Goal: Task Accomplishment & Management: Complete application form

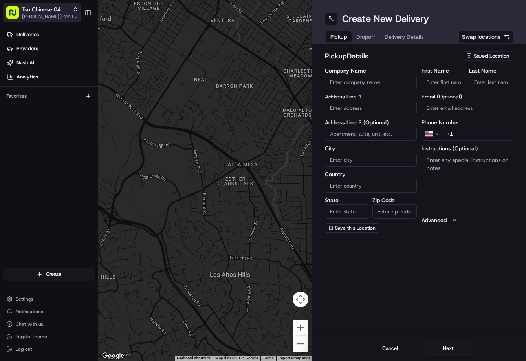
click at [52, 13] on span "[PERSON_NAME][EMAIL_ADDRESS][DOMAIN_NAME]" at bounding box center [50, 16] width 56 height 6
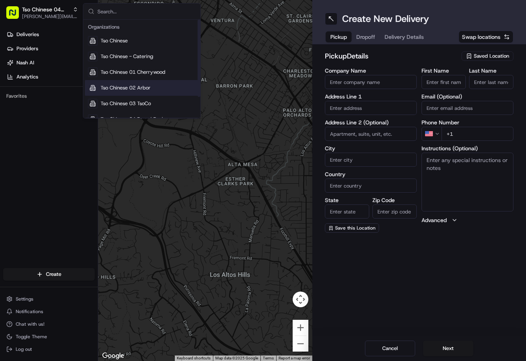
click at [149, 86] on span "Tso Chinese 02 Arbor" at bounding box center [126, 87] width 50 height 7
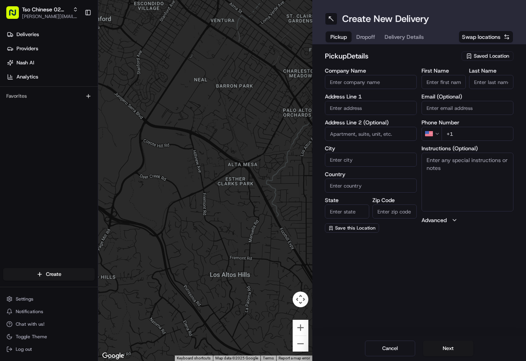
click at [494, 60] on div "Saved Location" at bounding box center [487, 55] width 52 height 9
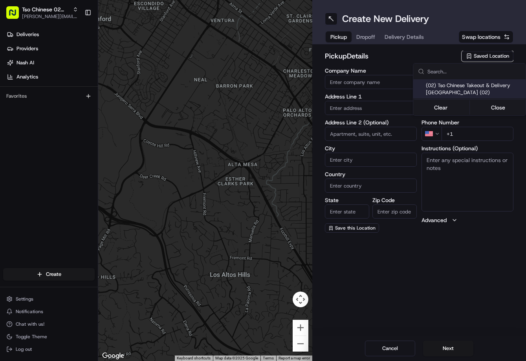
click at [474, 86] on span "(02) Tso Chinese Takeout & Delivery Arboretum Crossing (02)" at bounding box center [474, 89] width 97 height 14
type input "(02) Tso Chinese Takeout & Delivery Arboretum Crossing"
type input "9333 Research Blvd"
type input "Bldg E Ste 402"
type input "Austin"
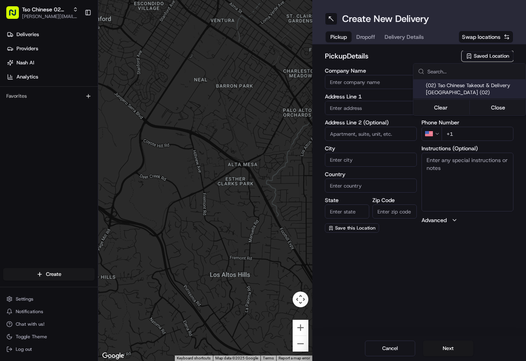
type input "US"
type input "TX"
type input "78759"
type input "Tso Chinese"
type input "Arboretum Crossing Manager"
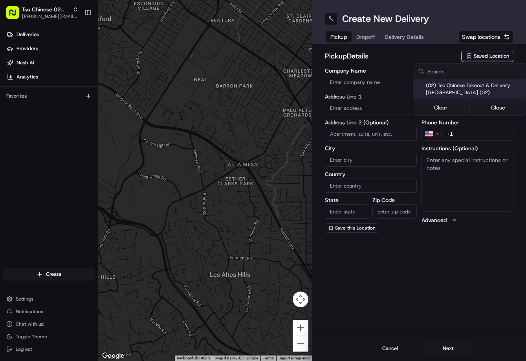
type input "arborstore@tsochinese.com"
type input "+1 512 344 9434"
type textarea "Submit a picture displaying address & food as Proof of Delivery. Envía una foto…"
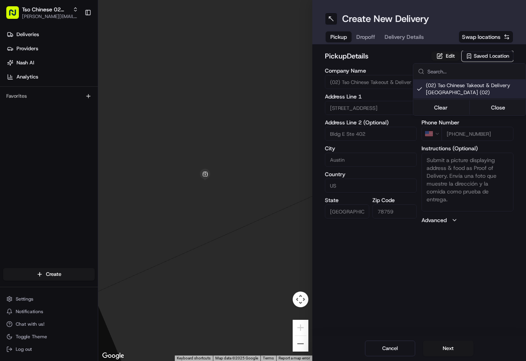
click at [363, 38] on html "Tso Chinese 02 Arbor jason@tsochinese.com Toggle Sidebar Deliveries Providers N…" at bounding box center [263, 180] width 526 height 361
click at [366, 38] on span "Dropoff" at bounding box center [365, 37] width 19 height 8
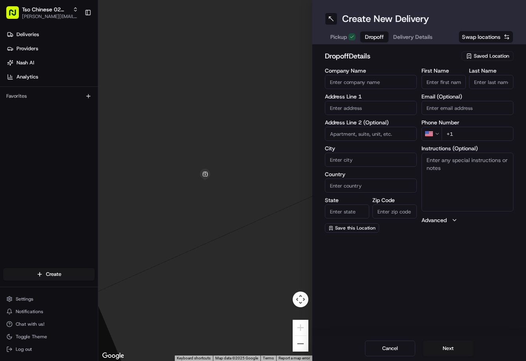
click at [484, 135] on input "+1" at bounding box center [477, 134] width 72 height 14
paste input "702 526 7845"
type input "+1 702 526 7845"
click at [358, 105] on input "text" at bounding box center [371, 108] width 92 height 14
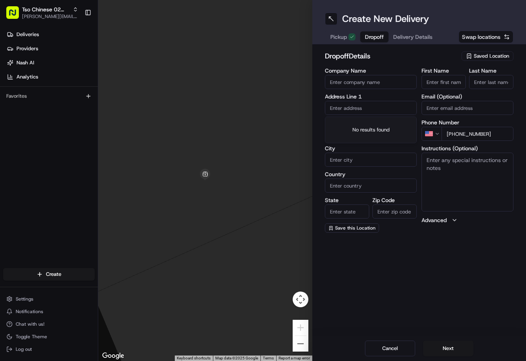
paste input "8712 Mountainwood Cir, Austin, TX 78759-7567, United States"
click at [366, 126] on div "8712 Mountainwood Circle, Austin, TX" at bounding box center [371, 125] width 88 height 12
type input "8712 Mountainwood Cir, Austin, TX 78759, USA"
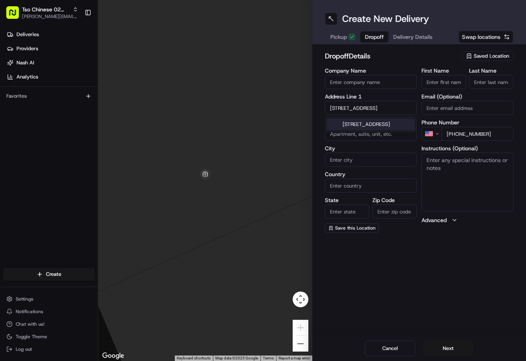
type input "Austin"
type input "[GEOGRAPHIC_DATA]"
type input "78759"
type input "8712 Mountainwood Circle"
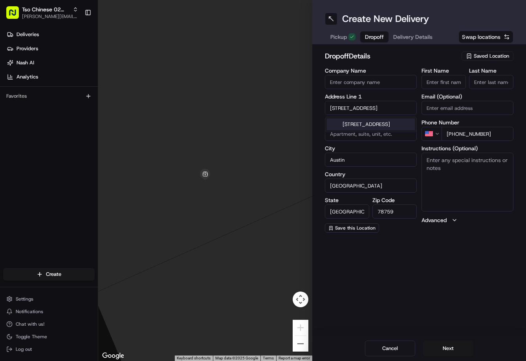
scroll to position [0, 0]
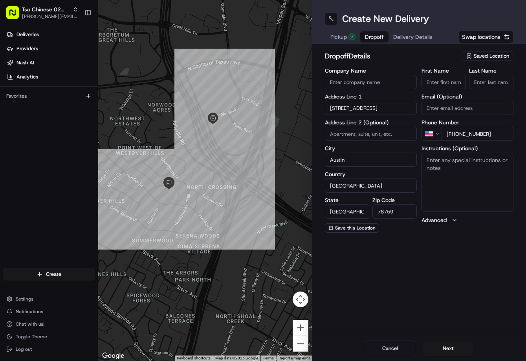
click at [439, 86] on input "First Name" at bounding box center [443, 82] width 44 height 14
paste input "Marielle McCoy"
type input "Marielle McCoy"
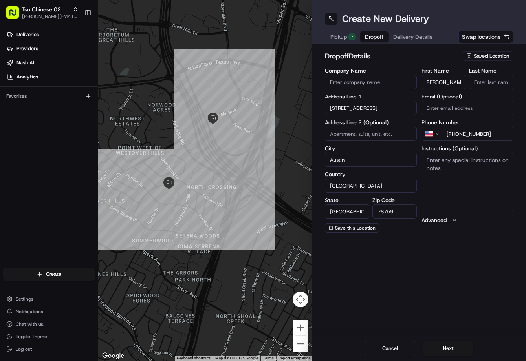
click at [477, 82] on input "Last Name" at bounding box center [491, 82] width 44 height 14
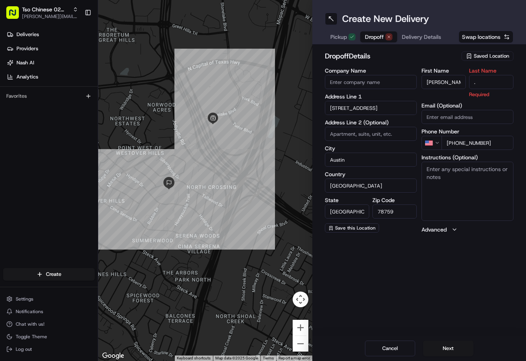
type input "."
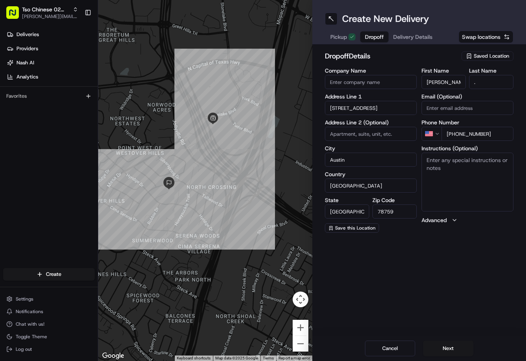
click at [441, 58] on h2 "dropoff Details" at bounding box center [391, 56] width 132 height 11
click at [420, 42] on div "Pickup Dropoff Delivery Details" at bounding box center [381, 37] width 113 height 14
click at [424, 41] on button "Delivery Details" at bounding box center [412, 36] width 49 height 11
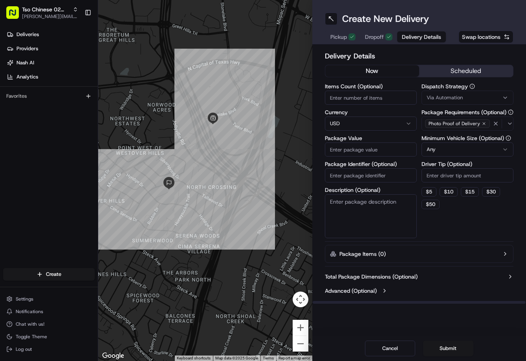
click at [455, 98] on span "Via Automation" at bounding box center [444, 97] width 36 height 7
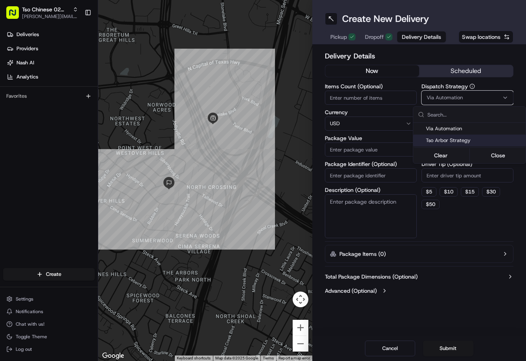
click at [449, 140] on span "Tso Arbor Strategy" at bounding box center [474, 140] width 97 height 7
click at [451, 181] on html "Tso Chinese 02 Arbor jason@tsochinese.com Toggle Sidebar Deliveries Providers N…" at bounding box center [263, 180] width 526 height 361
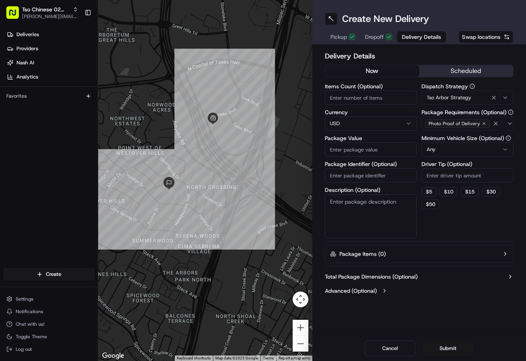
click at [451, 179] on input "Driver Tip (Optional)" at bounding box center [467, 175] width 92 height 14
type input "2"
click at [392, 154] on input "Package Value" at bounding box center [371, 150] width 92 height 14
type input "30.74"
click at [369, 177] on input "Package Identifier (Optional)" at bounding box center [371, 175] width 92 height 14
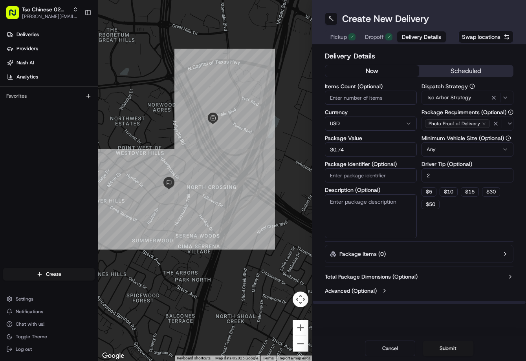
paste input "LGSQHGU"
type input "LGSQHGU"
click at [448, 346] on button "Submit" at bounding box center [448, 349] width 50 height 16
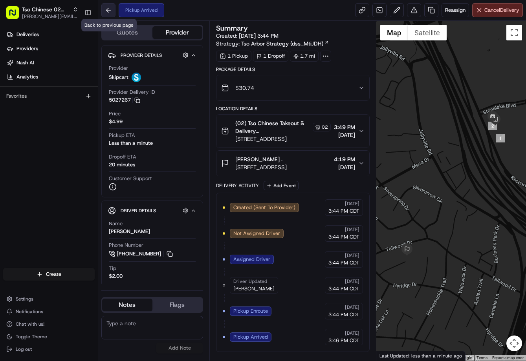
click at [106, 11] on button at bounding box center [108, 10] width 14 height 14
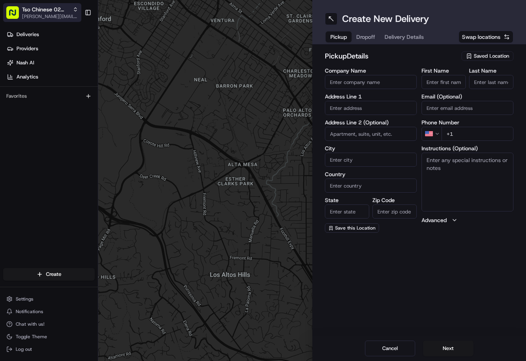
click at [69, 13] on span "[PERSON_NAME][EMAIL_ADDRESS][DOMAIN_NAME]" at bounding box center [50, 16] width 56 height 6
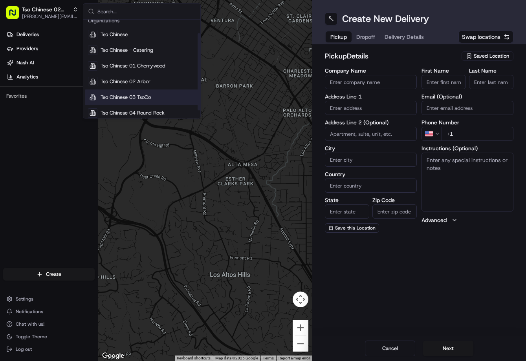
scroll to position [18, 0]
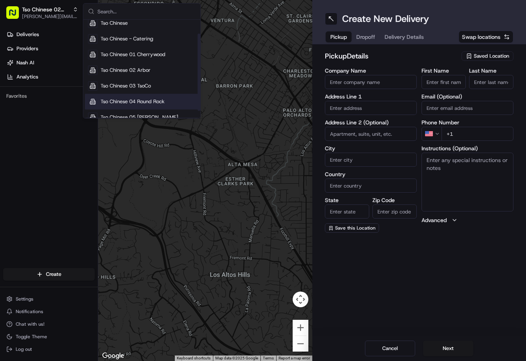
click at [151, 97] on div "Tso Chinese 04 Round Rock" at bounding box center [142, 102] width 114 height 16
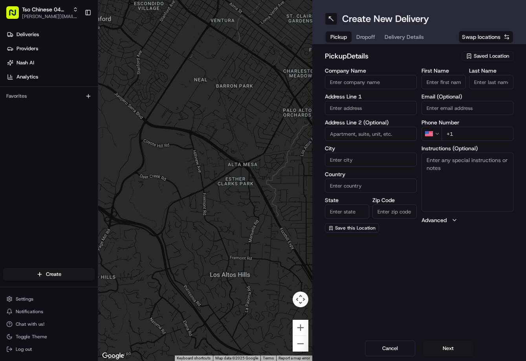
click at [492, 55] on span "Saved Location" at bounding box center [490, 56] width 35 height 7
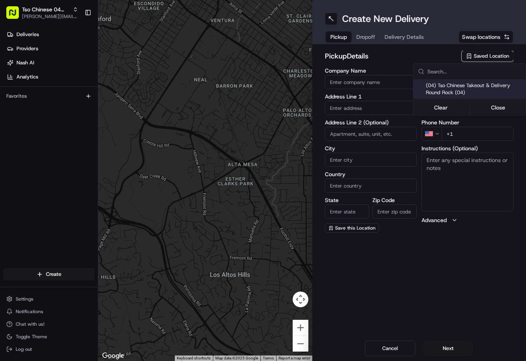
click at [473, 84] on span "(04) Tso Chinese Takeout & Delivery Round Rock (04)" at bounding box center [474, 89] width 97 height 14
type input "(04) Tso Chinese Takeout & Delivery Round Rock"
type input "2000 N [PERSON_NAME] St"
type input "Ste 108"
type input "Round Rock"
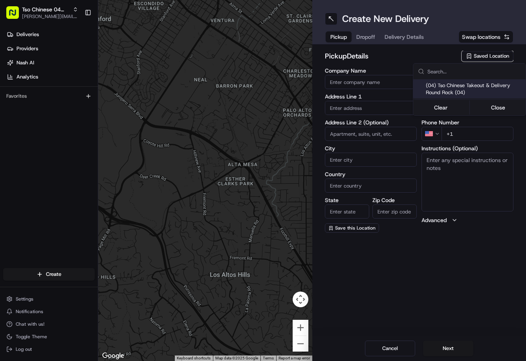
type input "US"
type input "[GEOGRAPHIC_DATA]"
type input "78664"
type input "Tso Chinese"
type input "Round Rock Manager"
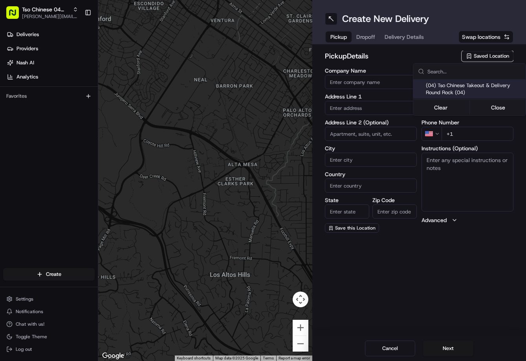
type input "[EMAIL_ADDRESS][DOMAIN_NAME]"
type input "[PHONE_NUMBER]"
type textarea "Submit a picture displaying address & food as Proof of Delivery. Envía una foto…"
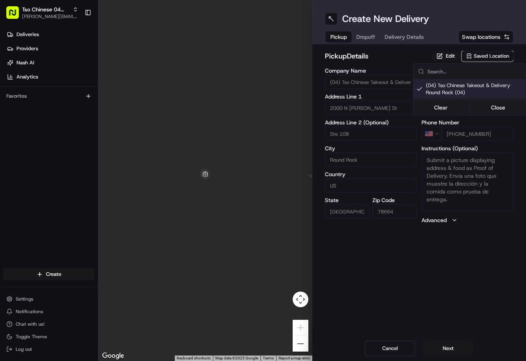
click at [375, 38] on html "Tso Chinese 04 Round Rock [PERSON_NAME][EMAIL_ADDRESS][DOMAIN_NAME] Toggle Side…" at bounding box center [263, 180] width 526 height 361
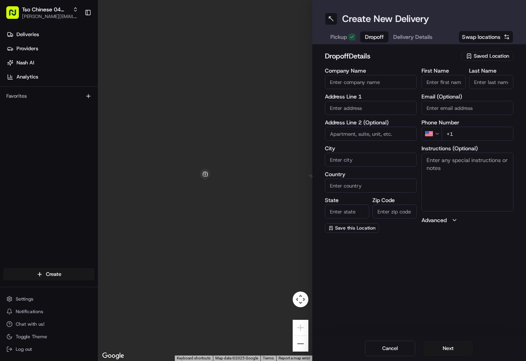
click at [372, 37] on span "Dropoff" at bounding box center [374, 37] width 19 height 8
click at [438, 77] on input "First Name" at bounding box center [443, 82] width 44 height 14
paste input "J Kocian"
type input "J Kocian"
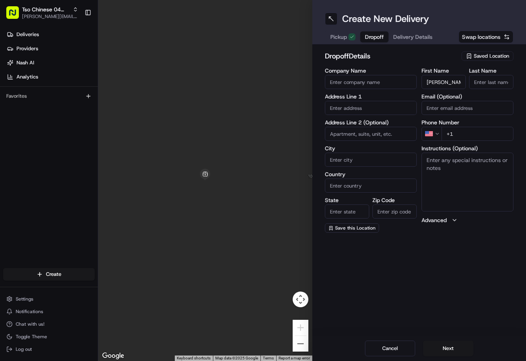
click at [495, 81] on input "Last Name" at bounding box center [491, 82] width 44 height 14
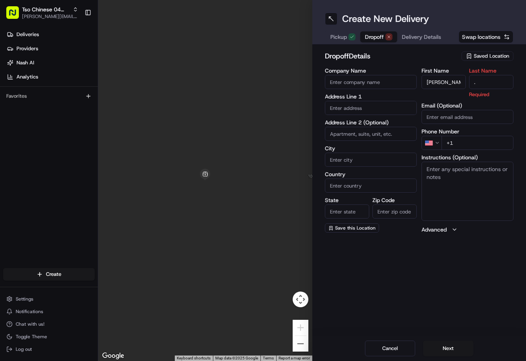
type input "."
click at [445, 60] on h2 "dropoff Details" at bounding box center [391, 56] width 132 height 11
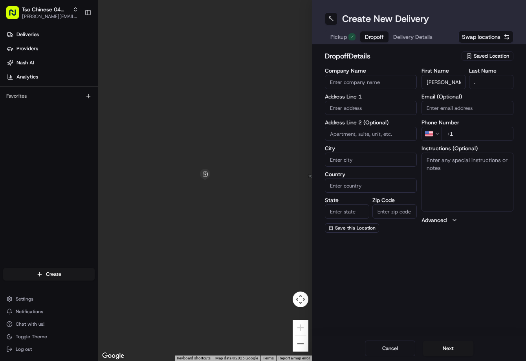
click at [422, 38] on span "Delivery Details" at bounding box center [412, 37] width 39 height 8
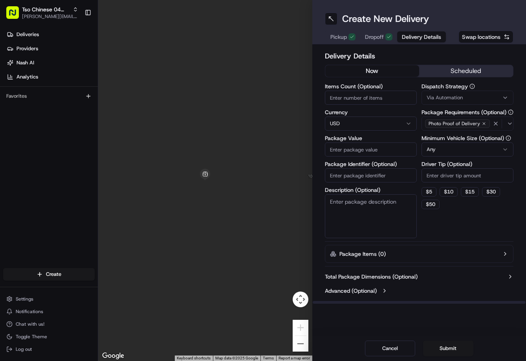
click at [461, 101] on button "Via Automation" at bounding box center [467, 98] width 92 height 14
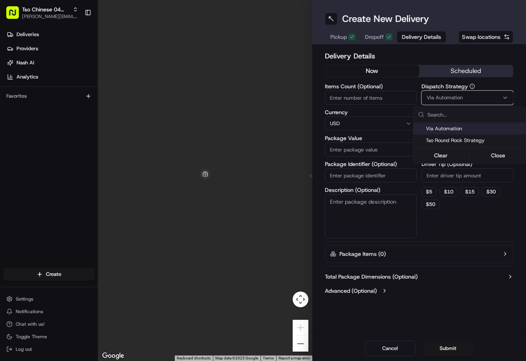
click at [452, 137] on span "Tso Round Rock Strategy" at bounding box center [474, 140] width 97 height 7
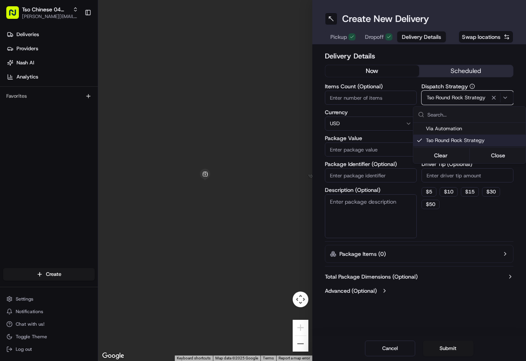
click at [451, 172] on html "Tso Chinese 04 Round Rock [PERSON_NAME][EMAIL_ADDRESS][DOMAIN_NAME] Toggle Side…" at bounding box center [263, 180] width 526 height 361
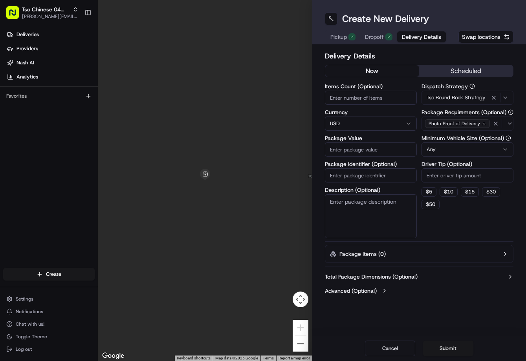
click at [451, 173] on input "Driver Tip (Optional)" at bounding box center [467, 175] width 92 height 14
type input "2"
click at [378, 173] on input "Package Identifier (Optional)" at bounding box center [371, 175] width 92 height 14
paste input "RGE0QIN"
type input "RGE0QIN"
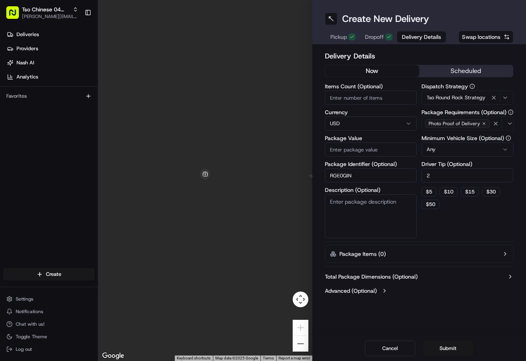
drag, startPoint x: 382, startPoint y: 29, endPoint x: 381, endPoint y: 33, distance: 4.0
click at [381, 33] on div "Create New Delivery Pickup Dropoff Delivery Details Swap locations" at bounding box center [419, 22] width 214 height 44
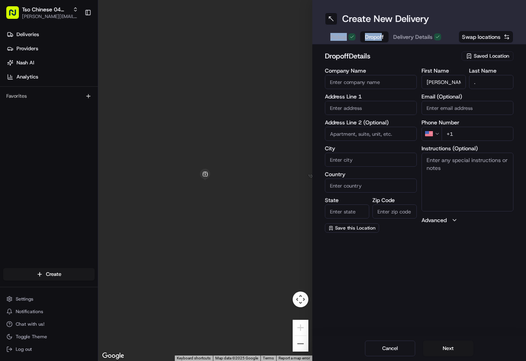
click at [380, 38] on span "Dropoff" at bounding box center [374, 37] width 19 height 8
click at [378, 111] on input "text" at bounding box center [371, 108] width 92 height 14
paste input "406 Pheasant Rdg, Round Rock, TX 78665-2850, United States"
click at [372, 127] on div "406 Pheasant Ridge Drive, Round Rock, TX" at bounding box center [371, 125] width 88 height 12
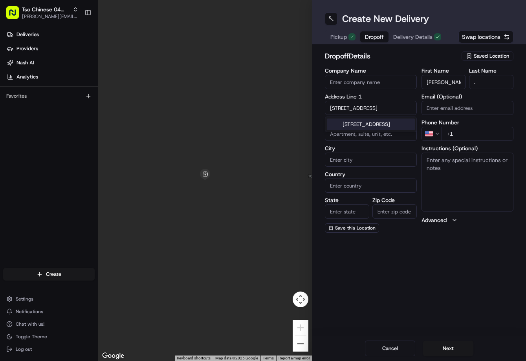
type input "406 Pheasant Ridge Dr, Round Rock, TX 78665, USA"
type input "Round Rock"
type input "[GEOGRAPHIC_DATA]"
type input "78665"
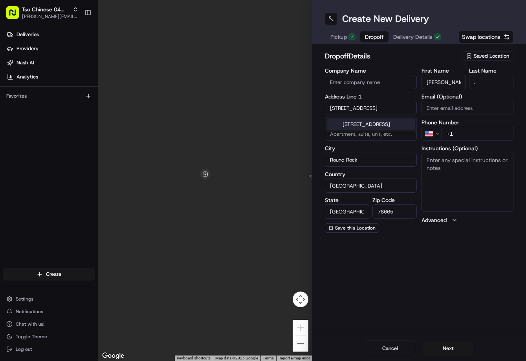
type input "406 Pheasant Ridge Drive"
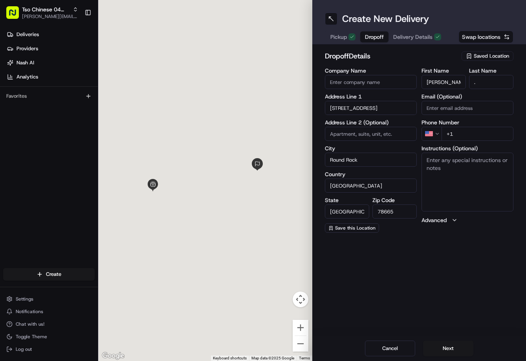
scroll to position [0, 0]
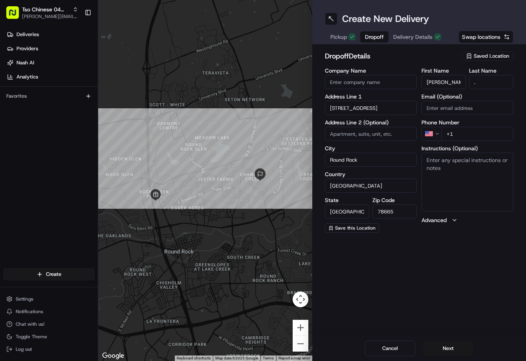
click at [494, 135] on input "+1" at bounding box center [477, 134] width 72 height 14
paste input "512 773 4062"
type input "+1 512 773 4062"
click at [465, 172] on textarea "Instructions (Optional)" at bounding box center [467, 182] width 92 height 59
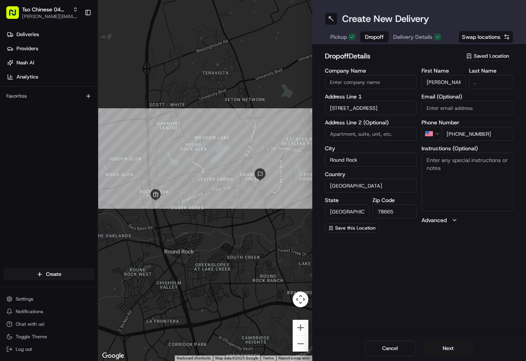
paste textarea "Please ring bell and leave at door."
type textarea "Please ring bell and leave at door."
click at [427, 38] on span "Delivery Details" at bounding box center [412, 37] width 39 height 8
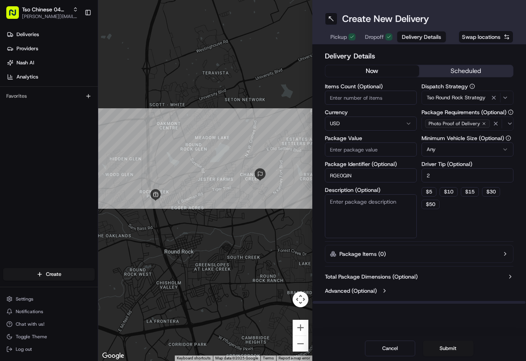
click at [369, 151] on input "Package Value" at bounding box center [371, 150] width 92 height 14
type input "31.01"
click at [439, 345] on button "Submit" at bounding box center [448, 349] width 50 height 16
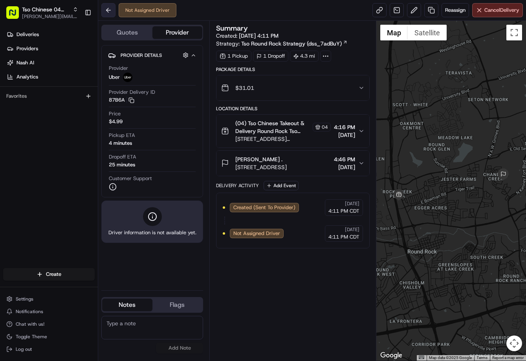
click at [108, 8] on button at bounding box center [108, 10] width 14 height 14
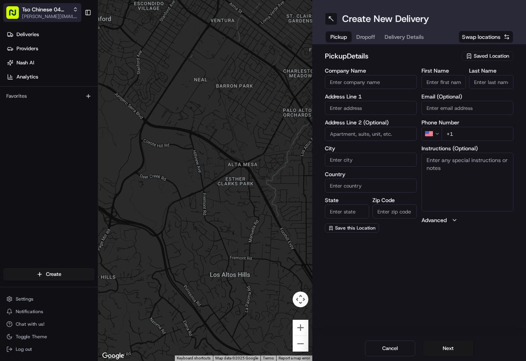
click at [62, 14] on span "[PERSON_NAME][EMAIL_ADDRESS][DOMAIN_NAME]" at bounding box center [50, 16] width 56 height 6
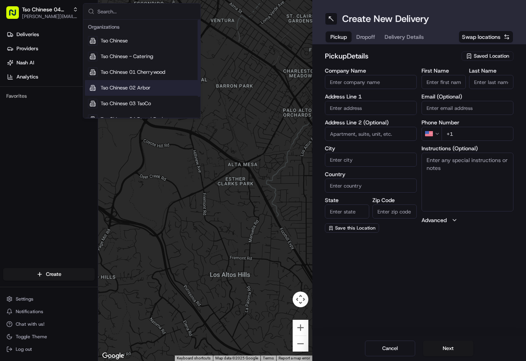
click at [155, 82] on div "Tso Chinese 02 Arbor" at bounding box center [142, 88] width 114 height 16
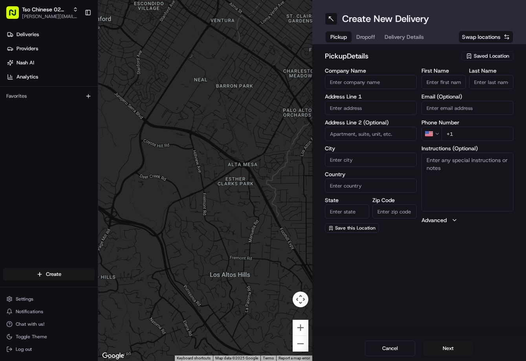
click at [484, 60] on div "Saved Location" at bounding box center [487, 55] width 52 height 9
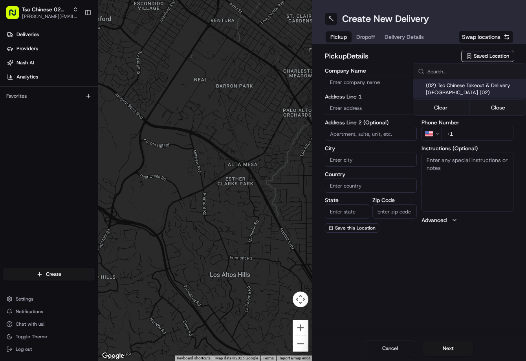
click at [458, 97] on div "(02) Tso Chinese Takeout & Delivery Arboretum Crossing (02)" at bounding box center [469, 89] width 112 height 19
type input "(02) Tso Chinese Takeout & Delivery Arboretum Crossing"
type input "9333 Research Blvd"
type input "Bldg E Ste 402"
type input "Austin"
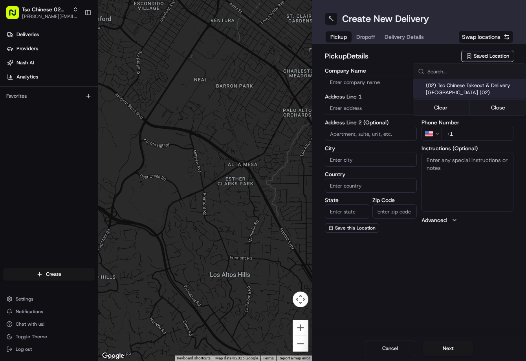
type input "US"
type input "[GEOGRAPHIC_DATA]"
type input "78759"
type input "Tso Chinese"
type input "Arboretum Crossing Manager"
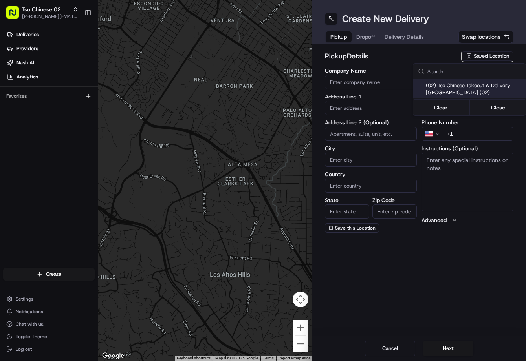
type input "arborstore@tsochinese.com"
type input "+1 512 344 9434"
type textarea "Submit a picture displaying address & food as Proof of Delivery. Envía una foto…"
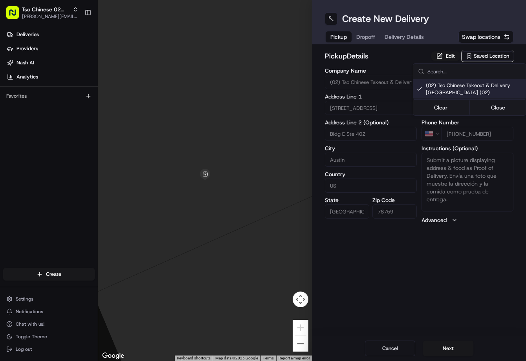
click at [366, 33] on html "Tso Chinese 02 Arbor jason@tsochinese.com Toggle Sidebar Deliveries Providers N…" at bounding box center [263, 180] width 526 height 361
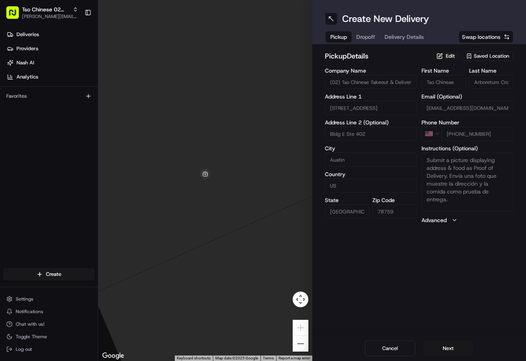
click at [370, 36] on span "Dropoff" at bounding box center [365, 37] width 19 height 8
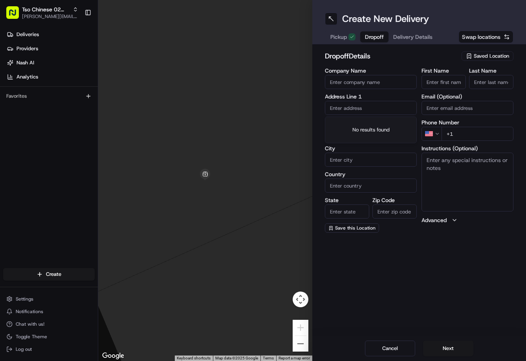
click at [362, 108] on input "text" at bounding box center [371, 108] width 92 height 14
paste input "9205 Quail Field Dr, Austin, TX 78758-6730, United States"
click at [363, 126] on div "9205 Quail Field Drive, Austin, TX" at bounding box center [371, 125] width 88 height 12
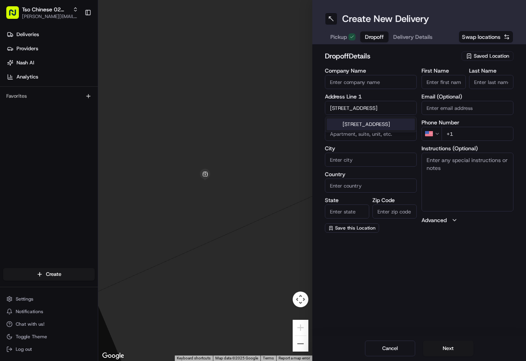
type input "9205 Quail Field Dr, Austin, TX 78758, USA"
type input "Austin"
type input "[GEOGRAPHIC_DATA]"
type input "78758"
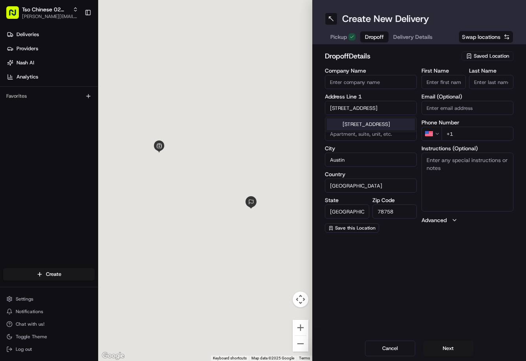
type input "9205 Quail Field Drive"
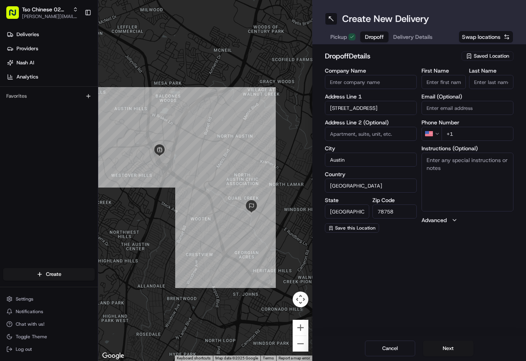
click at [487, 136] on input "+1" at bounding box center [477, 134] width 72 height 14
paste input "512 775 8469"
type input "+1 512 775 8469"
click at [455, 80] on input "First Name" at bounding box center [443, 82] width 44 height 14
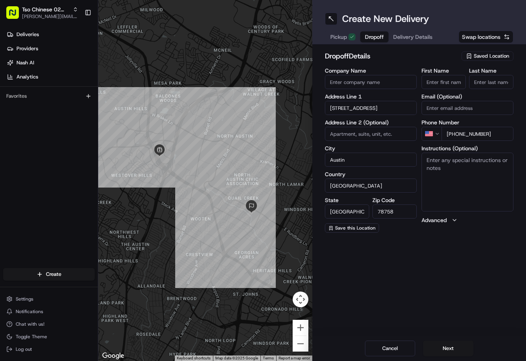
paste input "Allen Sikes"
type input "Allen Sikes"
click at [488, 81] on input "Last Name" at bounding box center [491, 82] width 44 height 14
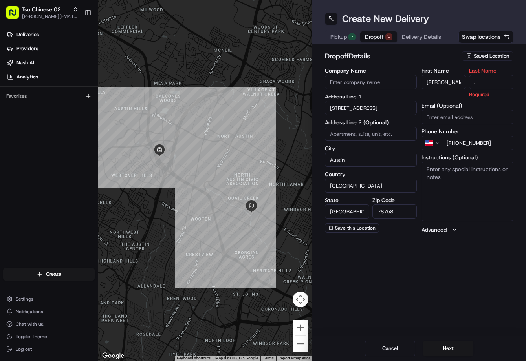
type input "."
drag, startPoint x: 450, startPoint y: 61, endPoint x: 448, endPoint y: 55, distance: 6.7
click at [448, 58] on h2 "dropoff Details" at bounding box center [391, 56] width 132 height 11
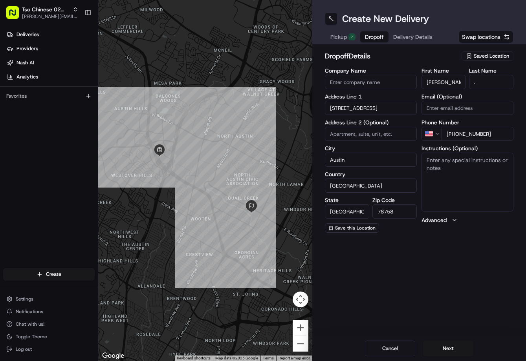
click at [423, 38] on span "Delivery Details" at bounding box center [412, 37] width 39 height 8
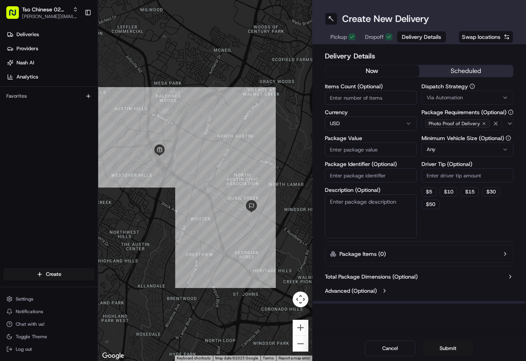
click at [459, 104] on button "Via Automation" at bounding box center [467, 98] width 92 height 14
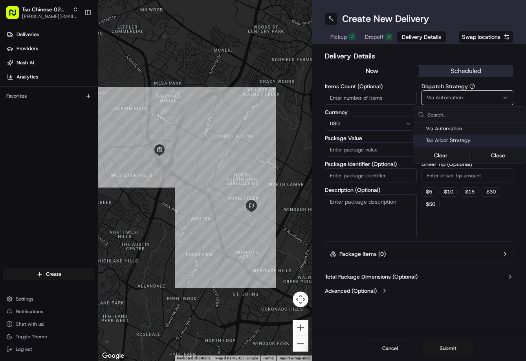
click at [453, 137] on div "Tso Arbor Strategy" at bounding box center [469, 141] width 112 height 12
click at [455, 170] on html "Tso Chinese 02 Arbor jason@tsochinese.com Toggle Sidebar Deliveries Providers N…" at bounding box center [263, 180] width 526 height 361
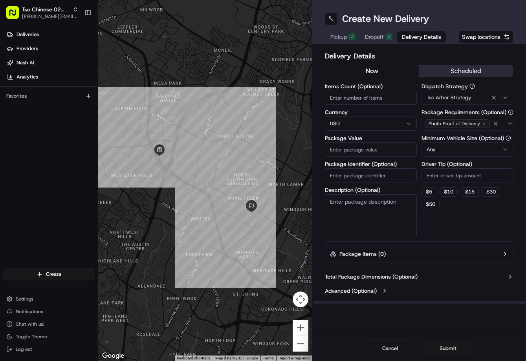
click at [454, 176] on input "Driver Tip (Optional)" at bounding box center [467, 175] width 92 height 14
type input "2"
click at [383, 147] on input "Package Value" at bounding box center [371, 150] width 92 height 14
type input "29.17"
click at [371, 180] on input "Package Identifier (Optional)" at bounding box center [371, 175] width 92 height 14
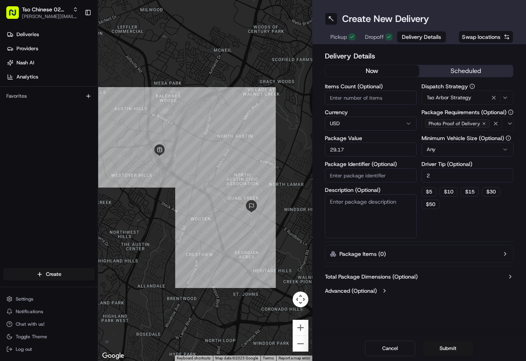
click at [371, 180] on input "Package Identifier (Optional)" at bounding box center [371, 175] width 92 height 14
paste input "CRARNUQ"
type input "CRARNUQ"
click at [451, 350] on button "Submit" at bounding box center [448, 349] width 50 height 16
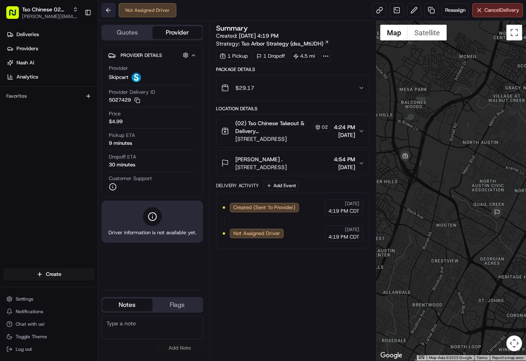
click at [111, 10] on button at bounding box center [108, 10] width 14 height 14
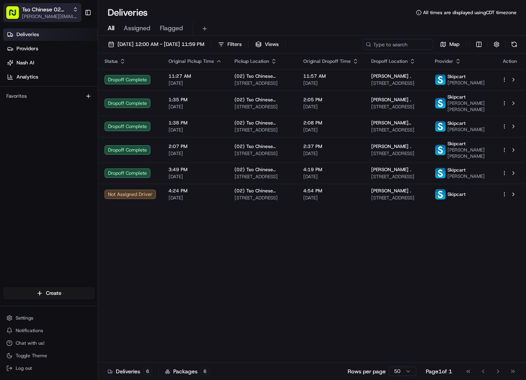
click at [42, 7] on span "Tso Chinese 02 Arbor" at bounding box center [46, 9] width 48 height 8
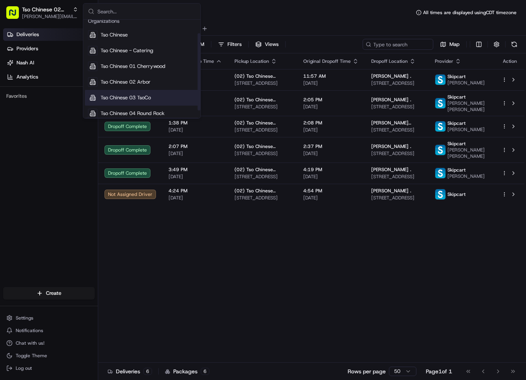
scroll to position [18, 0]
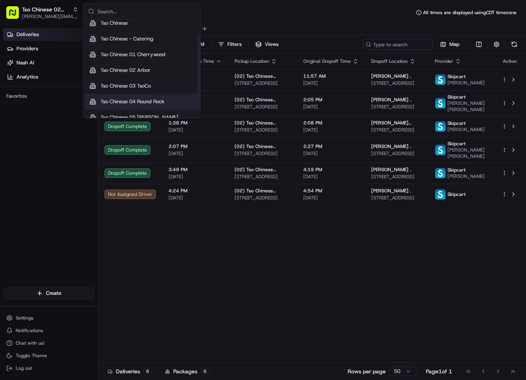
click at [155, 103] on span "Tso Chinese 04 Round Rock" at bounding box center [133, 101] width 64 height 7
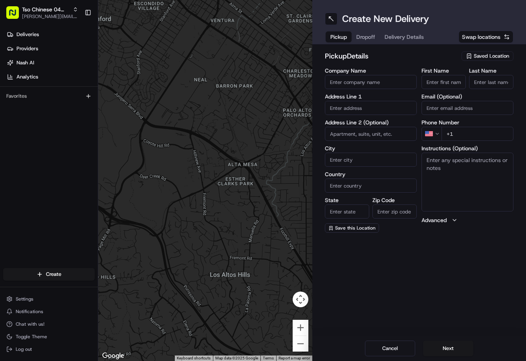
click at [488, 52] on div "Saved Location" at bounding box center [487, 55] width 52 height 9
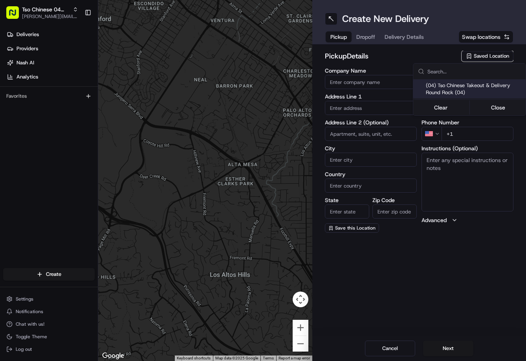
click at [466, 87] on span "(04) Tso Chinese Takeout & Delivery Round Rock (04)" at bounding box center [474, 89] width 97 height 14
type input "(04) Tso Chinese Takeout & Delivery Round Rock"
type input "2000 N Mays St"
type input "Ste 108"
type input "Round Rock"
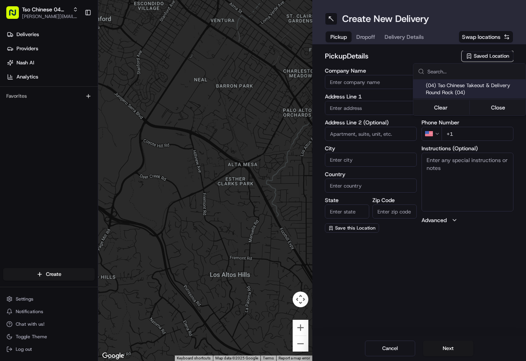
type input "US"
type input "TX"
type input "78664"
type input "Tso Chinese"
type input "Round Rock Manager"
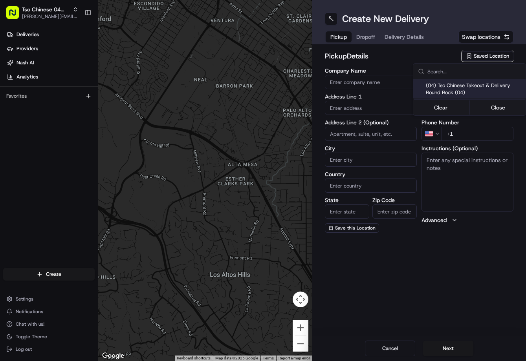
type input "roundrockstore@tsochinese.com"
type input "+1 512 956 9231"
type textarea "Submit a picture displaying address & food as Proof of Delivery. Envía una foto…"
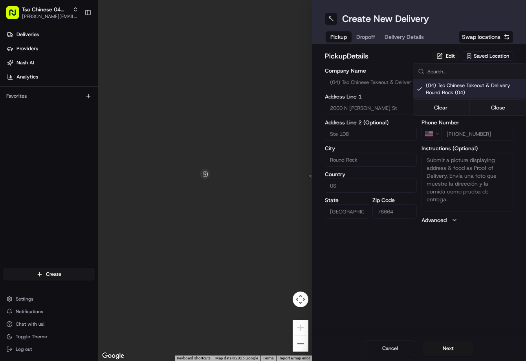
click at [363, 35] on html "Tso Chinese 04 Round Rock jason@tsochinese.com Toggle Sidebar Deliveries Provid…" at bounding box center [263, 180] width 526 height 361
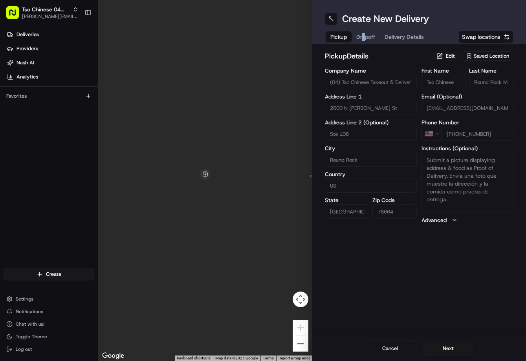
click at [364, 35] on span "Dropoff" at bounding box center [365, 37] width 19 height 8
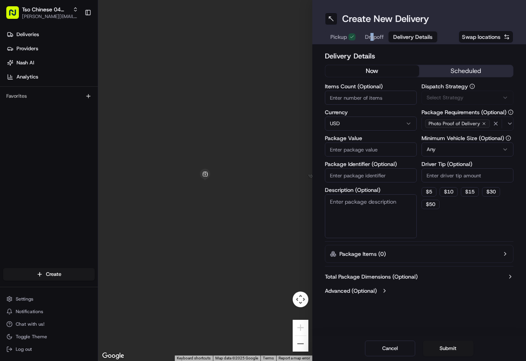
click at [412, 42] on button "Delivery Details" at bounding box center [412, 36] width 49 height 11
click at [437, 95] on span "Via Automation" at bounding box center [444, 97] width 36 height 7
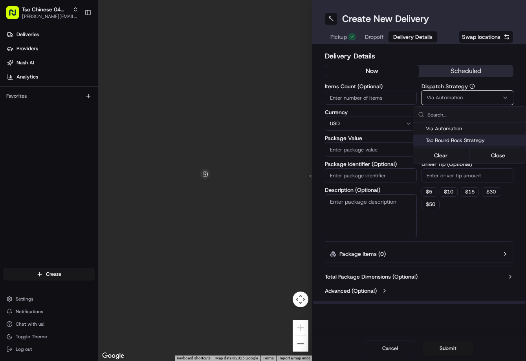
click at [454, 137] on span "Tso Round Rock Strategy" at bounding box center [474, 140] width 97 height 7
click at [455, 179] on html "Tso Chinese 04 Round Rock jason@tsochinese.com Toggle Sidebar Deliveries Provid…" at bounding box center [263, 180] width 526 height 361
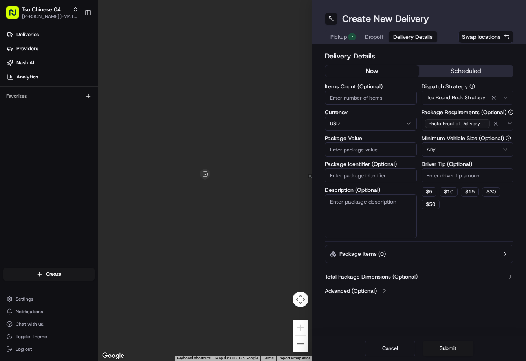
click at [455, 179] on input "Driver Tip (Optional)" at bounding box center [467, 175] width 92 height 14
type input "2"
click at [393, 174] on input "Package Identifier (Optional)" at bounding box center [371, 175] width 92 height 14
paste input "GEEEEHR"
type input "GEEEEHR"
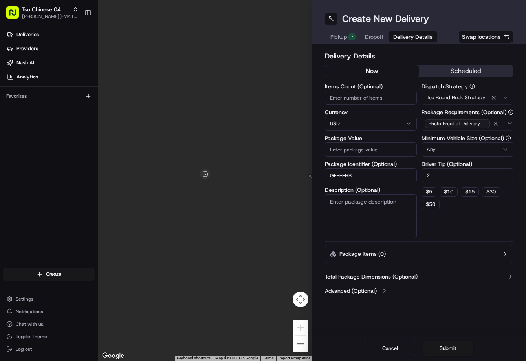
click at [369, 38] on span "Dropoff" at bounding box center [374, 37] width 19 height 8
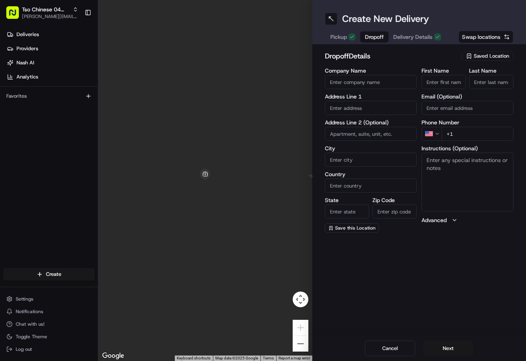
click at [458, 84] on input "First Name" at bounding box center [443, 82] width 44 height 14
paste input "Racheal Matthews"
type input "Racheal Matthews"
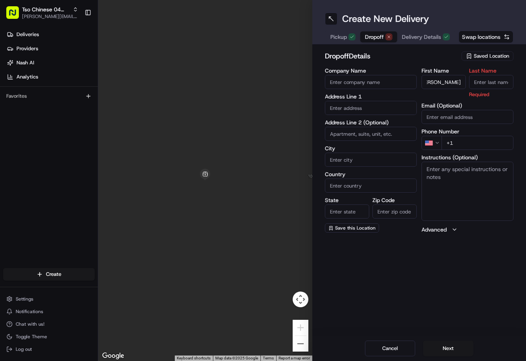
click at [483, 86] on input "Last Name" at bounding box center [491, 82] width 44 height 14
type input "."
click at [460, 58] on div "dropoff Details Saved Location" at bounding box center [419, 58] width 189 height 14
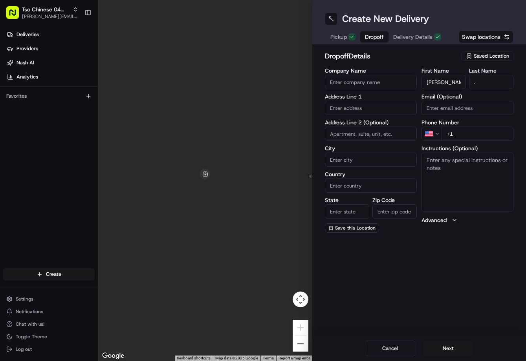
click at [468, 171] on textarea "Instructions (Optional)" at bounding box center [467, 182] width 92 height 59
paste textarea "Building 9 If gate is not open, code is 0682. No pound or anything just the num…"
type textarea "Building 9 If gate is not open, code is 0682. No pound or anything just the num…"
click at [356, 105] on input "text" at bounding box center [371, 108] width 92 height 14
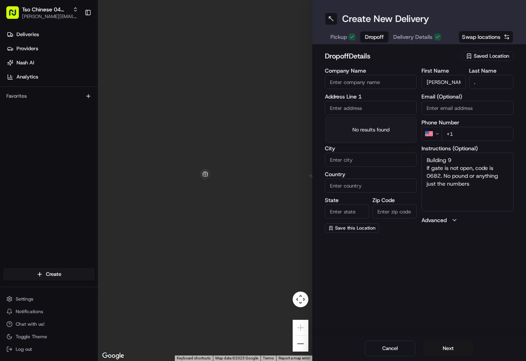
paste input "2800 Sunrise Rd, Round Rock, TX 78665, United States"
click at [365, 124] on div "2800 Sunrise Rd, Round Rock, TX 78665, United States" at bounding box center [371, 125] width 88 height 12
type input "2800 Sunrise Rd, Round Rock, TX 78665, USA"
type input "Round Rock"
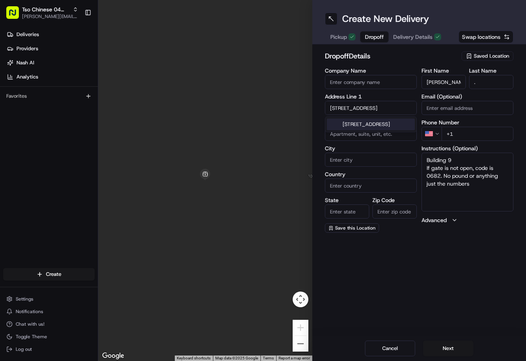
type input "[GEOGRAPHIC_DATA]"
type input "78665"
type input "2800 Sunrise Road"
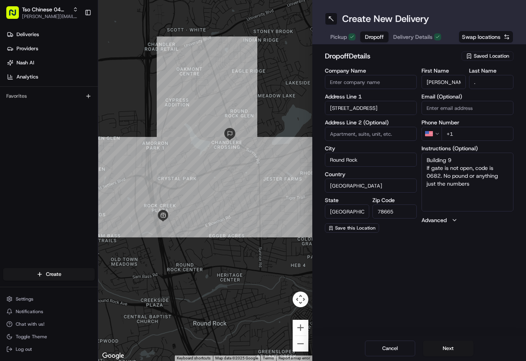
click at [482, 133] on input "+1" at bounding box center [477, 134] width 72 height 14
paste input "512 720 0682"
type input "+1 512 720 0682"
click at [424, 35] on span "Delivery Details" at bounding box center [412, 37] width 39 height 8
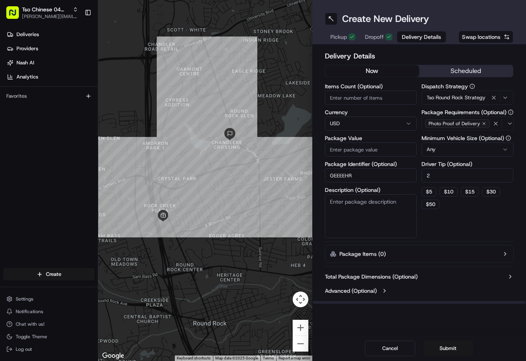
click at [382, 152] on input "Package Value" at bounding box center [371, 150] width 92 height 14
type input "37.51"
click at [458, 348] on button "Submit" at bounding box center [448, 349] width 50 height 16
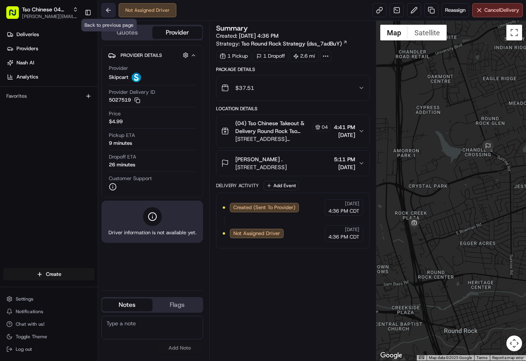
click at [108, 14] on button at bounding box center [108, 10] width 14 height 14
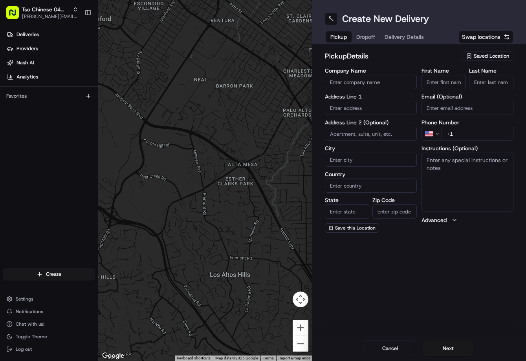
click at [481, 57] on span "Saved Location" at bounding box center [490, 56] width 35 height 7
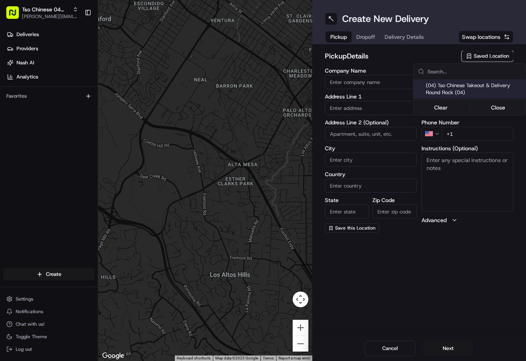
click at [473, 83] on span "(04) Tso Chinese Takeout & Delivery Round Rock (04)" at bounding box center [474, 89] width 97 height 14
type input "(04) Tso Chinese Takeout & Delivery Round Rock"
type input "2000 N [PERSON_NAME] St"
type input "Ste 108"
type input "Round Rock"
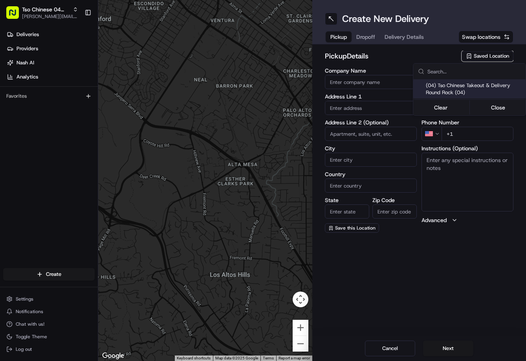
type input "US"
type input "[GEOGRAPHIC_DATA]"
type input "78664"
type input "Tso Chinese"
type input "Round Rock Manager"
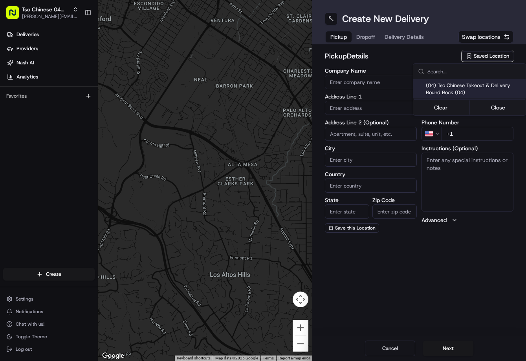
type input "[EMAIL_ADDRESS][DOMAIN_NAME]"
type input "[PHONE_NUMBER]"
type textarea "Submit a picture displaying address & food as Proof of Delivery. Envía una foto…"
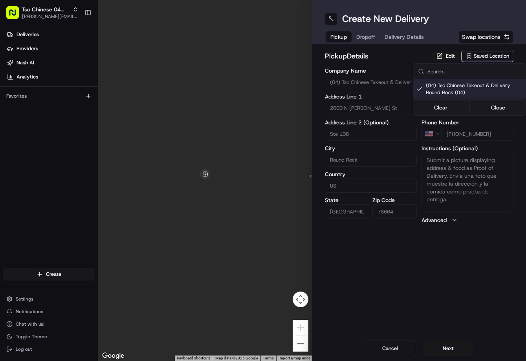
click at [381, 38] on html "Tso Chinese 04 Round Rock [PERSON_NAME][EMAIL_ADDRESS][DOMAIN_NAME] Toggle Side…" at bounding box center [263, 180] width 526 height 361
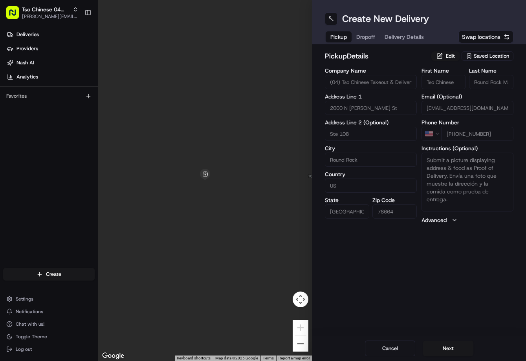
click at [371, 38] on span "Dropoff" at bounding box center [365, 37] width 19 height 8
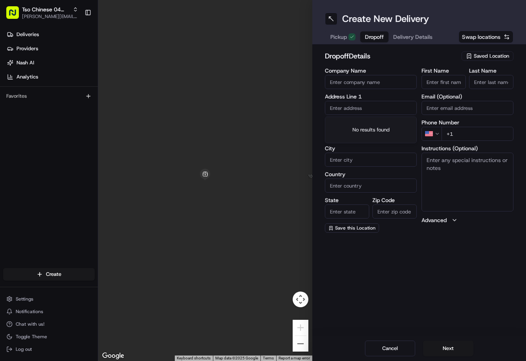
click at [353, 112] on input "text" at bounding box center [371, 108] width 92 height 14
paste input "1107 Thackeray Ln, Pflugerville, TX 78660-1817, United States"
click at [369, 129] on div "1107 Thackeray Ln, Pflugerville, TX" at bounding box center [371, 125] width 88 height 12
type input "1107 Thackeray Ln, Pflugerville, TX 78660, USA"
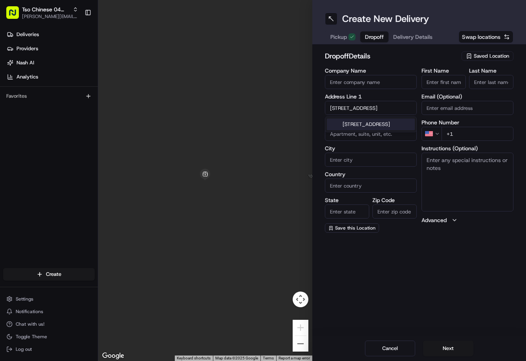
type input "Pflugerville"
type input "[GEOGRAPHIC_DATA]"
type input "78660"
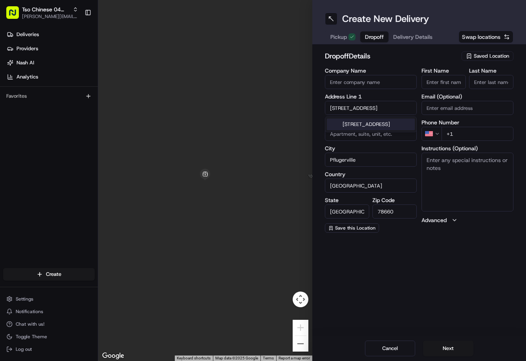
type input "1107 Thackeray Lane"
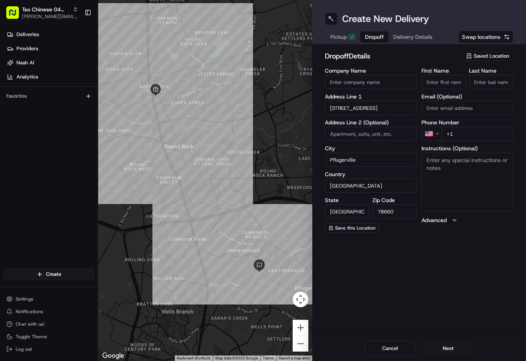
click at [453, 165] on textarea "Instructions (Optional)" at bounding box center [467, 182] width 92 height 59
paste textarea "Please ring doorbell when you leave the food, thanks!"
type textarea "Please ring doorbell when you leave the food, thanks!"
click at [488, 135] on input "+1" at bounding box center [477, 134] width 72 height 14
paste input "352 630 3013"
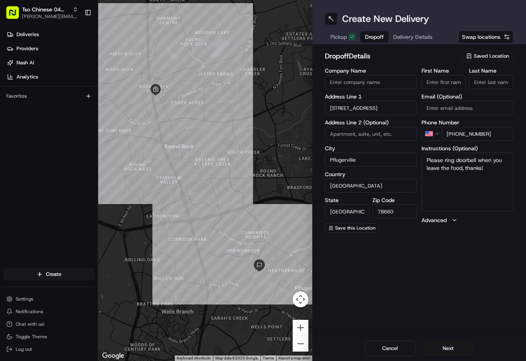
type input "+1 352 630 3013"
click at [433, 85] on input "First Name" at bounding box center [443, 82] width 44 height 14
paste input "Annie Cosgrove"
type input "Annie Cosgrove"
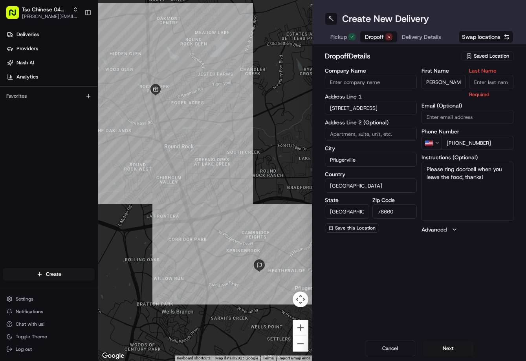
scroll to position [0, 0]
click at [486, 84] on input "Last Name" at bounding box center [491, 82] width 44 height 14
type input "."
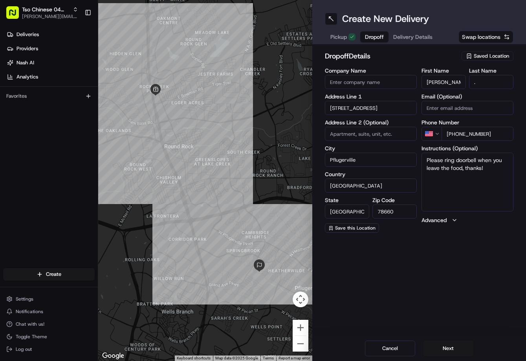
click at [442, 60] on h2 "dropoff Details" at bounding box center [391, 56] width 132 height 11
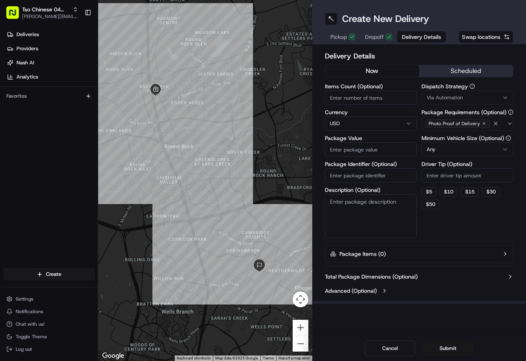
click at [415, 42] on button "Delivery Details" at bounding box center [421, 36] width 49 height 11
click at [467, 95] on div "Via Automation" at bounding box center [467, 97] width 88 height 7
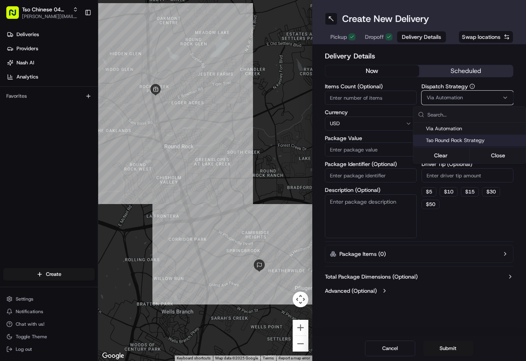
click at [457, 138] on span "Tso Round Rock Strategy" at bounding box center [474, 140] width 97 height 7
click at [460, 177] on html "Tso Chinese 04 Round Rock [PERSON_NAME][EMAIL_ADDRESS][DOMAIN_NAME] Toggle Side…" at bounding box center [263, 180] width 526 height 361
click at [459, 177] on input "Driver Tip (Optional)" at bounding box center [467, 175] width 92 height 14
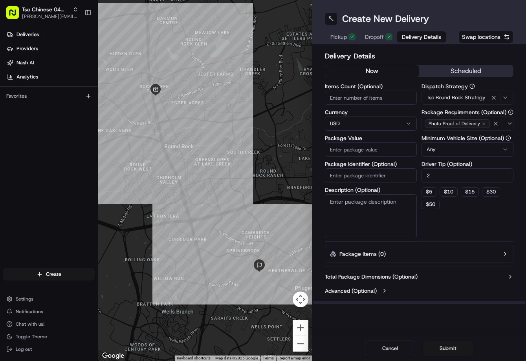
type input "2"
click at [382, 154] on input "Package Value" at bounding box center [371, 150] width 92 height 14
type input "39.94"
click at [382, 178] on input "Package Identifier (Optional)" at bounding box center [371, 175] width 92 height 14
paste input "LOQT2G5"
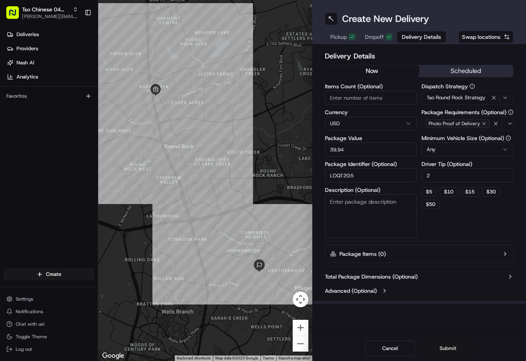
type input "LOQT2G5"
click at [446, 345] on button "Submit" at bounding box center [448, 349] width 50 height 16
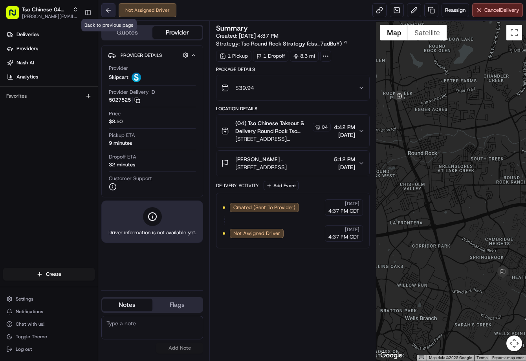
click at [111, 9] on button at bounding box center [108, 10] width 14 height 14
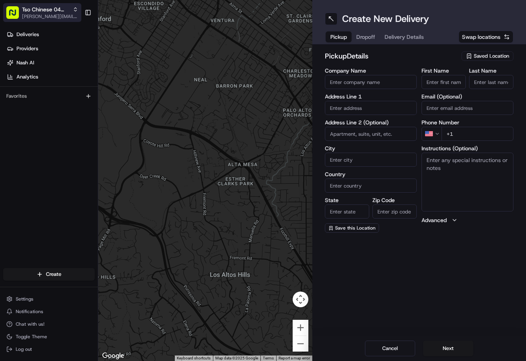
click at [68, 12] on span "Tso Chinese 04 Round Rock" at bounding box center [46, 9] width 48 height 8
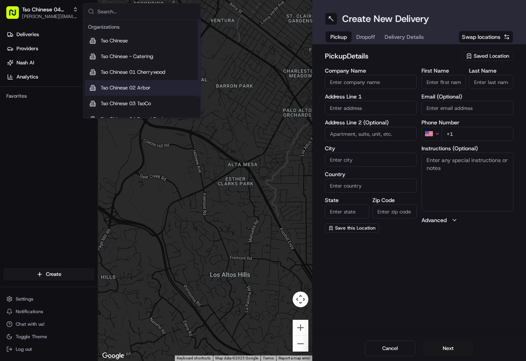
click at [150, 90] on span "Tso Chinese 02 Arbor" at bounding box center [126, 87] width 50 height 7
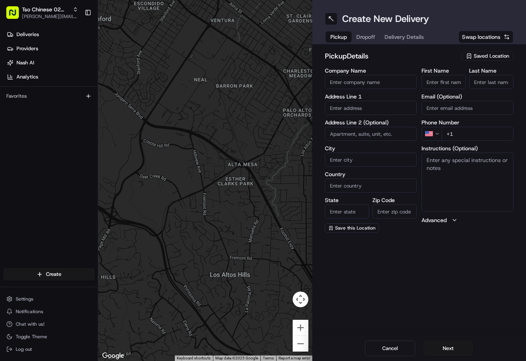
click at [483, 59] on span "Saved Location" at bounding box center [490, 56] width 35 height 7
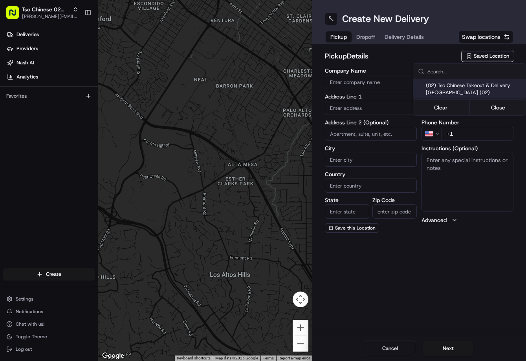
click at [462, 86] on span "(02) Tso Chinese Takeout & Delivery Arboretum Crossing (02)" at bounding box center [474, 89] width 97 height 14
type input "(02) Tso Chinese Takeout & Delivery Arboretum Crossing"
type input "9333 Research Blvd"
type input "Bldg E Ste 402"
type input "Austin"
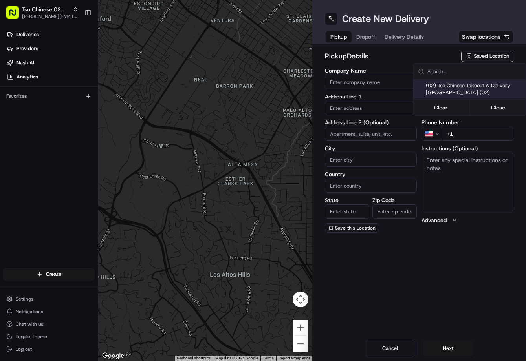
type input "US"
type input "[GEOGRAPHIC_DATA]"
type input "78759"
type input "Tso Chinese"
type input "Arboretum Crossing Manager"
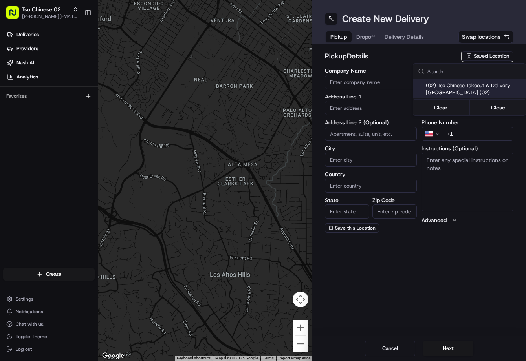
type input "arborstore@tsochinese.com"
type input "+1 512 344 9434"
type textarea "Submit a picture displaying address & food as Proof of Delivery. Envía una foto…"
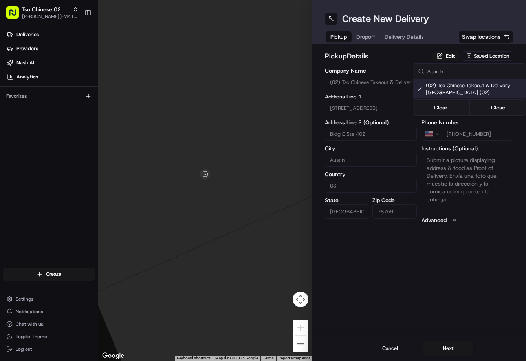
drag, startPoint x: 367, startPoint y: 40, endPoint x: 372, endPoint y: 38, distance: 5.0
click at [369, 40] on html "Tso Chinese 02 Arbor jason@tsochinese.com Toggle Sidebar Deliveries Providers N…" at bounding box center [263, 180] width 526 height 361
click at [372, 38] on span "Dropoff" at bounding box center [365, 37] width 19 height 8
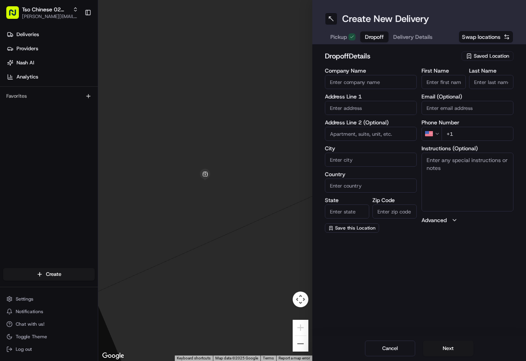
click at [378, 108] on input "text" at bounding box center [371, 108] width 92 height 14
paste input "1044 Norwood Park Blvd, Austin, TX 78753-6611, United States"
click at [379, 123] on div "1044 Norwood Park Boulevard, Austin, TX" at bounding box center [371, 128] width 88 height 19
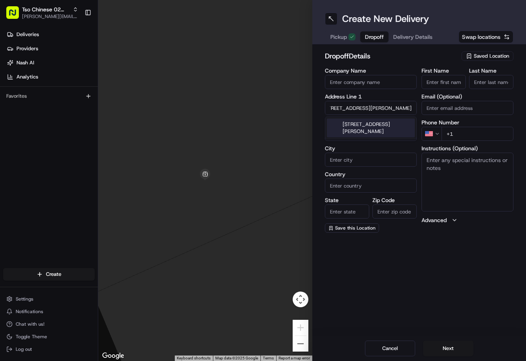
scroll to position [0, 0]
type input "1044 Norwood Park Blvd, Austin, TX 78753, USA"
type input "Austin"
type input "[GEOGRAPHIC_DATA]"
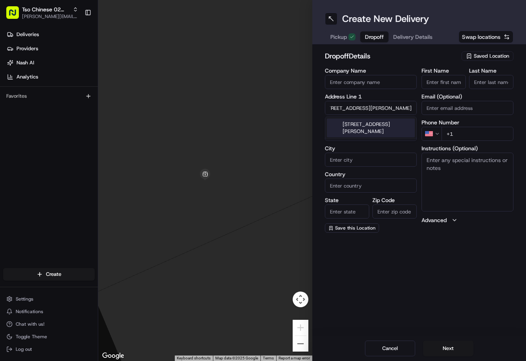
type input "78753"
type input "1044 Norwood Park Boulevard"
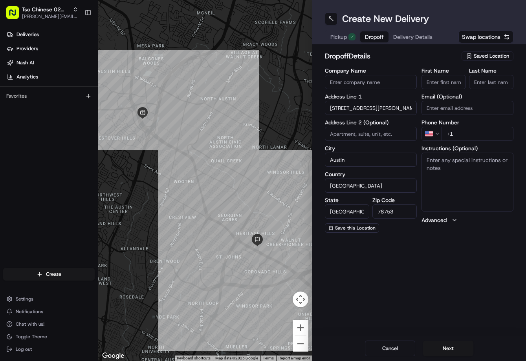
click at [437, 156] on textarea "Instructions (Optional)" at bounding box center [467, 182] width 92 height 59
paste textarea "4305"
type textarea "4305"
click at [495, 134] on input "+1" at bounding box center [477, 134] width 72 height 14
paste input "737 747 9388"
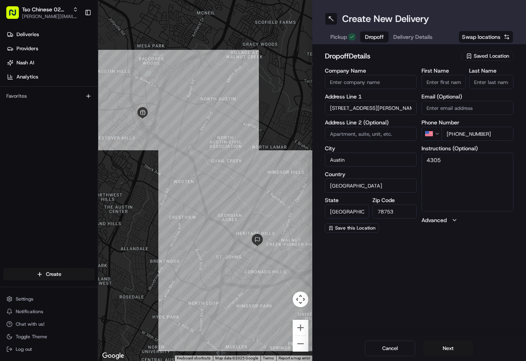
type input "+1 737 747 9388"
click at [446, 75] on input "First Name" at bounding box center [443, 82] width 44 height 14
paste input "Juana Jaimes"
type input "Juana Jaimes"
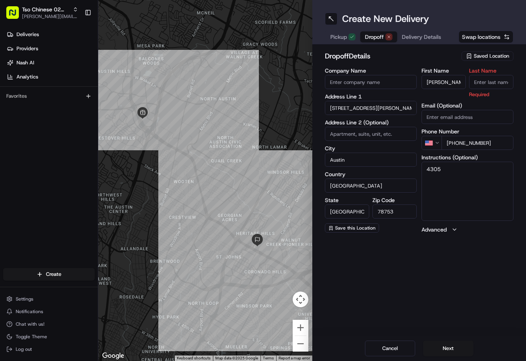
click at [506, 86] on input "Last Name" at bounding box center [491, 82] width 44 height 14
type input "."
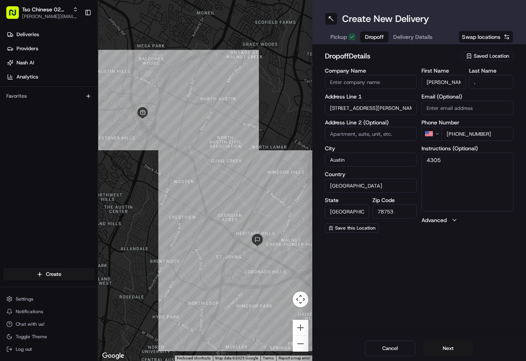
click at [426, 50] on div "dropoff Details Saved Location Company Name Address Line 1 1044 Norwood Park Bo…" at bounding box center [419, 141] width 214 height 195
click at [426, 35] on span "Delivery Details" at bounding box center [412, 37] width 39 height 8
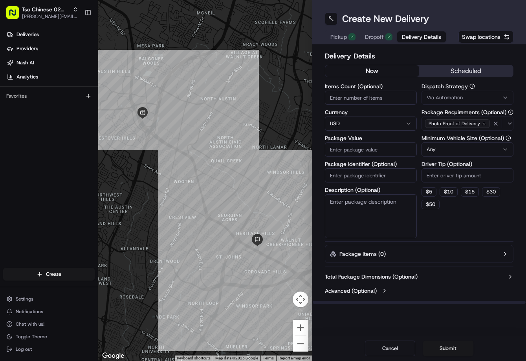
click at [433, 99] on span "Via Automation" at bounding box center [444, 97] width 36 height 7
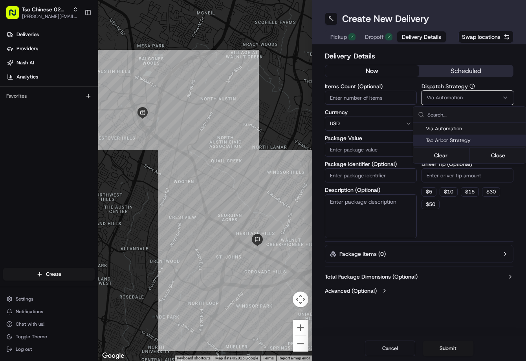
click at [453, 144] on span "Tso Arbor Strategy" at bounding box center [474, 140] width 97 height 7
click at [454, 174] on html "Tso Chinese 02 Arbor jason@tsochinese.com Toggle Sidebar Deliveries Providers N…" at bounding box center [263, 180] width 526 height 361
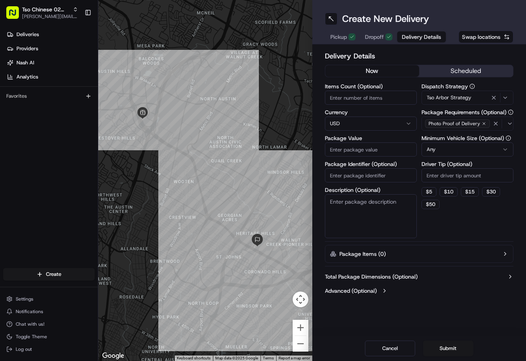
click at [454, 174] on input "Driver Tip (Optional)" at bounding box center [467, 175] width 92 height 14
type input "2"
click at [371, 148] on input "Package Value" at bounding box center [371, 150] width 92 height 14
type input "3"
type input "40.9"
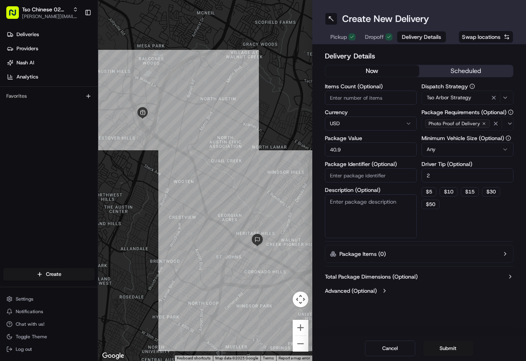
click at [380, 181] on input "Package Identifier (Optional)" at bounding box center [371, 175] width 92 height 14
paste input "8D8UN3V"
type input "8D8UN3V"
click at [440, 348] on button "Submit" at bounding box center [448, 349] width 50 height 16
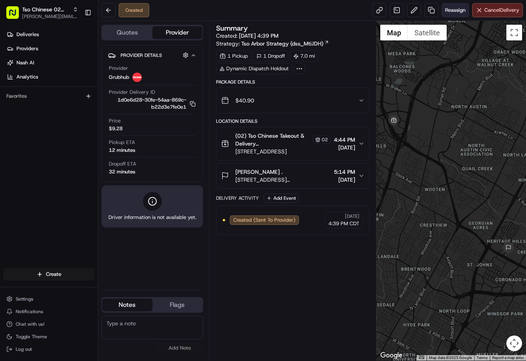
click at [454, 11] on span "Reassign" at bounding box center [455, 10] width 20 height 7
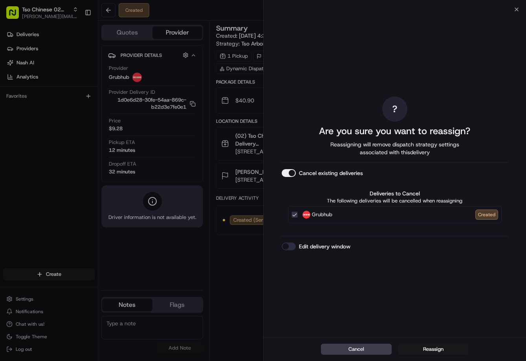
click at [429, 343] on div "Cancel Reassign" at bounding box center [394, 349] width 263 height 24
click at [432, 348] on button "Reassign" at bounding box center [433, 349] width 71 height 11
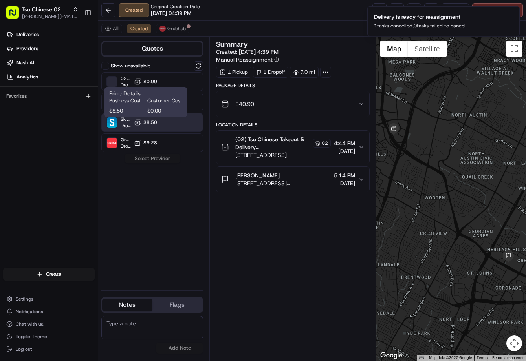
click at [152, 125] on span "$8.50" at bounding box center [150, 122] width 14 height 6
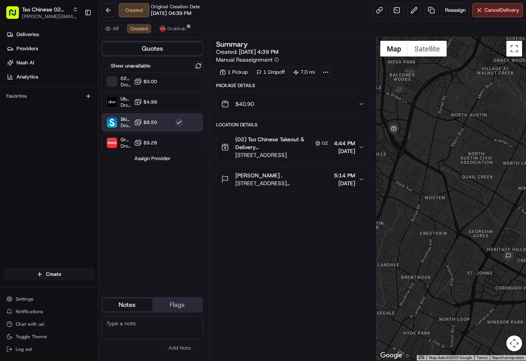
click at [159, 160] on button "Assign Provider" at bounding box center [152, 158] width 56 height 9
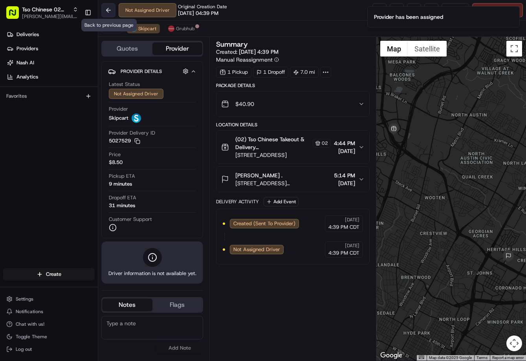
click at [107, 13] on button at bounding box center [108, 10] width 14 height 14
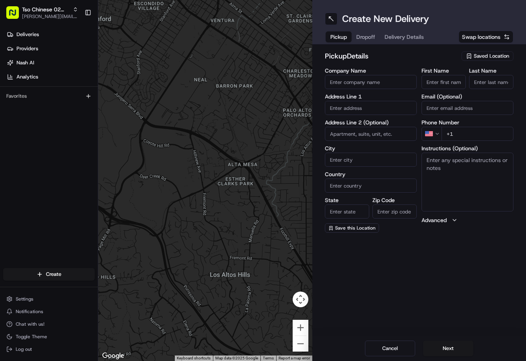
click at [482, 56] on span "Saved Location" at bounding box center [490, 56] width 35 height 7
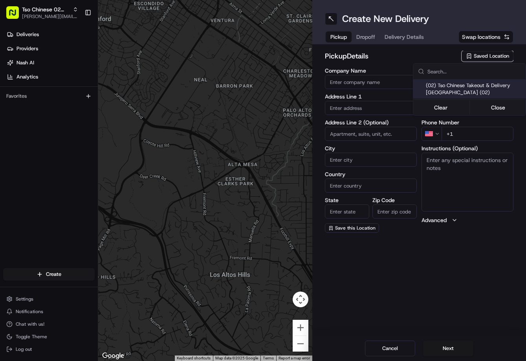
click at [445, 86] on span "(02) Tso Chinese Takeout & Delivery Arboretum Crossing (02)" at bounding box center [474, 89] width 97 height 14
type input "(02) Tso Chinese Takeout & Delivery Arboretum Crossing"
type input "9333 Research Blvd"
type input "Bldg E Ste 402"
type input "Austin"
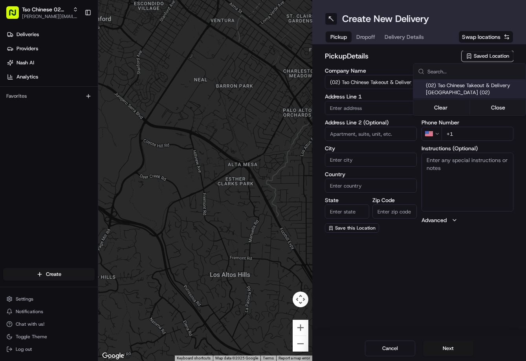
type input "US"
type input "[GEOGRAPHIC_DATA]"
type input "78759"
type input "Tso Chinese"
type input "Arboretum Crossing Manager"
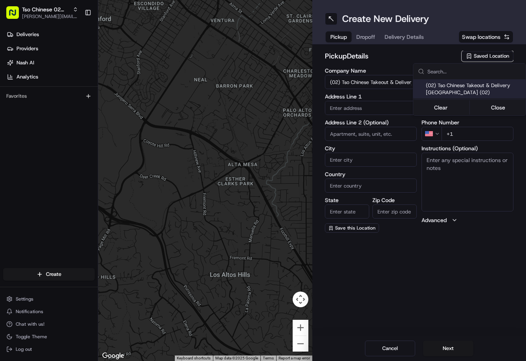
type input "arborstore@tsochinese.com"
type input "+1 512 344 9434"
type textarea "Submit a picture displaying address & food as Proof of Delivery. Envía una foto…"
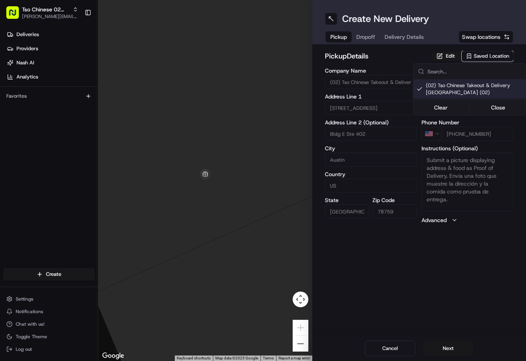
drag, startPoint x: 353, startPoint y: 37, endPoint x: 358, endPoint y: 39, distance: 6.0
click at [354, 37] on html "Tso Chinese 02 Arbor jason@tsochinese.com Toggle Sidebar Deliveries Providers N…" at bounding box center [263, 180] width 526 height 361
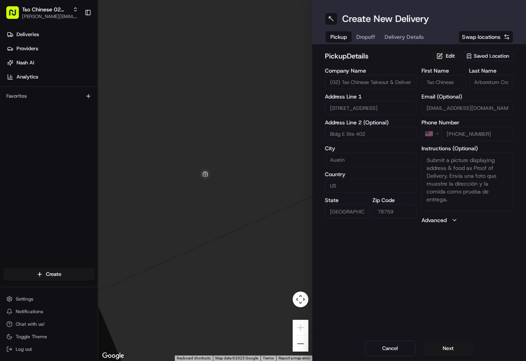
click at [358, 39] on div "Pickup Dropoff Delivery Details" at bounding box center [377, 37] width 104 height 14
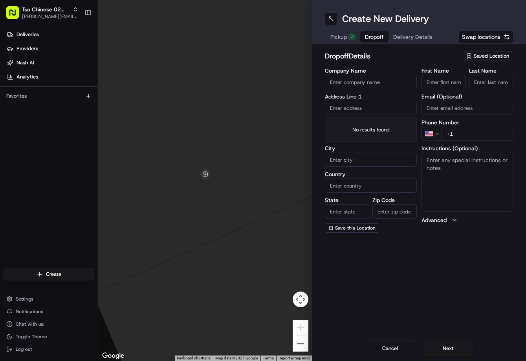
click at [361, 104] on input "text" at bounding box center [371, 108] width 92 height 14
paste input "6708 Beauford Dr, Austin, TX 78750-8124, United States"
click at [365, 120] on div "6708 Beauford Drive, Austin, TX" at bounding box center [371, 125] width 88 height 12
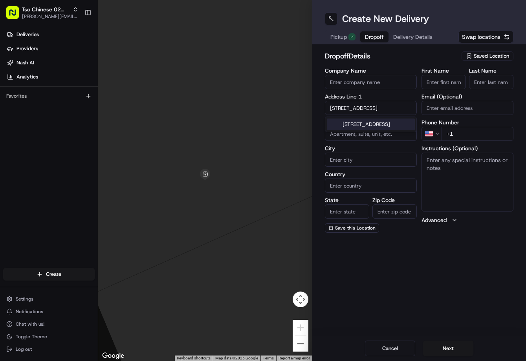
type input "6708 Beauford Dr, Austin, TX 78750, USA"
type input "Austin"
type input "[GEOGRAPHIC_DATA]"
type input "78750"
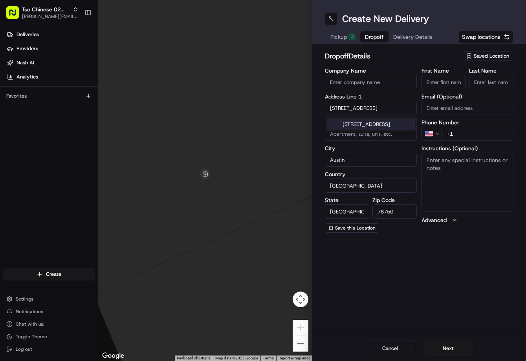
type input "6708 Beauford Drive"
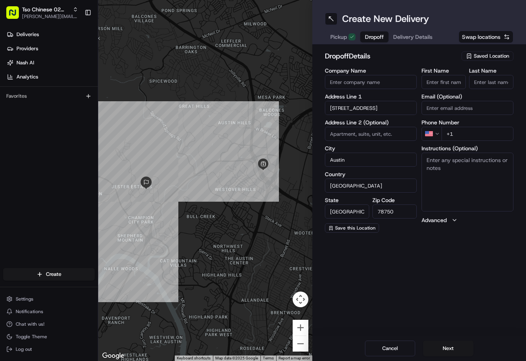
click at [490, 130] on input "+1" at bounding box center [477, 134] width 72 height 14
click at [490, 132] on input "+1" at bounding box center [477, 134] width 72 height 14
paste input "214 952 5537"
type input "+1 214 952 5537"
click at [459, 85] on input "First Name" at bounding box center [443, 82] width 44 height 14
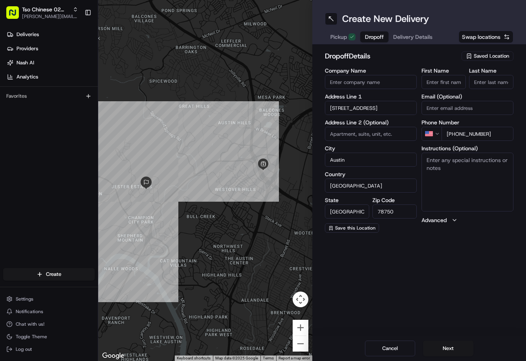
paste input "Jon Mannhaupt"
type input "Jon Mannhaupt"
click at [474, 82] on input "Last Name" at bounding box center [491, 82] width 44 height 14
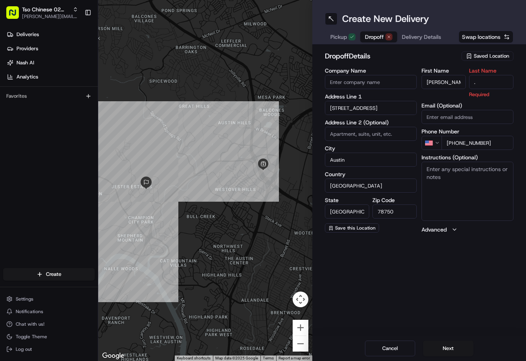
type input "."
click at [410, 60] on h2 "dropoff Details" at bounding box center [391, 56] width 132 height 11
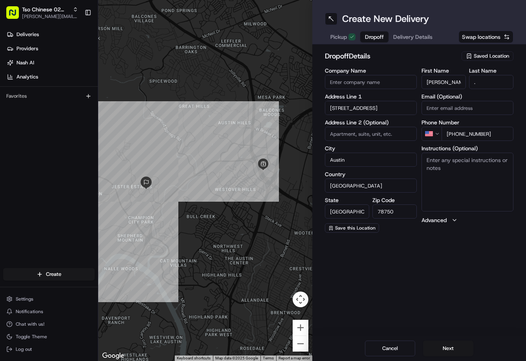
click at [417, 39] on span "Delivery Details" at bounding box center [412, 37] width 39 height 8
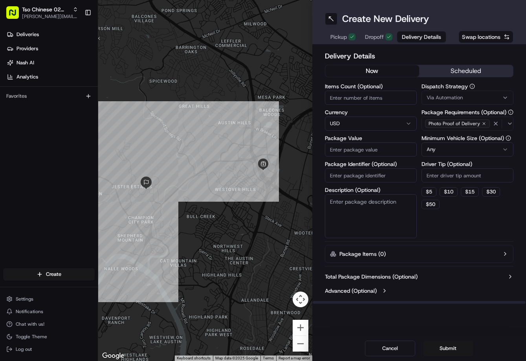
click at [462, 101] on div "Via Automation" at bounding box center [467, 97] width 88 height 7
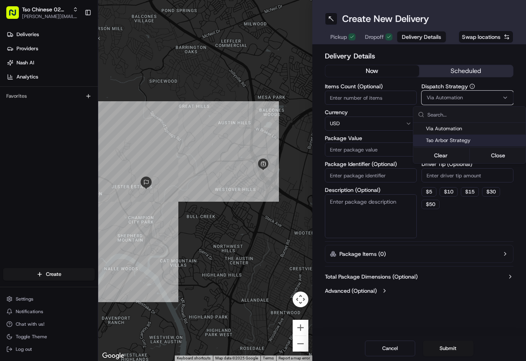
click at [445, 144] on span "Tso Arbor Strategy" at bounding box center [474, 140] width 97 height 7
drag, startPoint x: 454, startPoint y: 188, endPoint x: 455, endPoint y: 185, distance: 4.0
click at [455, 185] on html "Tso Chinese 02 Arbor jason@tsochinese.com Toggle Sidebar Deliveries Providers N…" at bounding box center [263, 180] width 526 height 361
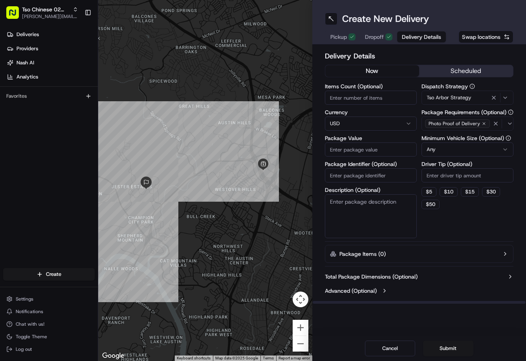
click at [455, 178] on input "Driver Tip (Optional)" at bounding box center [467, 175] width 92 height 14
type input "2"
click at [378, 151] on input "Package Value" at bounding box center [371, 150] width 92 height 14
type input "55.05"
click at [364, 173] on input "Package Identifier (Optional)" at bounding box center [371, 175] width 92 height 14
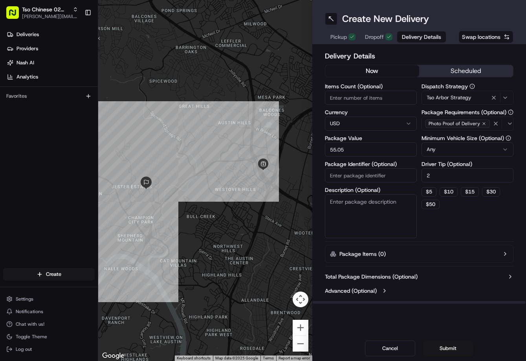
paste input "L9H9IYT"
type input "L9H9IYT"
click at [429, 346] on button "Submit" at bounding box center [448, 349] width 50 height 16
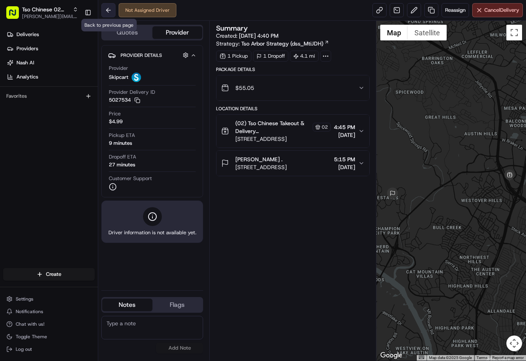
click at [109, 10] on button at bounding box center [108, 10] width 14 height 14
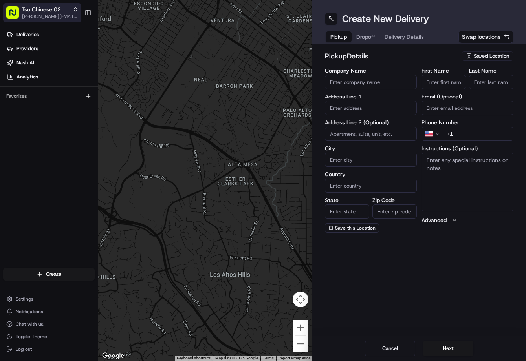
click at [71, 16] on span "[PERSON_NAME][EMAIL_ADDRESS][DOMAIN_NAME]" at bounding box center [50, 16] width 56 height 6
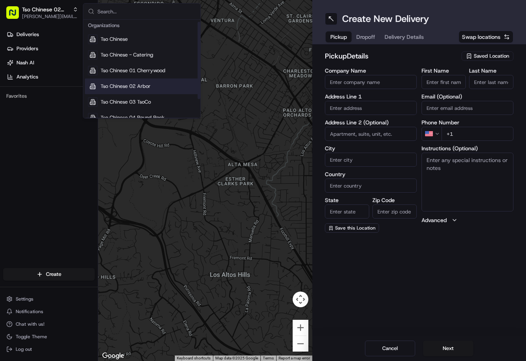
scroll to position [3, 0]
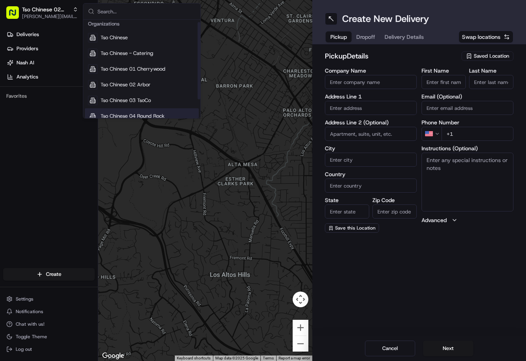
click at [150, 114] on span "Tso Chinese 04 Round Rock" at bounding box center [133, 116] width 64 height 7
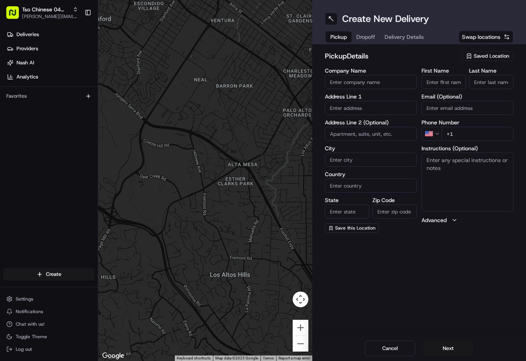
click at [488, 52] on div "Saved Location" at bounding box center [487, 55] width 52 height 9
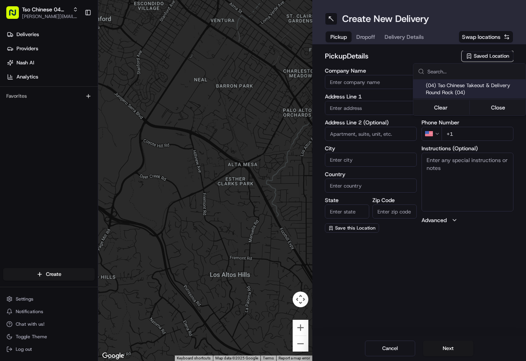
click at [468, 84] on span "(04) Tso Chinese Takeout & Delivery Round Rock (04)" at bounding box center [474, 89] width 97 height 14
type input "(04) Tso Chinese Takeout & Delivery Round Rock"
type input "2000 N [PERSON_NAME] St"
type input "Ste 108"
type input "Round Rock"
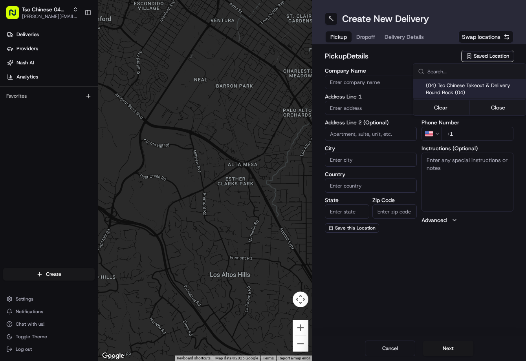
type input "US"
type input "[GEOGRAPHIC_DATA]"
type input "78664"
type input "Tso Chinese"
type input "Round Rock Manager"
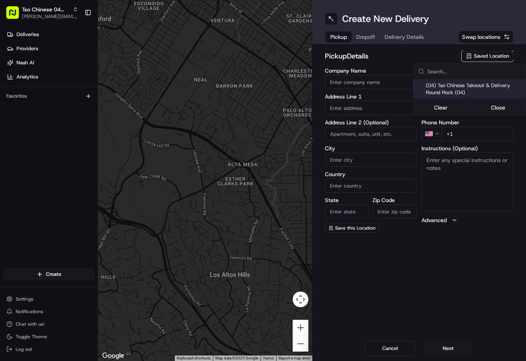
type input "[EMAIL_ADDRESS][DOMAIN_NAME]"
type input "[PHONE_NUMBER]"
type textarea "Submit a picture displaying address & food as Proof of Delivery. Envía una foto…"
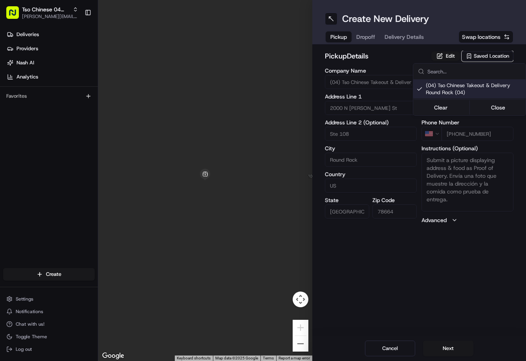
click at [361, 38] on html "Tso Chinese 04 Round Rock [PERSON_NAME][EMAIL_ADDRESS][DOMAIN_NAME] Toggle Side…" at bounding box center [263, 180] width 526 height 361
click at [361, 38] on button "Dropoff" at bounding box center [365, 36] width 28 height 11
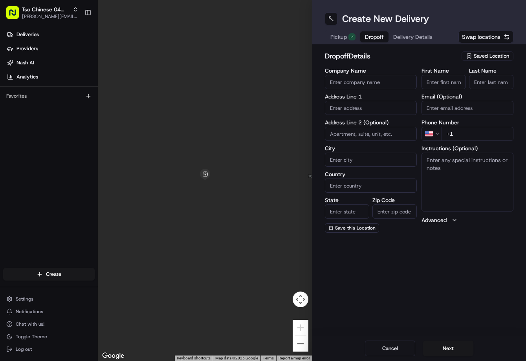
click at [441, 84] on input "First Name" at bounding box center [443, 82] width 44 height 14
paste input "Sandra de las Fuentes"
type input "Sandra de las Fuentes"
click at [489, 75] on div "Last Name" at bounding box center [491, 78] width 44 height 21
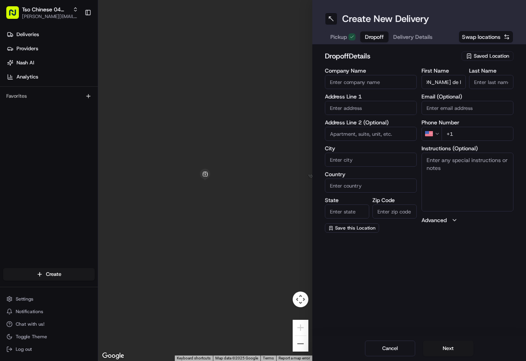
scroll to position [0, 0]
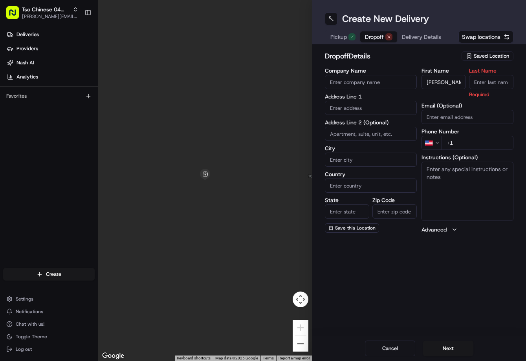
click at [492, 79] on input "Last Name" at bounding box center [491, 82] width 44 height 14
type input "."
click at [451, 62] on div "dropoff Details Saved Location" at bounding box center [419, 58] width 189 height 14
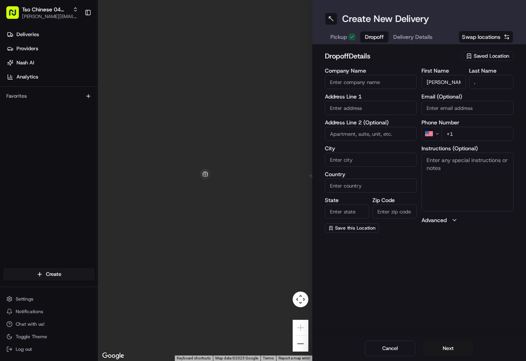
click at [419, 38] on span "Delivery Details" at bounding box center [412, 37] width 39 height 8
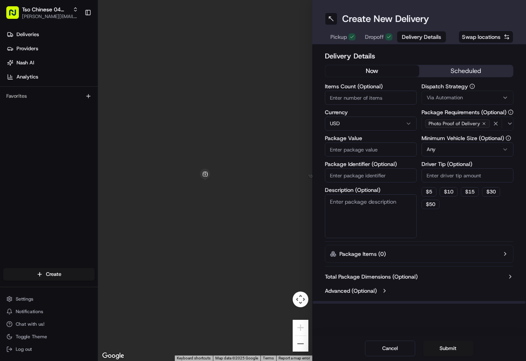
click at [452, 105] on div "Dispatch Strategy Via Automation Package Requirements (Optional) Photo Proof of…" at bounding box center [467, 161] width 92 height 155
click at [451, 101] on button "Via Automation" at bounding box center [467, 98] width 92 height 14
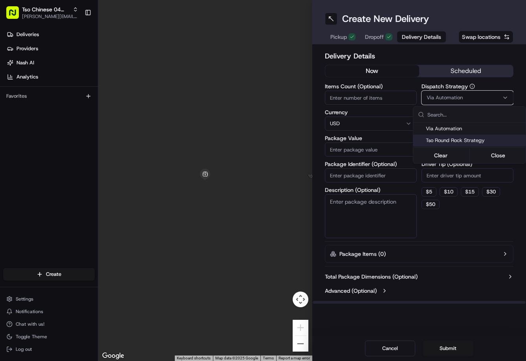
click at [444, 141] on span "Tso Round Rock Strategy" at bounding box center [474, 140] width 97 height 7
click at [448, 174] on html "Tso Chinese 04 Round Rock jason@tsochinese.com Toggle Sidebar Deliveries Provid…" at bounding box center [263, 180] width 526 height 361
click at [448, 174] on input "Driver Tip (Optional)" at bounding box center [467, 175] width 92 height 14
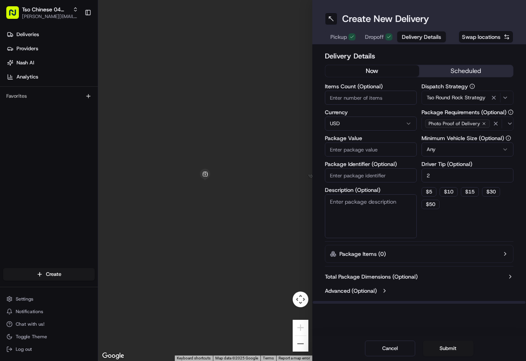
type input "2"
click at [382, 178] on input "Package Identifier (Optional)" at bounding box center [371, 175] width 92 height 14
paste input "YTSFQVU"
type input "YTSFQVU"
click at [378, 26] on div "Create New Delivery Pickup Dropoff Delivery Details Swap locations" at bounding box center [419, 22] width 214 height 44
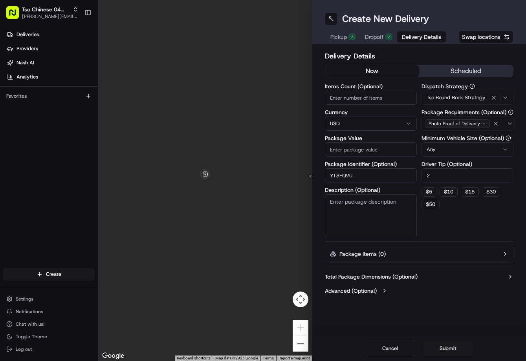
click at [379, 38] on span "Dropoff" at bounding box center [374, 37] width 19 height 8
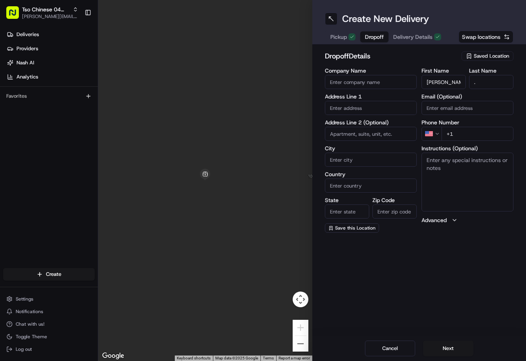
click at [492, 132] on input "+1" at bounding box center [477, 134] width 72 height 14
paste input "512 779 5727"
type input "+1 512 779 5727"
click at [386, 111] on input "text" at bounding box center [371, 108] width 92 height 14
paste input "8656 Ephraim Rd, Austin, TX 78717-5411, United States"
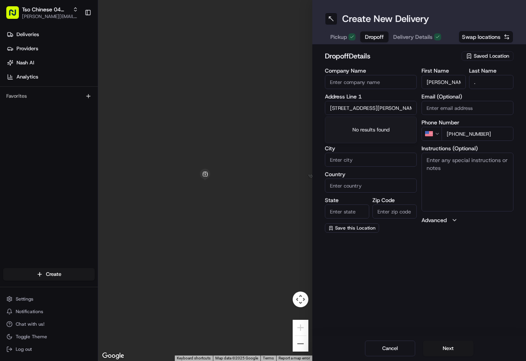
scroll to position [0, 53]
click at [372, 127] on div "8656 Ephraim Road, Austin, TX" at bounding box center [371, 125] width 88 height 12
type input "8656 Ephraim Road, Austin, TX 78717, USA"
type input "Austin"
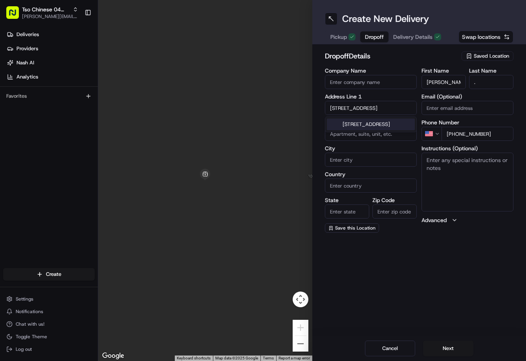
type input "[GEOGRAPHIC_DATA]"
type input "78717"
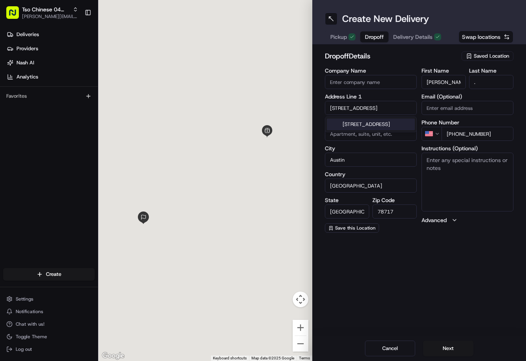
type input "8656 Ephraim Road"
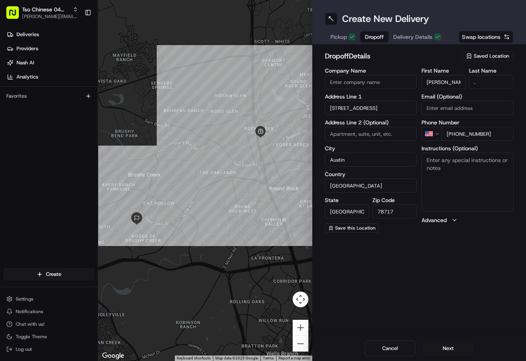
click at [419, 33] on span "Delivery Details" at bounding box center [412, 37] width 39 height 8
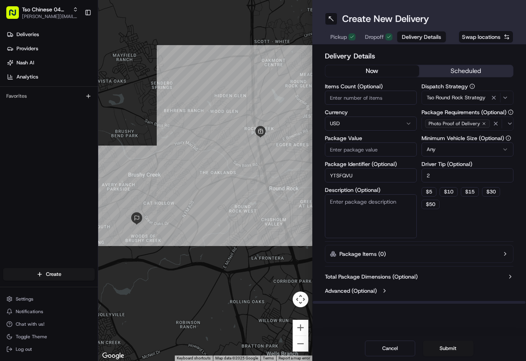
click at [361, 149] on input "Package Value" at bounding box center [371, 150] width 92 height 14
type input "43.14"
click at [447, 350] on button "Submit" at bounding box center [448, 349] width 50 height 16
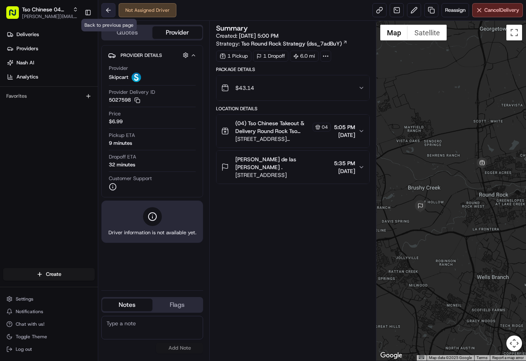
click at [111, 11] on button at bounding box center [108, 10] width 14 height 14
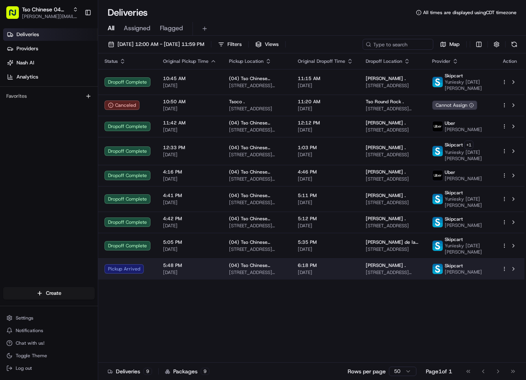
click at [303, 276] on span "[DATE]" at bounding box center [325, 272] width 55 height 6
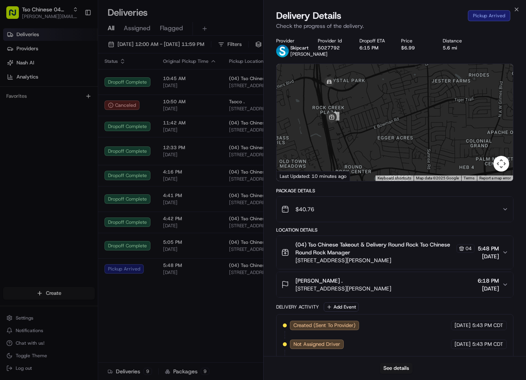
drag, startPoint x: 335, startPoint y: 114, endPoint x: 342, endPoint y: 156, distance: 43.0
click at [342, 156] on div at bounding box center [394, 122] width 237 height 117
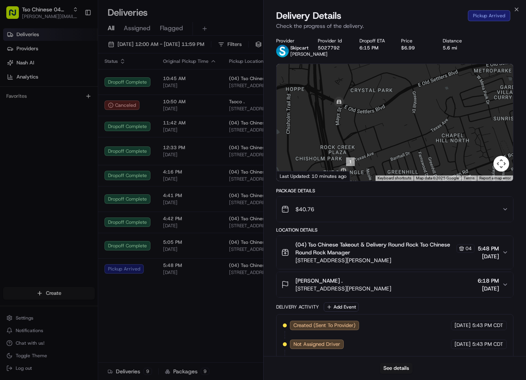
drag, startPoint x: 337, startPoint y: 112, endPoint x: 351, endPoint y: 133, distance: 25.5
click at [351, 133] on div at bounding box center [394, 122] width 237 height 117
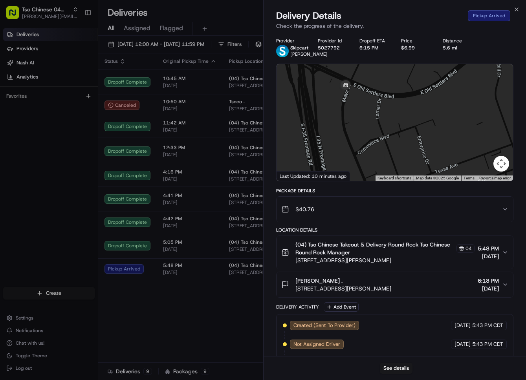
drag, startPoint x: 351, startPoint y: 122, endPoint x: 371, endPoint y: 122, distance: 20.4
click at [371, 122] on div at bounding box center [394, 122] width 237 height 117
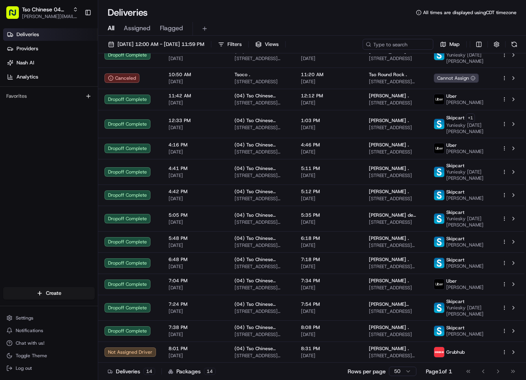
scroll to position [40, 0]
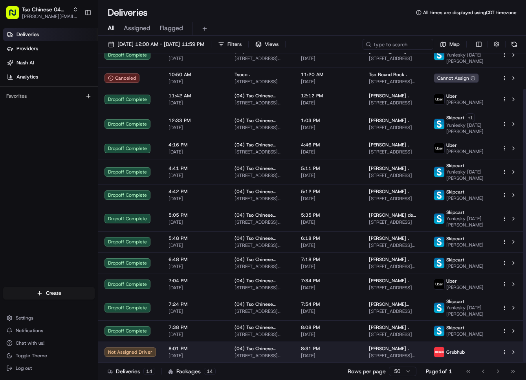
click at [444, 352] on img at bounding box center [439, 352] width 10 height 10
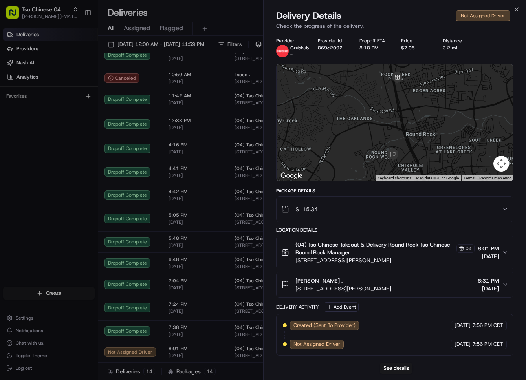
click at [267, 332] on div "Provider Grubhub - Provider Id 869c2092-0449-5301-a8f5-ff3a751dde46 Dropoff ETA…" at bounding box center [394, 196] width 263 height 327
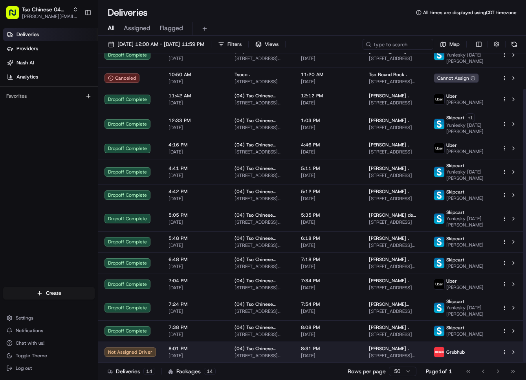
click at [503, 356] on div at bounding box center [509, 351] width 16 height 9
click at [503, 351] on html "Tso Chinese 04 Round Rock jason@tsochinese.com Toggle Sidebar Deliveries Provid…" at bounding box center [263, 190] width 526 height 380
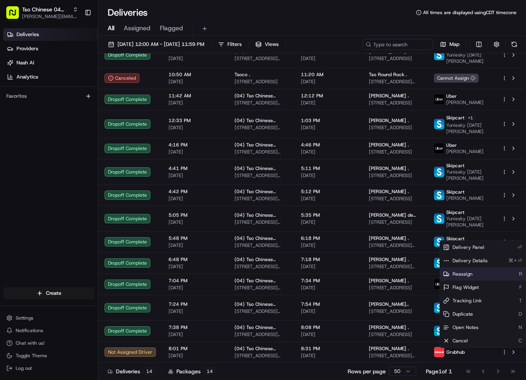
click at [484, 276] on div "Reassign R" at bounding box center [483, 273] width 86 height 13
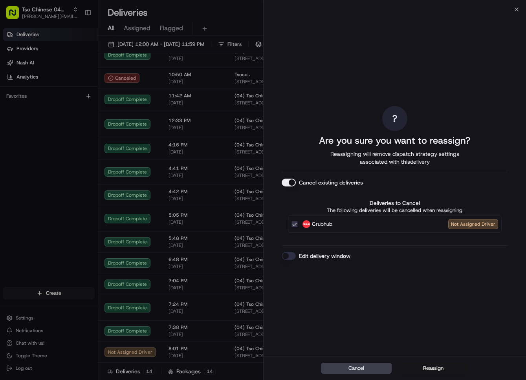
click at [420, 367] on button "Reassign" at bounding box center [433, 368] width 71 height 11
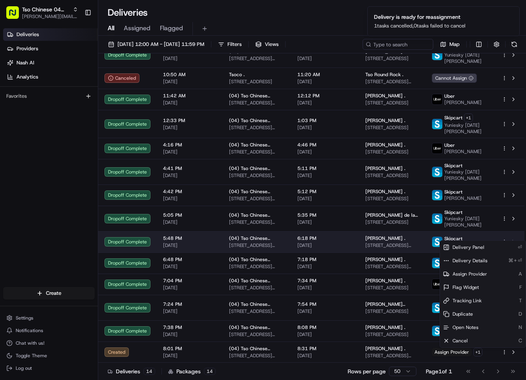
scroll to position [27, 0]
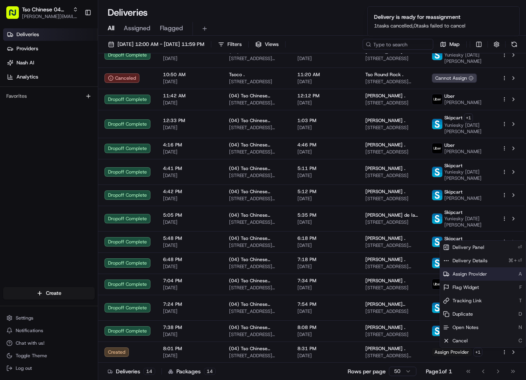
click at [479, 274] on span "Assign Provider" at bounding box center [469, 274] width 35 height 6
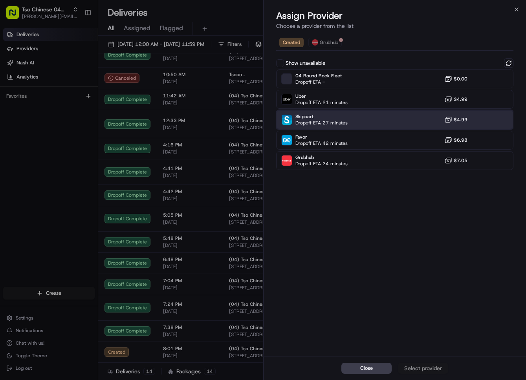
click at [380, 126] on div "Skipcart Dropoff ETA 27 minutes $4.99" at bounding box center [395, 119] width 238 height 19
click at [417, 368] on div "Assign Provider" at bounding box center [423, 368] width 38 height 8
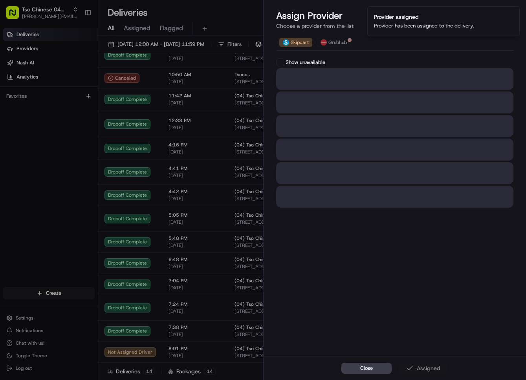
scroll to position [40, 0]
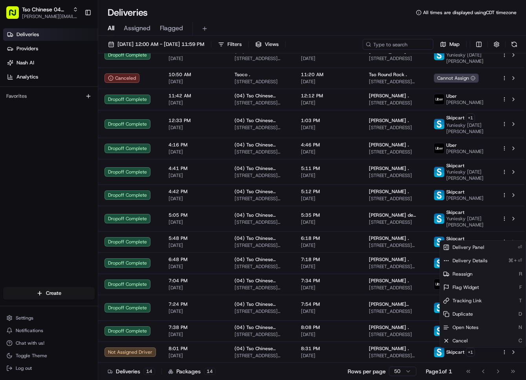
click at [70, 214] on div "Deliveries Providers Nash AI Analytics Favorites" at bounding box center [49, 158] width 98 height 267
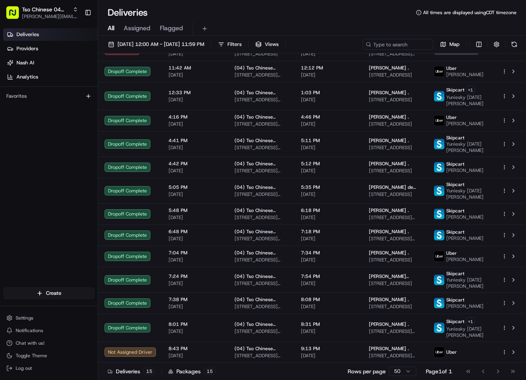
scroll to position [68, 0]
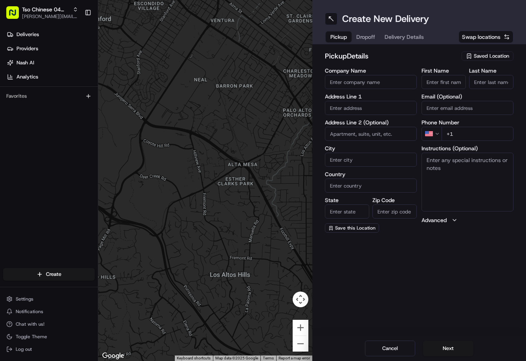
click at [489, 57] on span "Saved Location" at bounding box center [490, 56] width 35 height 7
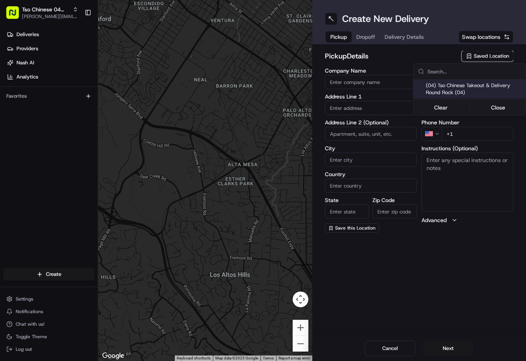
click at [464, 90] on span "(04) Tso Chinese Takeout & Delivery Round Rock (04)" at bounding box center [474, 89] width 97 height 14
type input "(04) Tso Chinese Takeout & Delivery Round Rock"
type input "2000 N [PERSON_NAME] St"
type input "Ste 108"
type input "Round Rock"
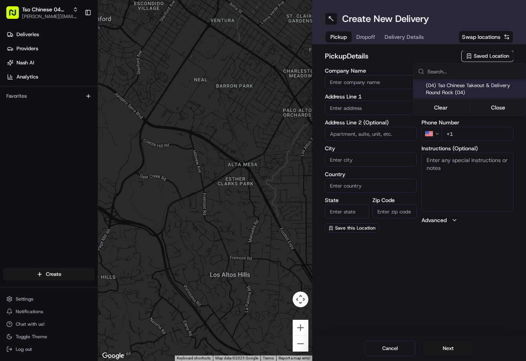
type input "US"
type input "[GEOGRAPHIC_DATA]"
type input "78664"
type input "Tso Chinese"
type input "Round Rock Manager"
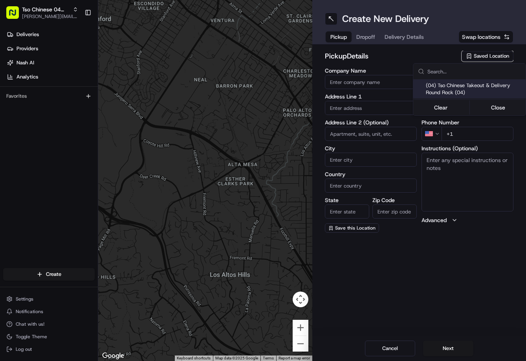
type input "[EMAIL_ADDRESS][DOMAIN_NAME]"
type input "[PHONE_NUMBER]"
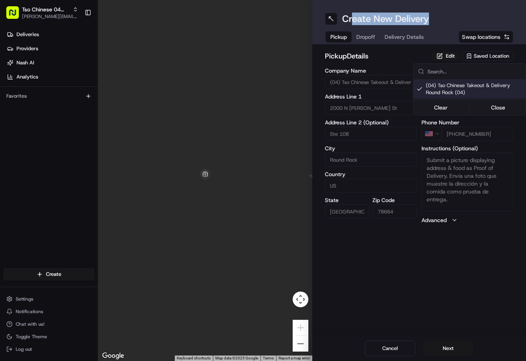
drag, startPoint x: 353, startPoint y: 24, endPoint x: 364, endPoint y: 36, distance: 15.6
click at [357, 29] on html "Tso Chinese 04 Round Rock [PERSON_NAME][EMAIL_ADDRESS][DOMAIN_NAME] Toggle Side…" at bounding box center [263, 180] width 526 height 361
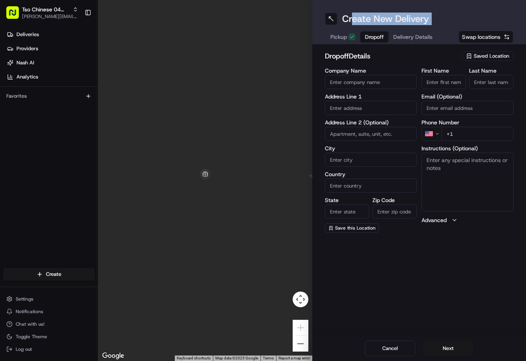
click at [365, 37] on span "Dropoff" at bounding box center [374, 37] width 19 height 8
click at [440, 52] on h2 "dropoff Details" at bounding box center [391, 56] width 132 height 11
click at [382, 109] on input "text" at bounding box center [371, 108] width 92 height 14
paste input "624 Rusk Rd, Round Rock, TX 78665-7918, United States"
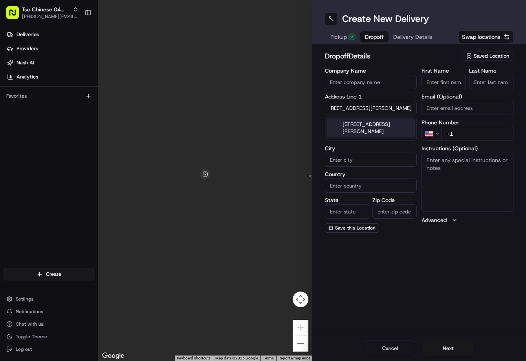
click at [379, 122] on div "624 Rusk Road, Round Rock, TX" at bounding box center [371, 128] width 88 height 19
type input "624 Rusk Rd, Round Rock, TX 78665, USA"
type input "Round Rock"
type input "[GEOGRAPHIC_DATA]"
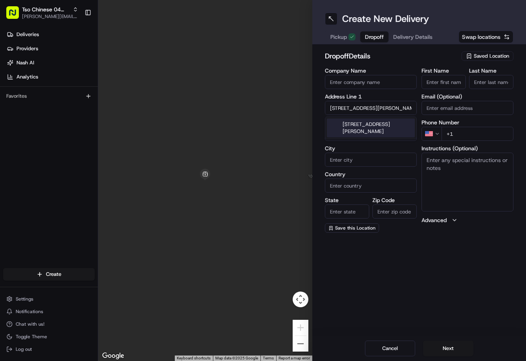
type input "[GEOGRAPHIC_DATA]"
type input "78665"
type input "624 Rusk Road"
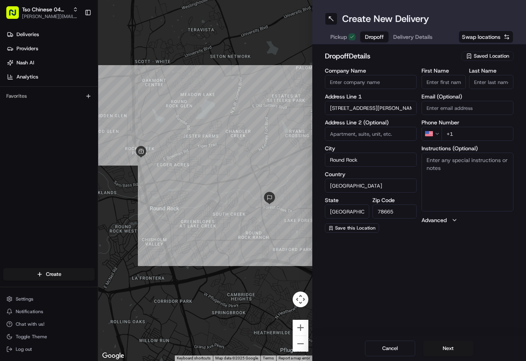
click at [492, 133] on input "+1" at bounding box center [477, 134] width 72 height 14
paste input "512 698 7894"
type input "+1 512 698 7894"
click at [447, 79] on input "First Name" at bounding box center [443, 82] width 44 height 14
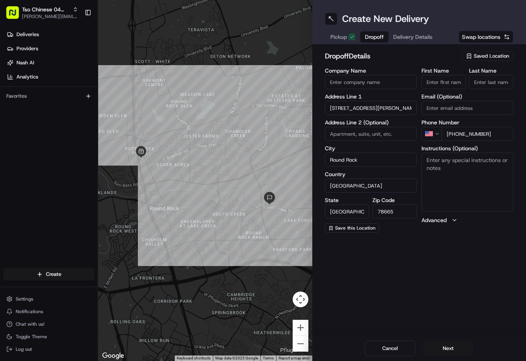
paste input "Michelle Cho"
type input "Michelle Cho"
click at [487, 82] on input "Last Name" at bounding box center [491, 82] width 44 height 14
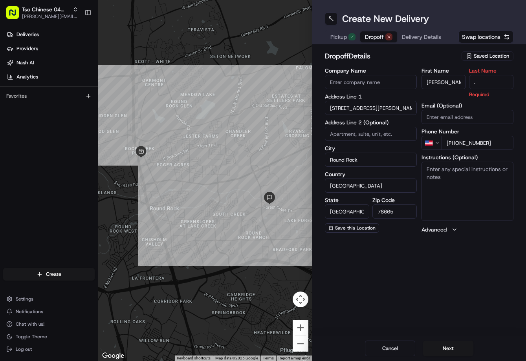
type input "."
click at [447, 53] on h2 "dropoff Details" at bounding box center [391, 56] width 132 height 11
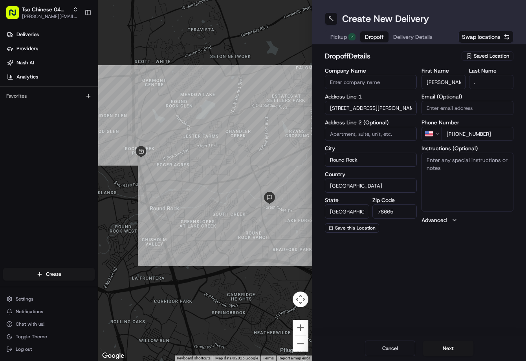
click at [422, 39] on span "Delivery Details" at bounding box center [412, 37] width 39 height 8
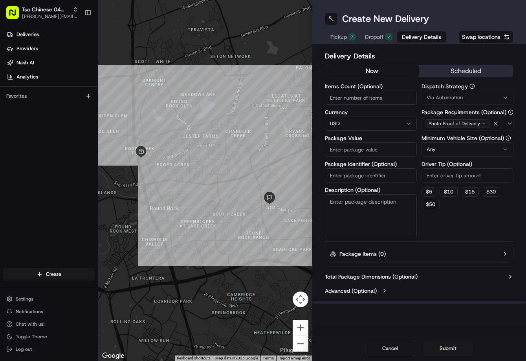
click at [455, 94] on span "Via Automation" at bounding box center [444, 97] width 36 height 7
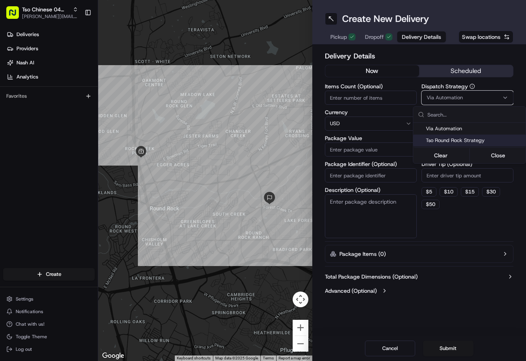
click at [451, 143] on span "Tso Round Rock Strategy" at bounding box center [474, 140] width 97 height 7
click at [459, 180] on html "Tso Chinese 04 Round Rock jason@tsochinese.com Toggle Sidebar Deliveries Provid…" at bounding box center [263, 180] width 526 height 361
click at [459, 180] on input "Driver Tip (Optional)" at bounding box center [467, 175] width 92 height 14
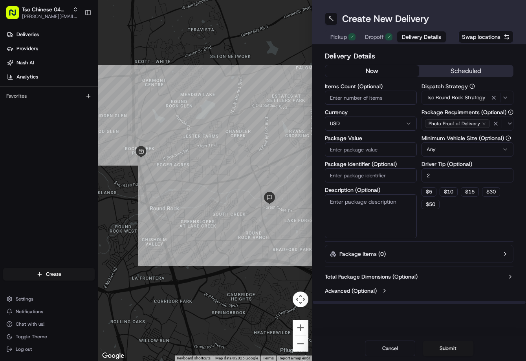
type input "2"
click at [382, 148] on input "Package Value" at bounding box center [371, 150] width 92 height 14
type input "40.76"
click at [389, 180] on input "Package Identifier (Optional)" at bounding box center [371, 175] width 92 height 14
paste input "YRPWIYM"
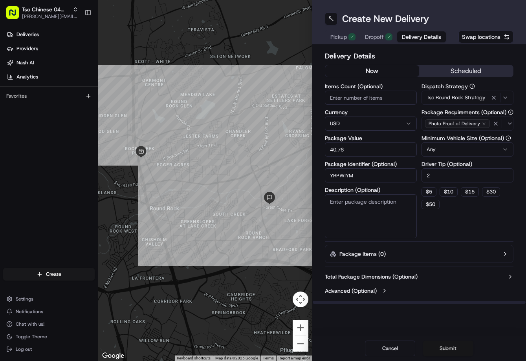
type input "YRPWIYM"
click at [443, 345] on button "Submit" at bounding box center [448, 349] width 50 height 16
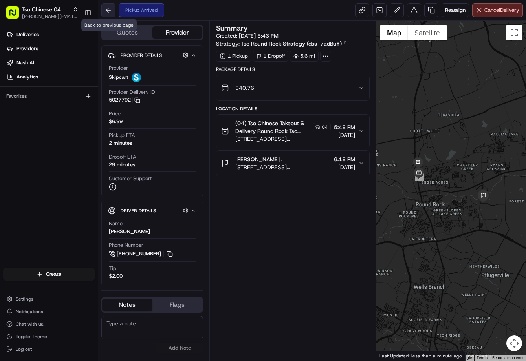
click at [107, 9] on button at bounding box center [108, 10] width 14 height 14
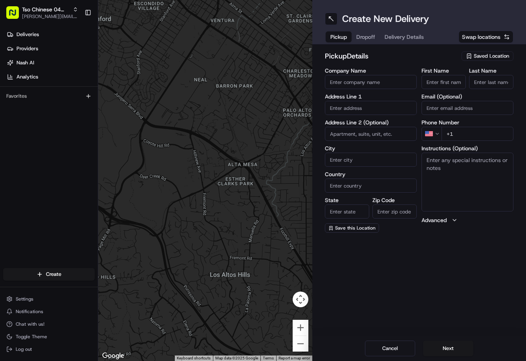
click at [493, 57] on span "Saved Location" at bounding box center [490, 56] width 35 height 7
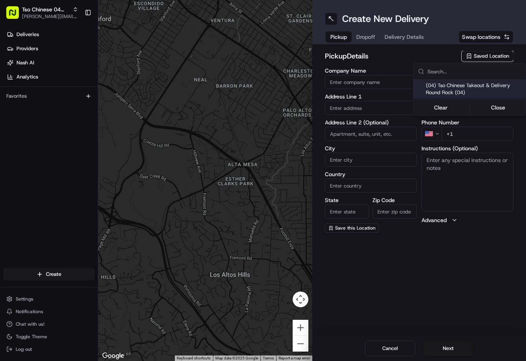
click at [463, 92] on span "(04) Tso Chinese Takeout & Delivery Round Rock (04)" at bounding box center [474, 89] width 97 height 14
type input "(04) Tso Chinese Takeout & Delivery Round Rock"
type input "2000 N [PERSON_NAME] St"
type input "Ste 108"
type input "Round Rock"
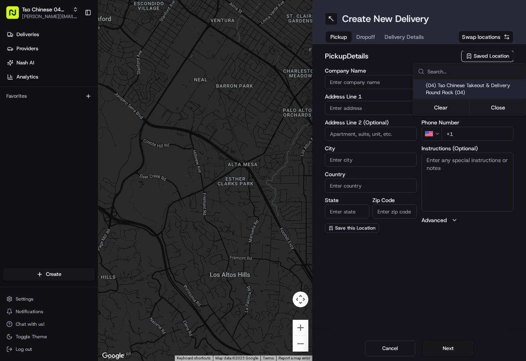
type input "US"
type input "[GEOGRAPHIC_DATA]"
type input "78664"
type input "Tso Chinese"
type input "Round Rock Manager"
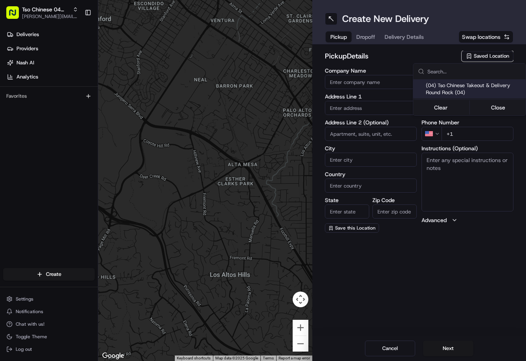
type input "[EMAIL_ADDRESS][DOMAIN_NAME]"
type input "[PHONE_NUMBER]"
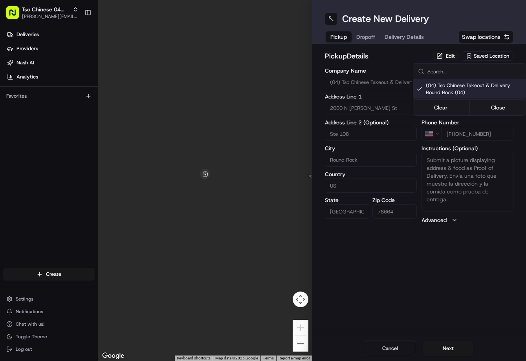
click at [366, 31] on html "Tso Chinese 04 Round Rock [PERSON_NAME][EMAIL_ADDRESS][DOMAIN_NAME] Toggle Side…" at bounding box center [263, 180] width 526 height 361
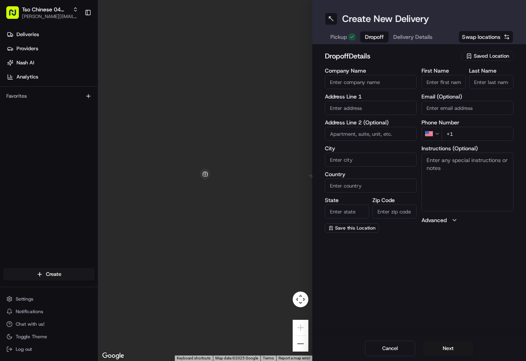
click at [368, 38] on span "Dropoff" at bounding box center [374, 37] width 19 height 8
click at [371, 110] on input "text" at bounding box center [371, 108] width 92 height 14
paste input "[STREET_ADDRESS][PERSON_NAME]"
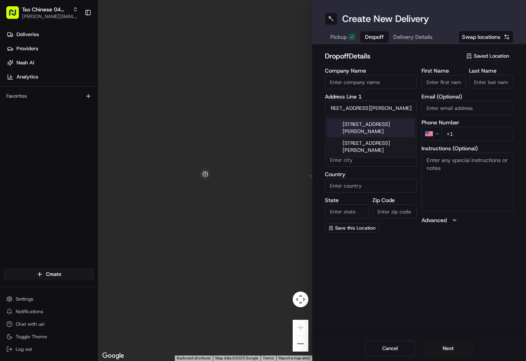
click at [374, 122] on div "[STREET_ADDRESS][PERSON_NAME]" at bounding box center [371, 128] width 88 height 19
type input "[STREET_ADDRESS][PERSON_NAME]"
type input "Round Rock"
type input "[GEOGRAPHIC_DATA]"
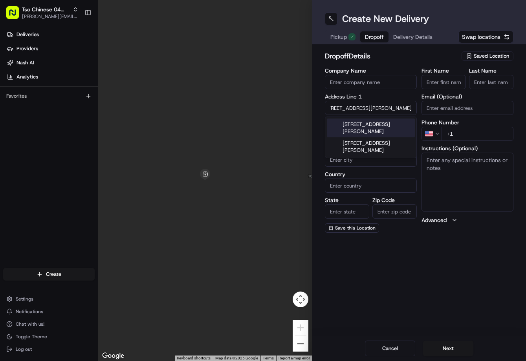
type input "[GEOGRAPHIC_DATA]"
type input "78665"
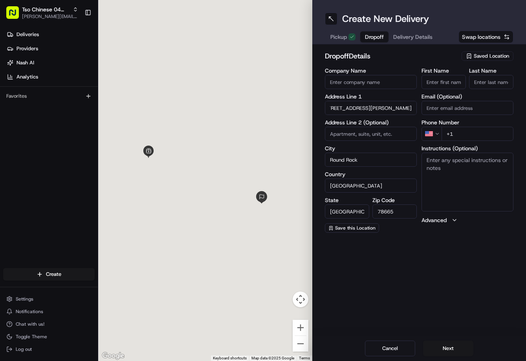
type input "1051 [PERSON_NAME][GEOGRAPHIC_DATA]"
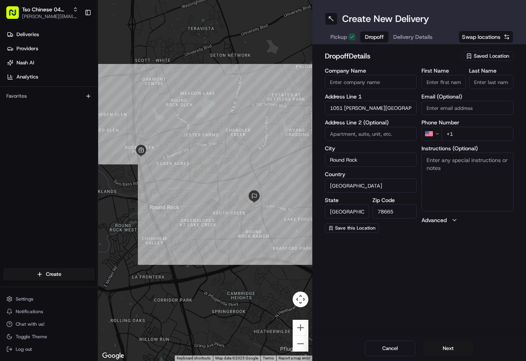
click at [444, 179] on textarea "Instructions (Optional)" at bounding box center [467, 182] width 92 height 59
paste textarea "Unit 67"
type textarea "Unit 67"
click at [484, 134] on input "+1" at bounding box center [477, 134] width 72 height 14
paste input "[PHONE_NUMBER]"
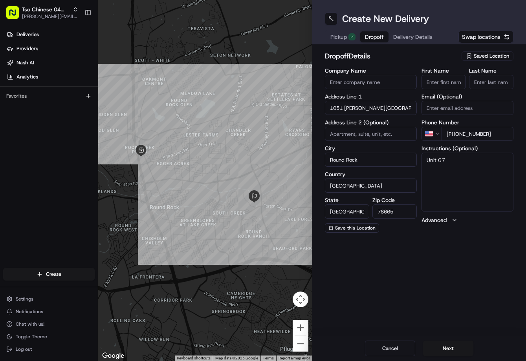
type input "[PHONE_NUMBER]"
click at [444, 73] on label "First Name" at bounding box center [443, 70] width 44 height 5
click at [444, 75] on input "First Name" at bounding box center [443, 82] width 44 height 14
paste input "[PERSON_NAME]"
type input "[PERSON_NAME]"
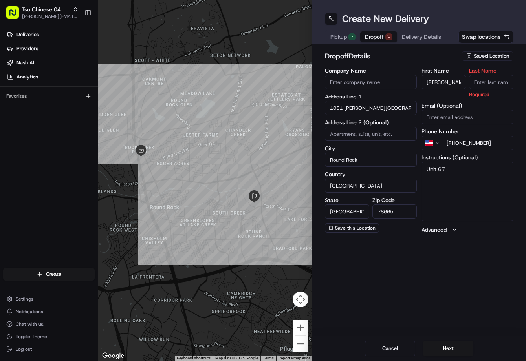
click at [486, 80] on input "Last Name" at bounding box center [491, 82] width 44 height 14
type input "."
click at [444, 57] on h2 "dropoff Details" at bounding box center [391, 56] width 132 height 11
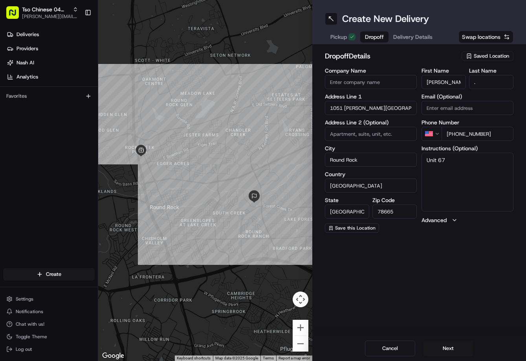
click at [432, 44] on div "Create New Delivery Pickup Dropoff Delivery Details Swap locations" at bounding box center [419, 22] width 214 height 44
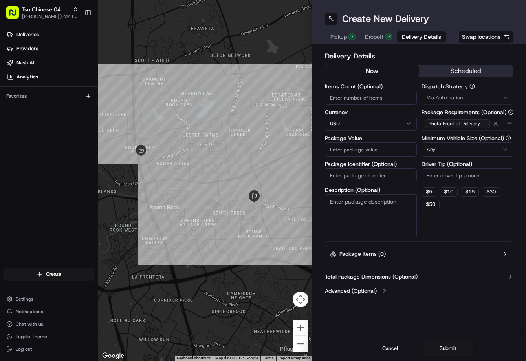
click at [424, 38] on span "Delivery Details" at bounding box center [421, 37] width 39 height 8
click at [456, 97] on span "Via Automation" at bounding box center [444, 97] width 36 height 7
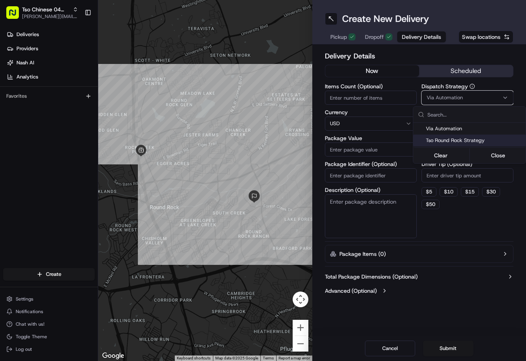
click at [456, 142] on span "Tso Round Rock Strategy" at bounding box center [474, 140] width 97 height 7
click at [455, 167] on html "Tso Chinese 04 Round Rock jason@tsochinese.com Toggle Sidebar Deliveries Provid…" at bounding box center [263, 180] width 526 height 361
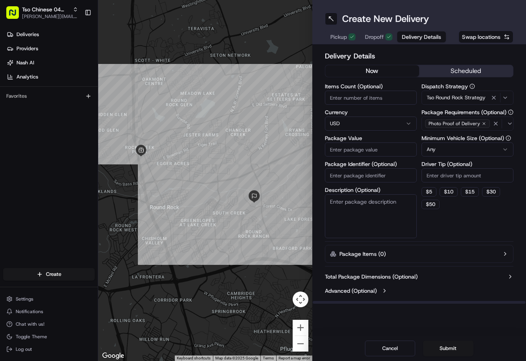
click at [455, 169] on input "Driver Tip (Optional)" at bounding box center [467, 175] width 92 height 14
type input "2"
click at [384, 148] on input "Package Value" at bounding box center [371, 150] width 92 height 14
type input "46.39"
click at [395, 171] on input "Package Identifier (Optional)" at bounding box center [371, 175] width 92 height 14
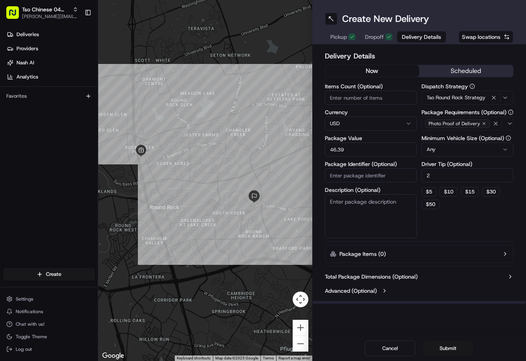
paste input "IOJ6AOI"
type input "IOJ6AOI"
click at [442, 354] on button "Submit" at bounding box center [448, 349] width 50 height 16
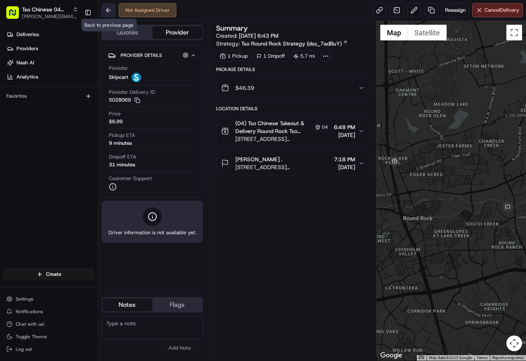
click at [112, 12] on button at bounding box center [108, 10] width 14 height 14
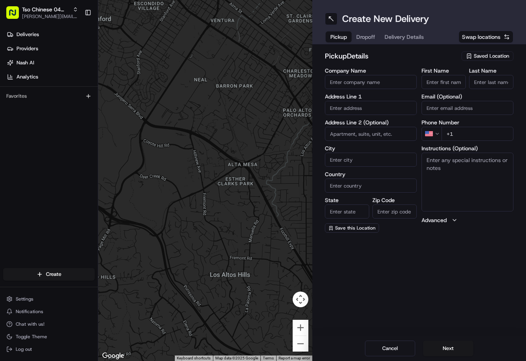
click at [489, 56] on span "Saved Location" at bounding box center [490, 56] width 35 height 7
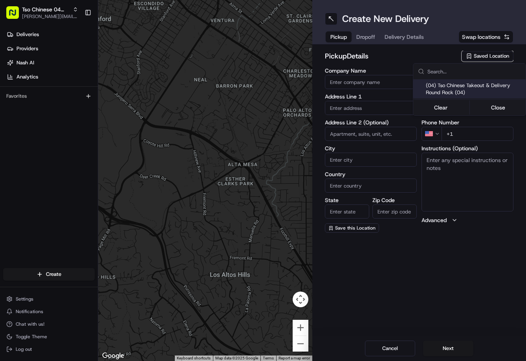
click at [472, 80] on div "(04) Tso Chinese Takeout & Delivery Round Rock (04)" at bounding box center [469, 89] width 112 height 19
type input "(04) Tso Chinese Takeout & Delivery Round Rock"
type input "2000 N [PERSON_NAME] St"
type input "Ste 108"
type input "Round Rock"
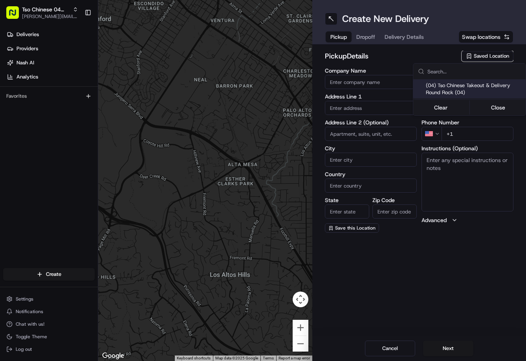
type input "US"
type input "[GEOGRAPHIC_DATA]"
type input "78664"
type input "Tso Chinese"
type input "Round Rock Manager"
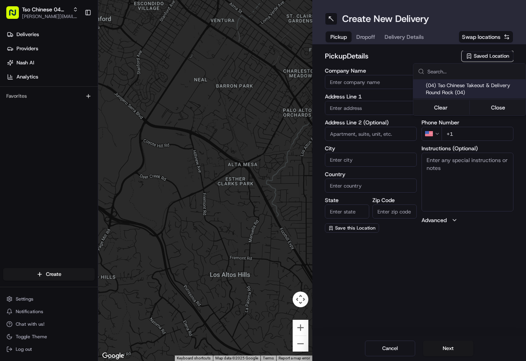
type input "[EMAIL_ADDRESS][DOMAIN_NAME]"
type input "[PHONE_NUMBER]"
type textarea "Submit a picture displaying address & food as Proof of Delivery. Envía una foto…"
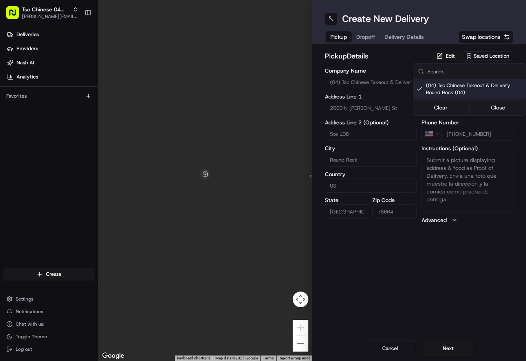
click at [373, 38] on html "Tso Chinese 04 Round Rock [PERSON_NAME][EMAIL_ADDRESS][DOMAIN_NAME] Toggle Side…" at bounding box center [263, 180] width 526 height 361
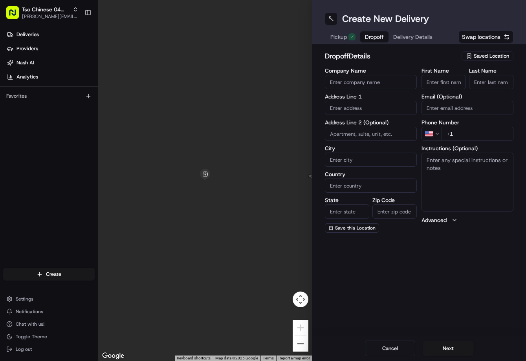
click at [373, 38] on span "Dropoff" at bounding box center [374, 37] width 19 height 8
click at [450, 87] on input "First Name" at bounding box center [443, 82] width 44 height 14
paste input "Joshua Wollard"
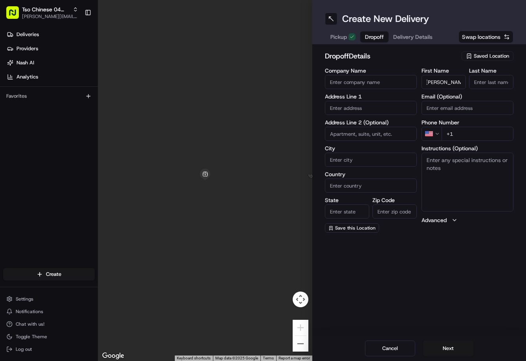
type input "Joshua Wollard"
click at [478, 82] on input "Last Name" at bounding box center [491, 82] width 44 height 14
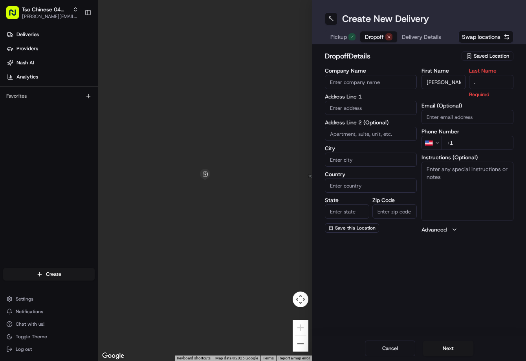
type input "."
click at [439, 64] on div "dropoff Details Saved Location" at bounding box center [419, 58] width 189 height 14
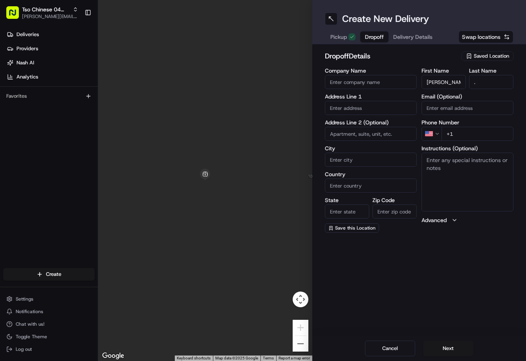
click at [426, 38] on span "Delivery Details" at bounding box center [412, 37] width 39 height 8
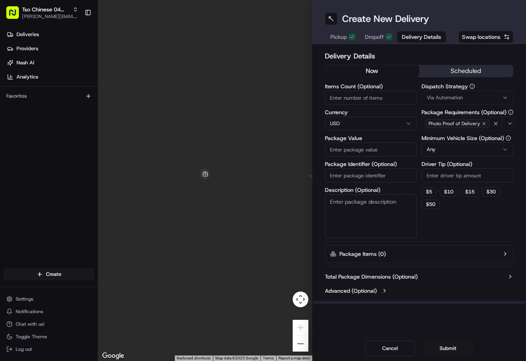
click at [452, 98] on span "Via Automation" at bounding box center [444, 97] width 36 height 7
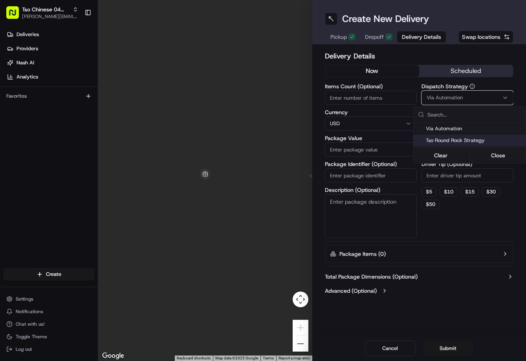
click at [449, 136] on div "Tso Round Rock Strategy" at bounding box center [469, 141] width 112 height 12
click at [446, 162] on div "Clear Close" at bounding box center [469, 155] width 111 height 14
click at [447, 177] on html "Tso Chinese 04 Round Rock jason@tsochinese.com Toggle Sidebar Deliveries Provid…" at bounding box center [263, 180] width 526 height 361
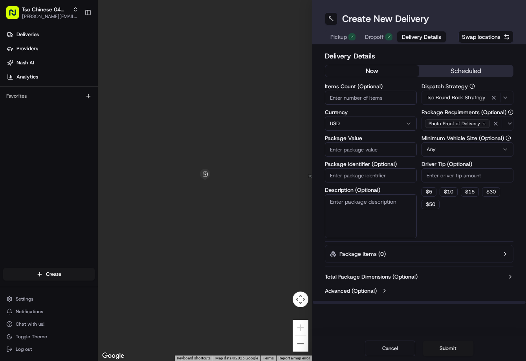
click at [447, 177] on input "Driver Tip (Optional)" at bounding box center [467, 175] width 92 height 14
type input "2"
click at [392, 176] on input "Package Identifier (Optional)" at bounding box center [371, 175] width 92 height 14
paste input "2M9PFQE"
type input "2M9PFQE"
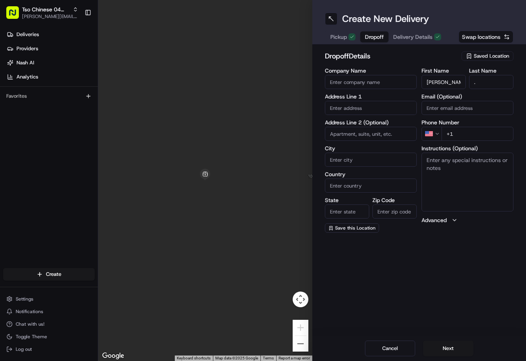
click at [380, 35] on span "Dropoff" at bounding box center [374, 37] width 19 height 8
click at [491, 137] on input "+1" at bounding box center [477, 134] width 72 height 14
paste input "512 423 8285"
type input "+1 512 423 8285"
click at [358, 102] on input "text" at bounding box center [371, 108] width 92 height 14
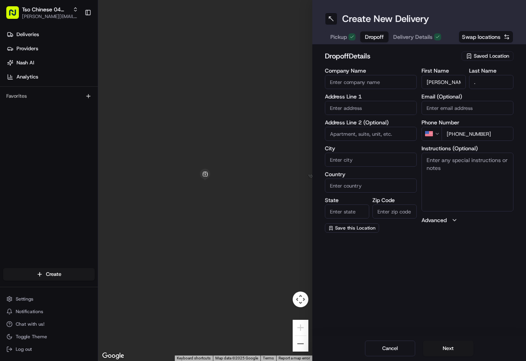
click at [358, 102] on input "text" at bounding box center [371, 108] width 92 height 14
paste input "502 Sweetgum Cv, Round Rock, TX 78664-6417, United States"
click at [363, 128] on div "502 Sweetgum Cove, Round Rock, TX" at bounding box center [371, 125] width 88 height 12
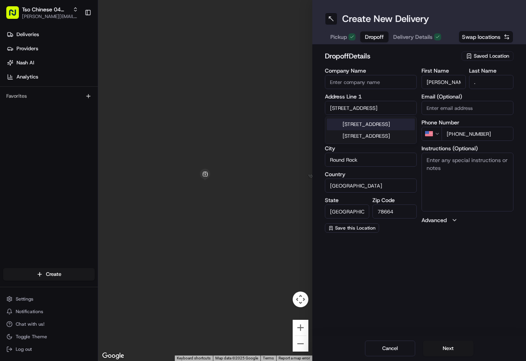
type input "502 Sweetgum Cove, Round Rock, TX 78664, USA"
type input "Round Rock"
type input "[GEOGRAPHIC_DATA]"
type input "78664"
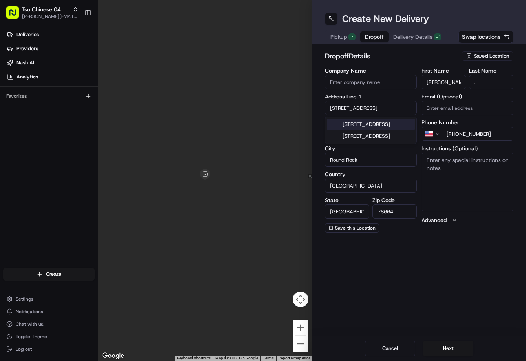
type input "502 Sweetgum Cove"
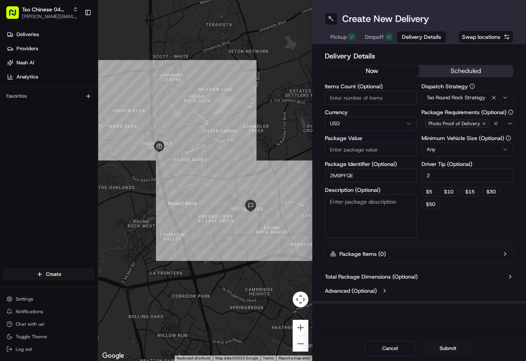
click at [420, 38] on span "Delivery Details" at bounding box center [421, 37] width 39 height 8
click at [380, 141] on div "Package Value" at bounding box center [371, 145] width 92 height 21
click at [382, 150] on input "Package Value" at bounding box center [371, 150] width 92 height 14
type input "38.86"
click at [461, 347] on button "Submit" at bounding box center [448, 349] width 50 height 16
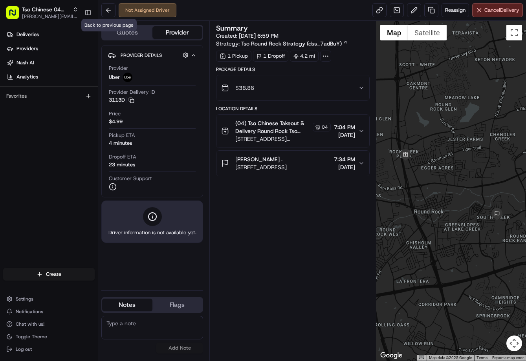
click at [112, 17] on div "Not Assigned Driver Reassign Cancel Delivery" at bounding box center [312, 10] width 428 height 21
click at [110, 12] on button at bounding box center [108, 10] width 14 height 14
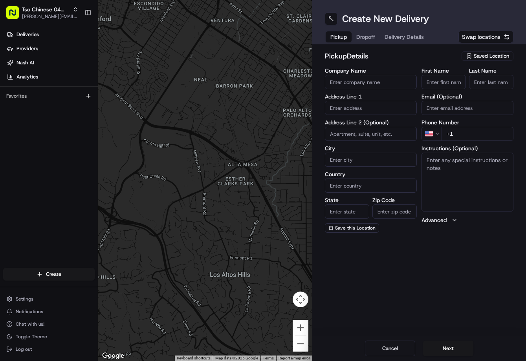
click at [488, 53] on span "Saved Location" at bounding box center [490, 56] width 35 height 7
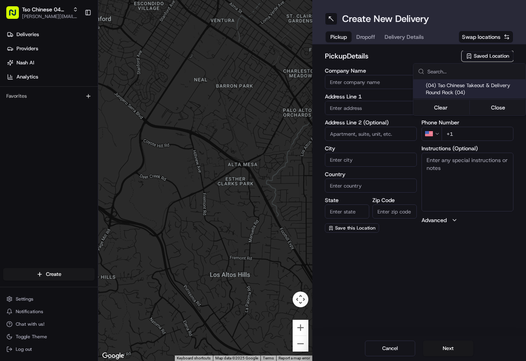
click at [471, 86] on span "(04) Tso Chinese Takeout & Delivery Round Rock (04)" at bounding box center [474, 89] width 97 height 14
type input "(04) Tso Chinese Takeout & Delivery Round Rock"
type input "2000 N [PERSON_NAME] St"
type input "Ste 108"
type input "Round Rock"
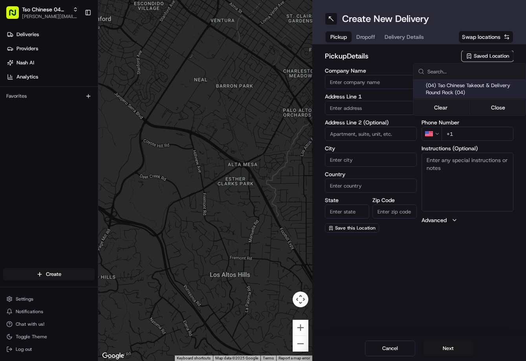
type input "US"
type input "[GEOGRAPHIC_DATA]"
type input "78664"
type input "Tso Chinese"
type input "Round Rock Manager"
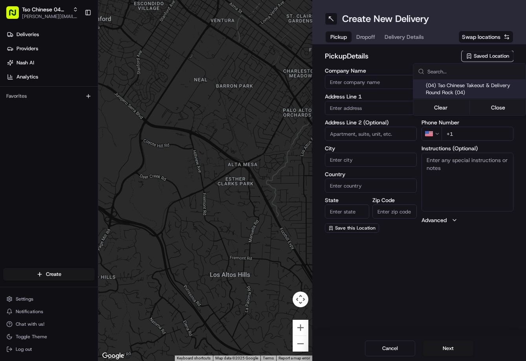
type input "[EMAIL_ADDRESS][DOMAIN_NAME]"
type input "[PHONE_NUMBER]"
type textarea "Submit a picture displaying address & food as Proof of Delivery. Envía una foto…"
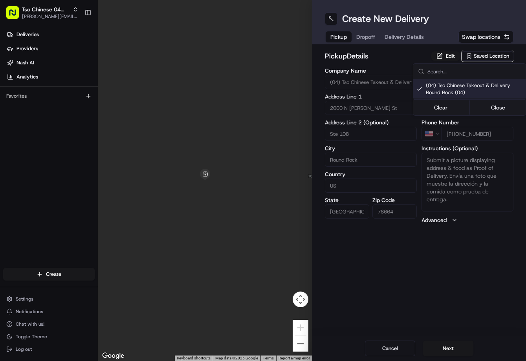
click at [373, 38] on html "Tso Chinese 04 Round Rock [PERSON_NAME][EMAIL_ADDRESS][DOMAIN_NAME] Toggle Side…" at bounding box center [263, 180] width 526 height 361
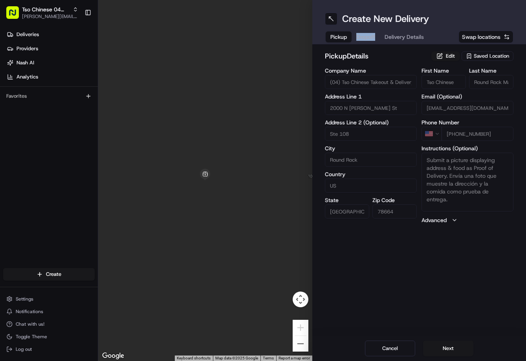
click at [373, 38] on html "Tso Chinese 04 Round Rock [PERSON_NAME][EMAIL_ADDRESS][DOMAIN_NAME] Toggle Side…" at bounding box center [263, 180] width 526 height 361
click at [363, 37] on button "Dropoff" at bounding box center [365, 36] width 28 height 11
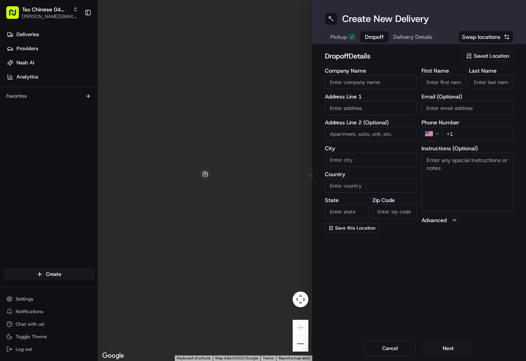
click at [453, 87] on input "First Name" at bounding box center [443, 82] width 44 height 14
paste input "Rae Jackson Cooking"
type input "Rae Jackson Cooking"
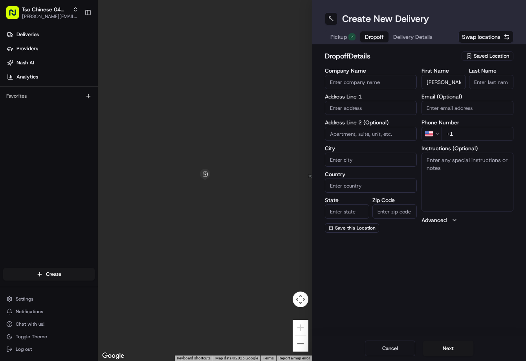
click at [483, 82] on input "Last Name" at bounding box center [491, 82] width 44 height 14
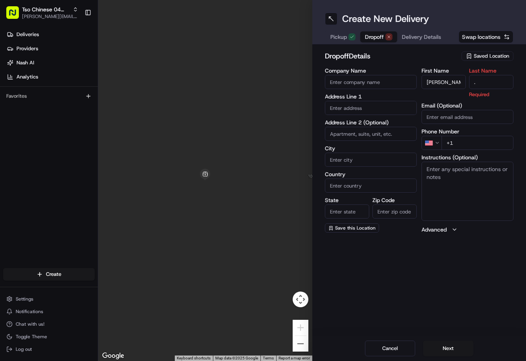
type input "."
click at [450, 57] on h2 "dropoff Details" at bounding box center [391, 56] width 132 height 11
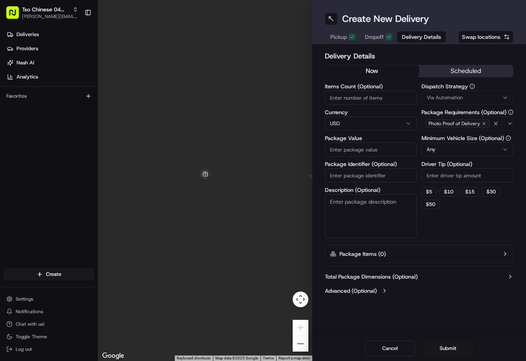
click at [415, 35] on span "Delivery Details" at bounding box center [421, 37] width 39 height 8
click at [436, 104] on button "Via Automation" at bounding box center [467, 98] width 92 height 14
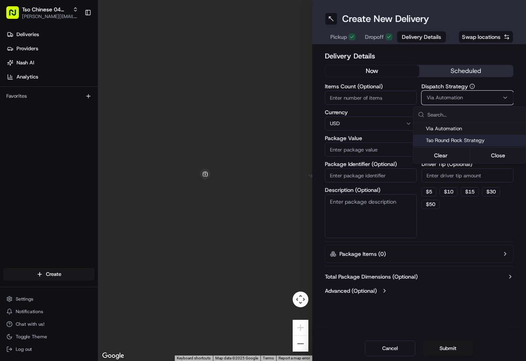
click at [446, 140] on span "Tso Round Rock Strategy" at bounding box center [474, 140] width 97 height 7
click at [455, 169] on html "Tso Chinese 04 Round Rock jason@tsochinese.com Toggle Sidebar Deliveries Provid…" at bounding box center [263, 180] width 526 height 361
click at [455, 174] on input "Driver Tip (Optional)" at bounding box center [467, 175] width 92 height 14
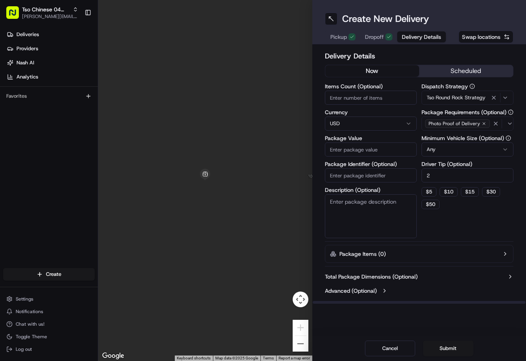
type input "2"
click at [396, 177] on input "Package Identifier (Optional)" at bounding box center [371, 175] width 92 height 14
paste input "BNB0GAS"
type input "BNB0GAS"
click at [376, 38] on span "Dropoff" at bounding box center [374, 37] width 19 height 8
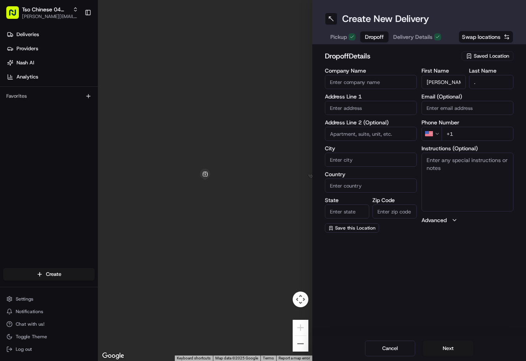
click at [376, 38] on span "Dropoff" at bounding box center [374, 37] width 19 height 8
click at [472, 135] on input "+1" at bounding box center [477, 134] width 72 height 14
paste input "737 259 1191"
type input "+1 737 259 1191"
click at [468, 175] on textarea "Instructions (Optional)" at bounding box center [467, 182] width 92 height 59
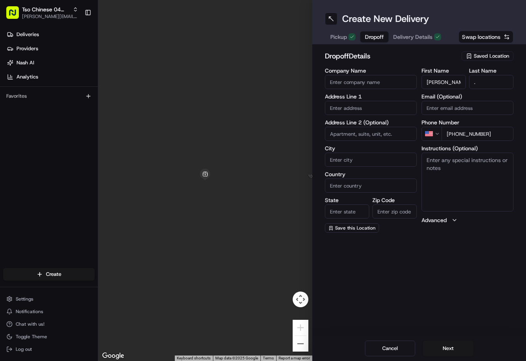
paste textarea "The building is a duplex, we're on the right side. Door 1512 faces the street, …"
click at [468, 175] on textarea "Instructions (Optional)" at bounding box center [467, 182] width 92 height 59
type textarea "The building is a duplex, we're on the right side. Door 1512 faces the street, …"
click at [366, 114] on body "Tso Chinese 04 Round Rock jason@tsochinese.com Toggle Sidebar Deliveries Provid…" at bounding box center [263, 180] width 526 height 361
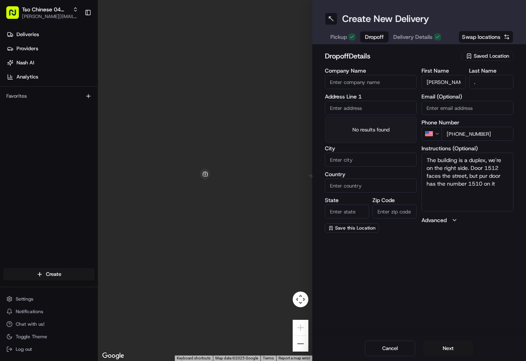
click at [368, 110] on input "text" at bounding box center [371, 108] width 92 height 14
paste input "1510 Latigo Trce, Round Rock, TX 78681-1931, United States"
click at [362, 126] on div "1510 Latigo Trce, Round Rock, TX" at bounding box center [371, 125] width 88 height 12
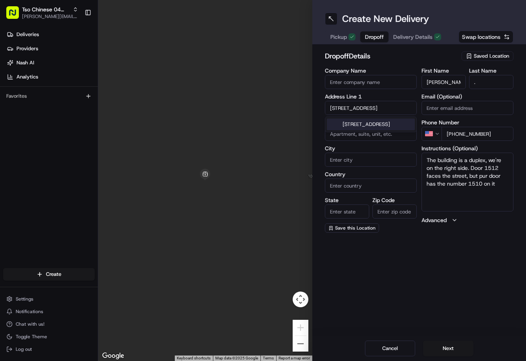
type input "1510 Latigo Trce, Round Rock, TX 78681, USA"
type input "Round Rock"
type input "[GEOGRAPHIC_DATA]"
type input "78681"
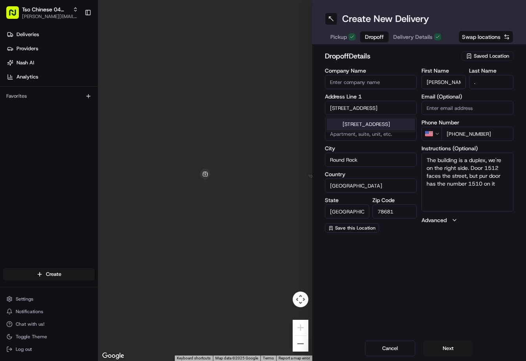
type input "1510 Latigo Trce"
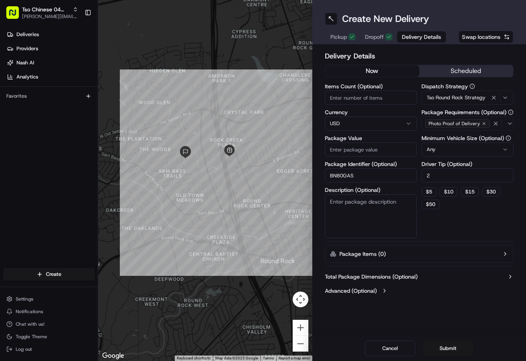
click at [424, 37] on span "Delivery Details" at bounding box center [421, 37] width 39 height 8
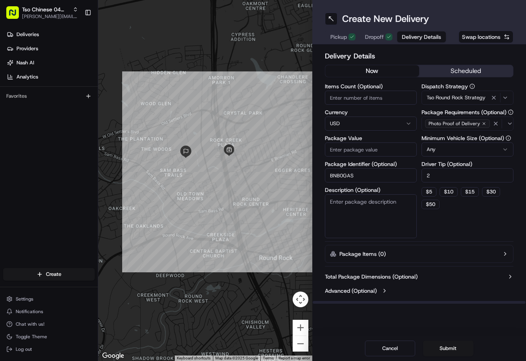
click at [376, 146] on input "Package Value" at bounding box center [371, 150] width 92 height 14
type input "45.3"
click at [452, 356] on button "Submit" at bounding box center [448, 349] width 50 height 16
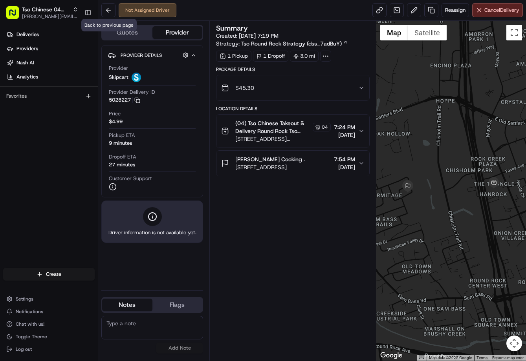
click at [106, 19] on div "Back to previous page Back to previous page" at bounding box center [108, 25] width 55 height 13
click at [112, 13] on button at bounding box center [108, 10] width 14 height 14
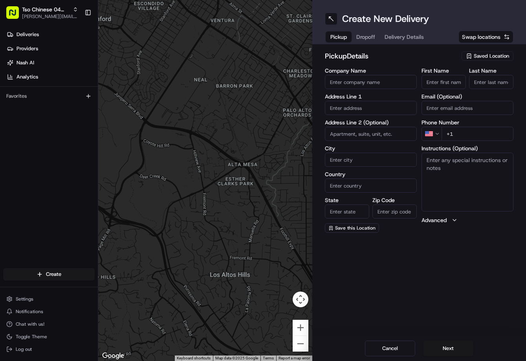
click at [474, 56] on span "Saved Location" at bounding box center [490, 56] width 35 height 7
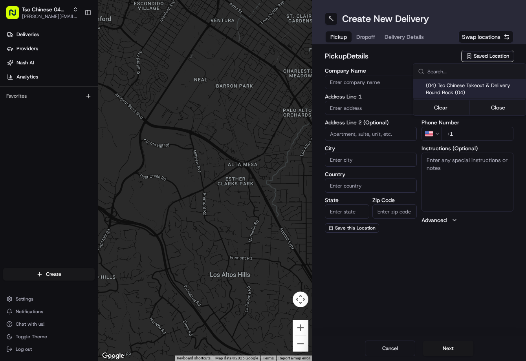
click at [465, 79] on div at bounding box center [469, 72] width 112 height 16
click at [465, 82] on span "(04) Tso Chinese Takeout & Delivery Round Rock (04)" at bounding box center [474, 89] width 97 height 14
type input "(04) Tso Chinese Takeout & Delivery Round Rock"
type input "2000 N [PERSON_NAME] St"
type input "Ste 108"
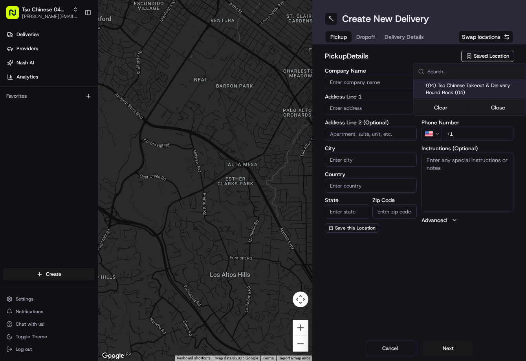
type input "Round Rock"
type input "US"
type input "[GEOGRAPHIC_DATA]"
type input "78664"
type input "Tso Chinese"
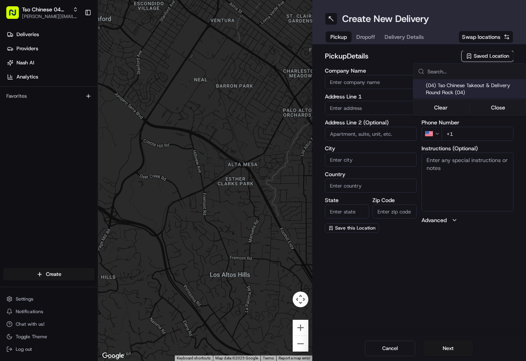
type input "Round Rock Manager"
type input "[EMAIL_ADDRESS][DOMAIN_NAME]"
type input "[PHONE_NUMBER]"
type textarea "Submit a picture displaying address & food as Proof of Delivery. Envía una foto…"
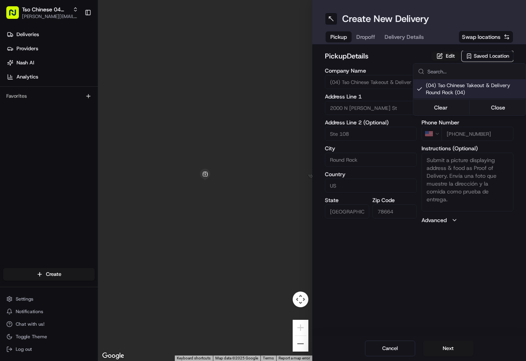
click at [373, 36] on html "Tso Chinese 04 Round Rock [PERSON_NAME][EMAIL_ADDRESS][DOMAIN_NAME] Toggle Side…" at bounding box center [263, 180] width 526 height 361
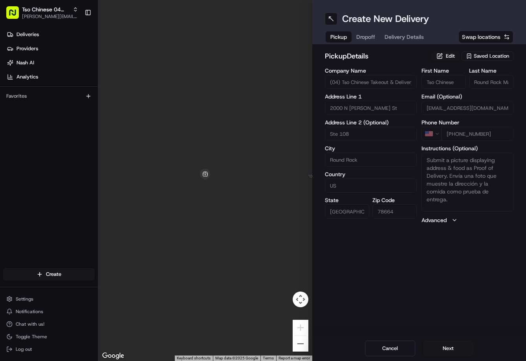
click at [373, 36] on span "Dropoff" at bounding box center [365, 37] width 19 height 8
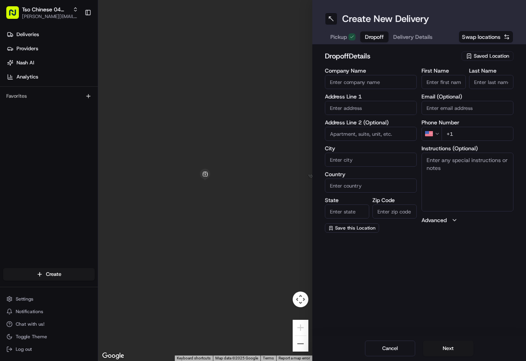
click at [451, 75] on div "First Name" at bounding box center [443, 78] width 44 height 21
click at [453, 81] on input "First Name" at bounding box center [443, 82] width 44 height 14
paste input "Diego Carlson"
type input "Diego Carlson"
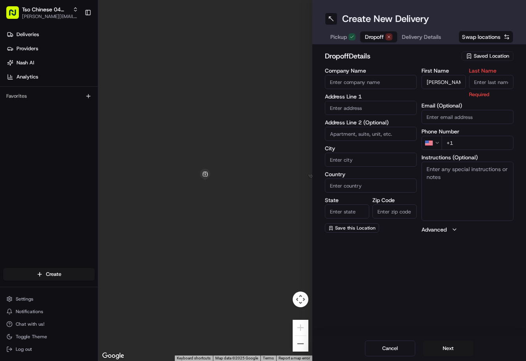
click at [472, 82] on input "Last Name" at bounding box center [491, 82] width 44 height 14
type input "/"
type input "."
click at [419, 54] on h2 "dropoff Details" at bounding box center [391, 56] width 132 height 11
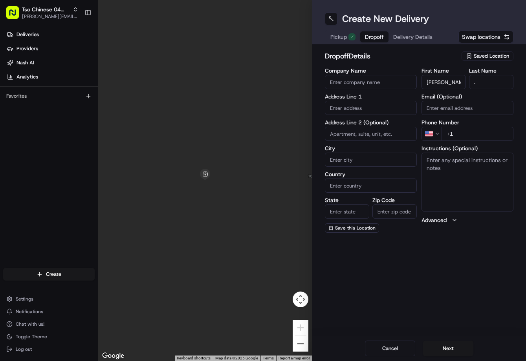
click at [414, 37] on span "Delivery Details" at bounding box center [412, 37] width 39 height 8
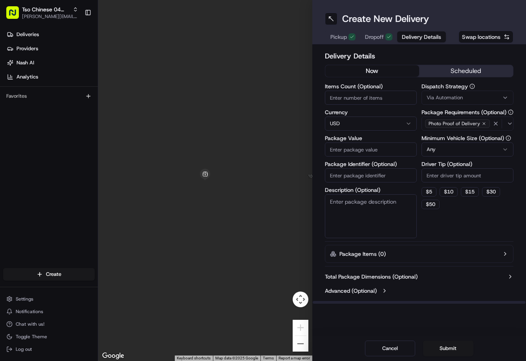
click at [439, 91] on button "Via Automation" at bounding box center [467, 98] width 92 height 14
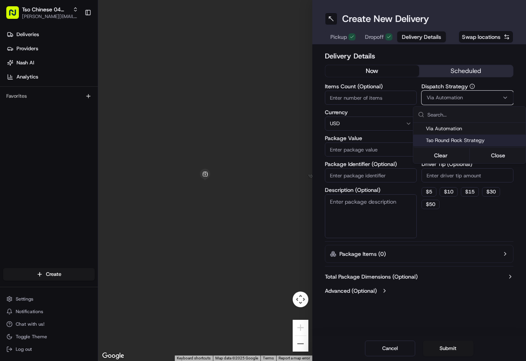
click at [447, 141] on span "Tso Round Rock Strategy" at bounding box center [474, 140] width 97 height 7
click at [450, 178] on html "Tso Chinese 04 Round Rock jason@tsochinese.com Toggle Sidebar Deliveries Provid…" at bounding box center [263, 180] width 526 height 361
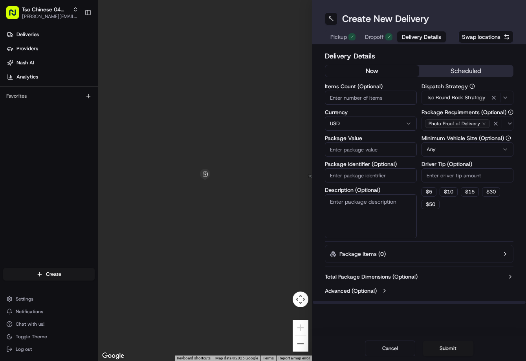
click at [450, 177] on input "Driver Tip (Optional)" at bounding box center [467, 175] width 92 height 14
type input "2"
click at [385, 174] on input "Package Identifier (Optional)" at bounding box center [371, 175] width 92 height 14
paste input "JVTFVSV"
type input "JVTFVSV"
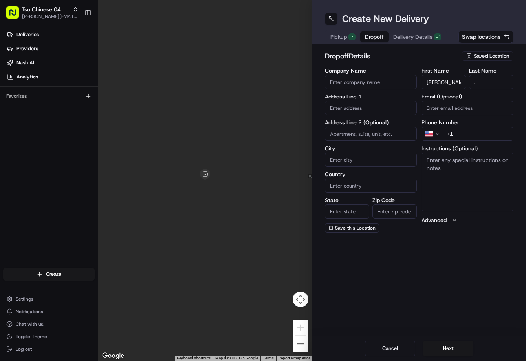
click at [389, 41] on div "Pickup Dropoff Delivery Details" at bounding box center [386, 37] width 122 height 14
click at [468, 132] on input "+1" at bounding box center [477, 134] width 72 height 14
paste input "737 781 0879"
type input "+1 737 781 0879"
click at [369, 109] on input "text" at bounding box center [371, 108] width 92 height 14
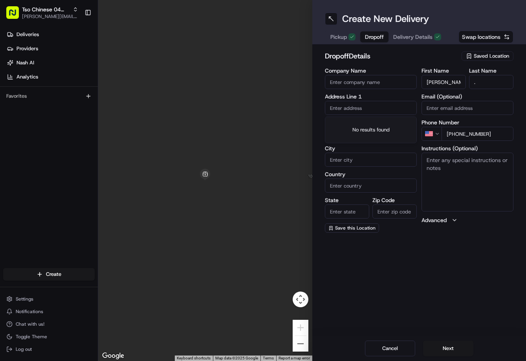
paste input "3804 Hawk View St, Round Rock, TX 78665-1208, United States"
click at [370, 130] on div "3804 Hawk View Street, Round Rock, TX" at bounding box center [371, 125] width 88 height 12
type input "3804 Hawk View St, Round Rock, TX 78665, USA"
type input "Round Rock"
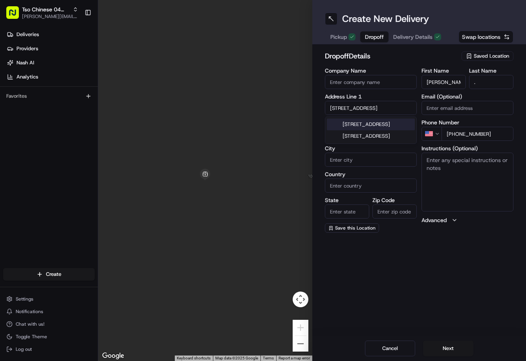
type input "[GEOGRAPHIC_DATA]"
type input "78665"
type input "3804 Hawk View Street"
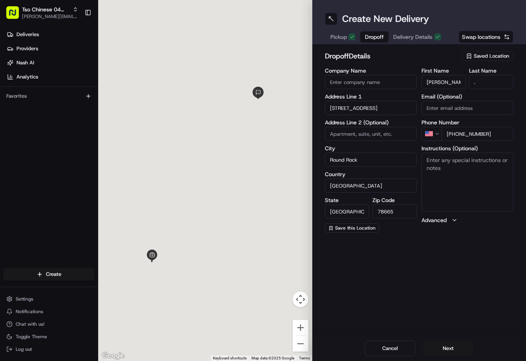
scroll to position [0, 0]
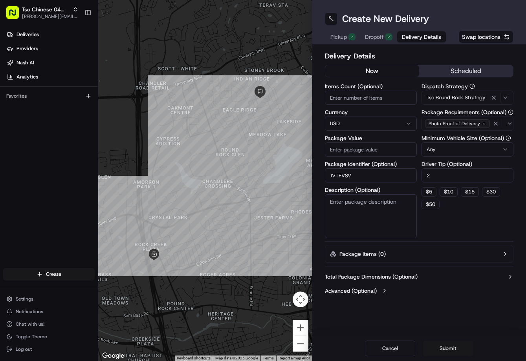
click at [413, 38] on span "Delivery Details" at bounding box center [421, 37] width 39 height 8
click at [376, 147] on input "Package Value" at bounding box center [371, 150] width 92 height 14
type input "46.39"
click at [437, 345] on button "Submit" at bounding box center [448, 349] width 50 height 16
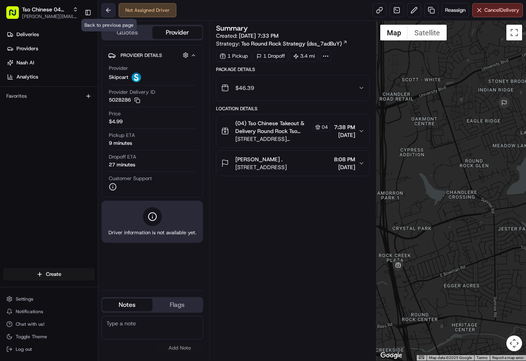
click at [106, 14] on button at bounding box center [108, 10] width 14 height 14
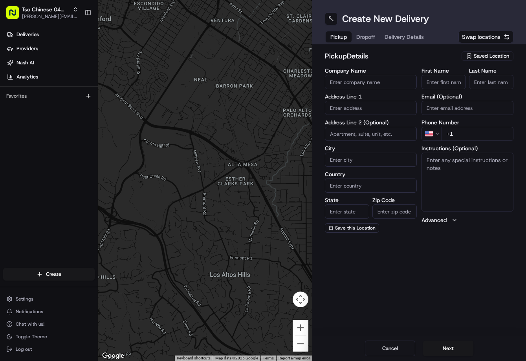
click at [496, 58] on span "Saved Location" at bounding box center [490, 56] width 35 height 7
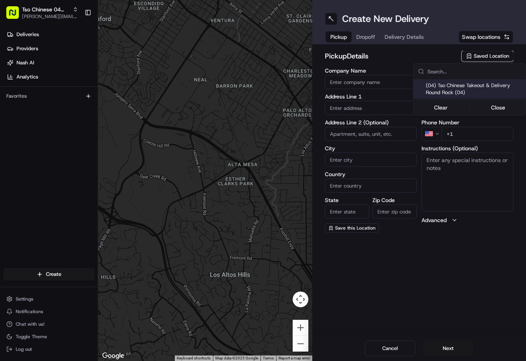
click at [478, 86] on span "(04) Tso Chinese Takeout & Delivery Round Rock (04)" at bounding box center [474, 89] width 97 height 14
type input "(04) Tso Chinese Takeout & Delivery Round Rock"
type input "2000 N [PERSON_NAME] St"
type input "Ste 108"
type input "Round Rock"
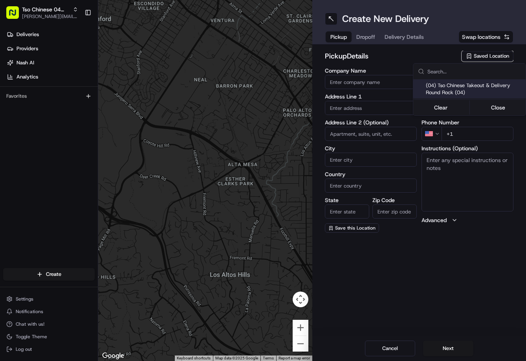
type input "US"
type input "[GEOGRAPHIC_DATA]"
type input "78664"
type input "Tso Chinese"
type input "Round Rock Manager"
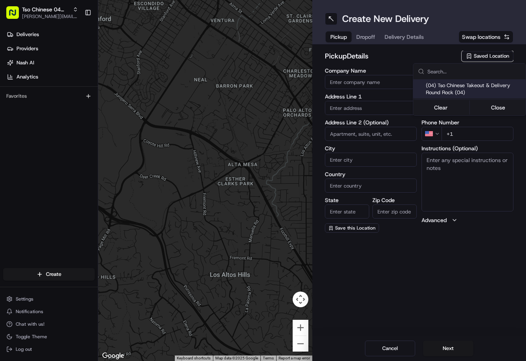
type input "[EMAIL_ADDRESS][DOMAIN_NAME]"
type input "[PHONE_NUMBER]"
type textarea "Submit a picture displaying address & food as Proof of Delivery. Envía una foto…"
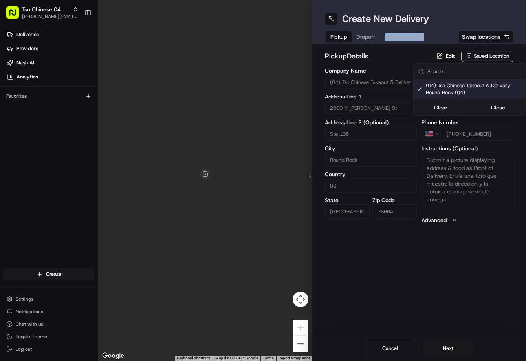
drag, startPoint x: 381, startPoint y: 42, endPoint x: 371, endPoint y: 35, distance: 12.4
click at [371, 35] on html "Tso Chinese 04 Round Rock [PERSON_NAME][EMAIL_ADDRESS][DOMAIN_NAME] Toggle Side…" at bounding box center [263, 180] width 526 height 361
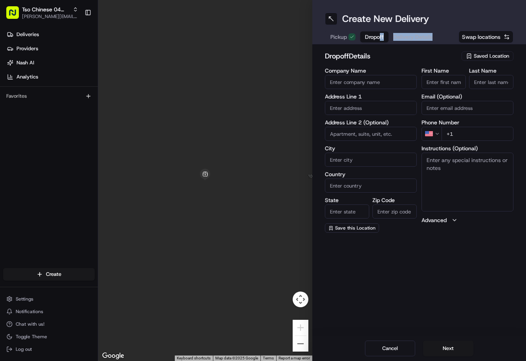
click at [370, 35] on span "Dropoff" at bounding box center [374, 37] width 19 height 8
click at [472, 169] on textarea "Instructions (Optional)" at bounding box center [467, 182] width 92 height 59
paste textarea "Please ring bell and knock on door thank you!"
type textarea "Please ring bell and knock on door thank you!"
click at [377, 107] on input "text" at bounding box center [371, 108] width 92 height 14
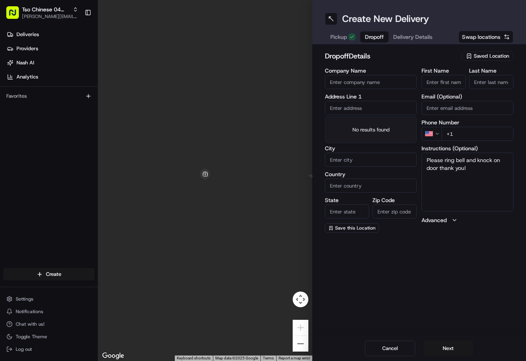
paste input "1005 St Williams Ave, Round Rock, TX 78681-6458, United States"
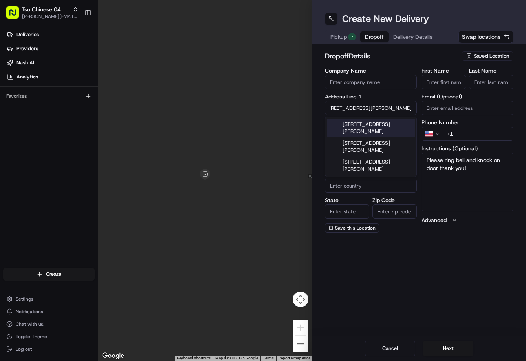
click at [380, 128] on div "1005 Saint Williams Avenue, Round Rock, TX" at bounding box center [371, 128] width 88 height 19
type input "1005 St Williams Ave, Round Rock, TX 78681, USA"
type input "Round Rock"
type input "[GEOGRAPHIC_DATA]"
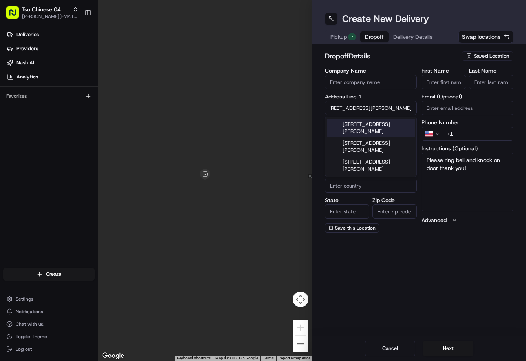
type input "[GEOGRAPHIC_DATA]"
type input "78681"
type input "1005 Saint Williams Avenue"
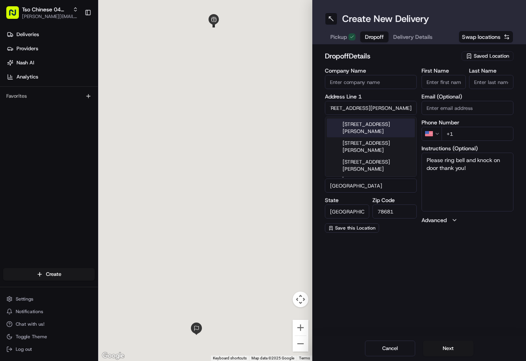
scroll to position [0, 0]
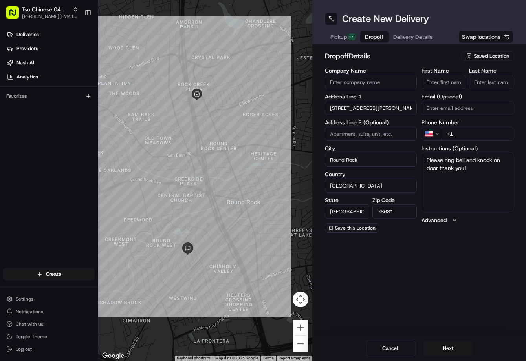
click at [475, 136] on input "+1" at bounding box center [477, 134] width 72 height 14
paste input "815 354 9134"
type input "+1 815 354 9134"
click at [441, 86] on input "First Name" at bounding box center [443, 82] width 44 height 14
paste input "Kayla Peet"
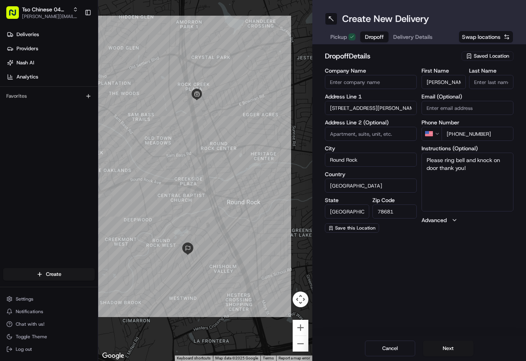
type input "Kayla Peet"
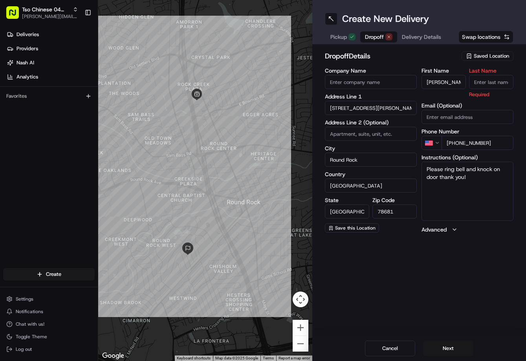
click at [486, 86] on input "Last Name" at bounding box center [491, 82] width 44 height 14
type input "."
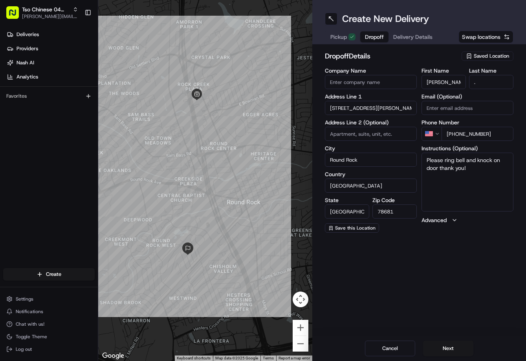
click at [425, 52] on h2 "dropoff Details" at bounding box center [391, 56] width 132 height 11
click at [422, 37] on span "Delivery Details" at bounding box center [412, 37] width 39 height 8
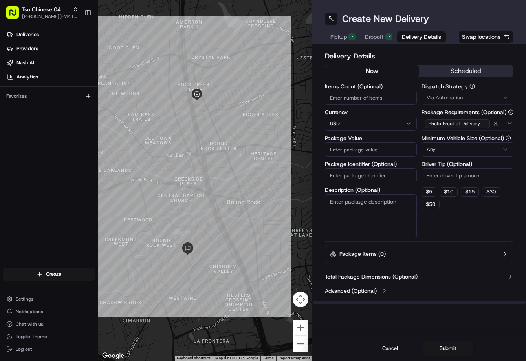
click at [457, 89] on label "Dispatch Strategy" at bounding box center [467, 86] width 92 height 5
click at [457, 98] on span "Via Automation" at bounding box center [444, 97] width 36 height 7
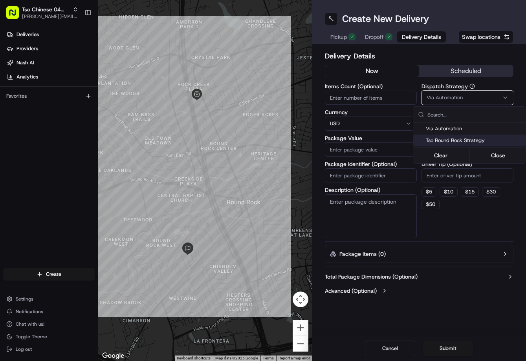
click at [455, 145] on div "Tso Round Rock Strategy" at bounding box center [469, 141] width 112 height 12
click at [457, 177] on html "Tso Chinese 04 Round Rock jason@tsochinese.com Toggle Sidebar Deliveries Provid…" at bounding box center [263, 180] width 526 height 361
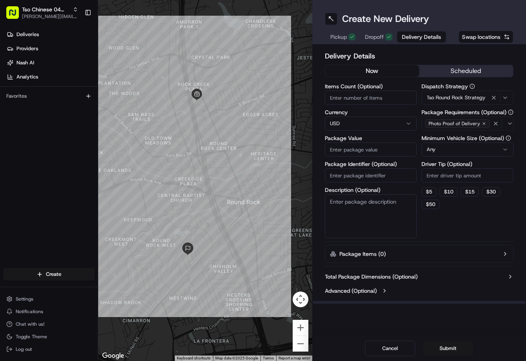
click at [457, 177] on input "Driver Tip (Optional)" at bounding box center [467, 175] width 92 height 14
type input "2"
click at [383, 152] on input "Package Value" at bounding box center [371, 150] width 92 height 14
type input "115.34"
click at [380, 170] on input "Package Identifier (Optional)" at bounding box center [371, 175] width 92 height 14
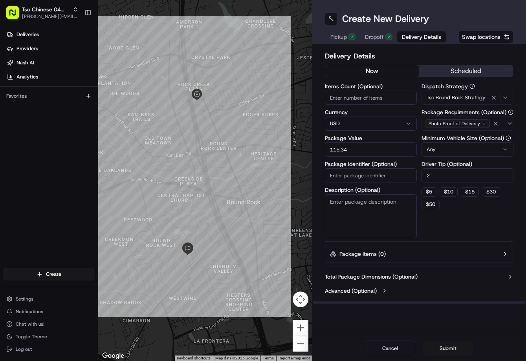
click at [380, 170] on input "Package Identifier (Optional)" at bounding box center [371, 175] width 92 height 14
paste input "8PKKLBQ"
type input "8PKKLBQ"
click at [442, 342] on button "Submit" at bounding box center [448, 349] width 50 height 16
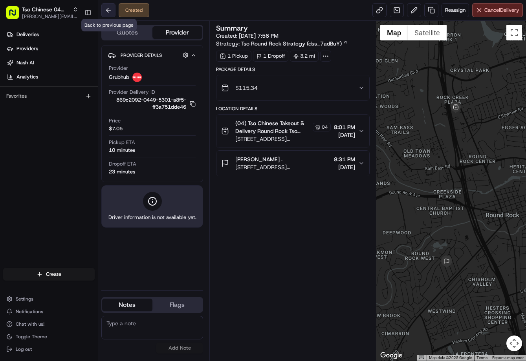
click at [111, 12] on button at bounding box center [108, 10] width 14 height 14
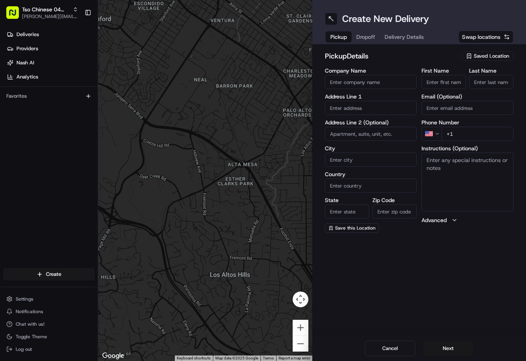
click at [479, 58] on span "Saved Location" at bounding box center [490, 56] width 35 height 7
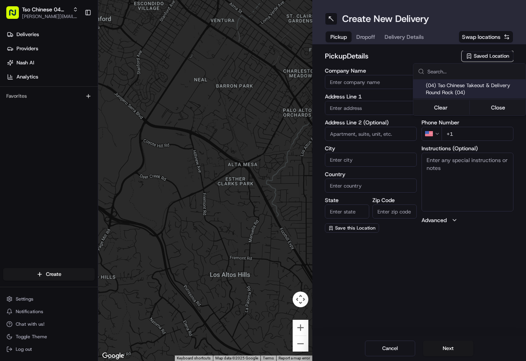
click at [457, 92] on span "(04) Tso Chinese Takeout & Delivery Round Rock (04)" at bounding box center [474, 89] width 97 height 14
type input "(04) Tso Chinese Takeout & Delivery Round Rock"
type input "2000 N [PERSON_NAME] St"
type input "Ste 108"
type input "Round Rock"
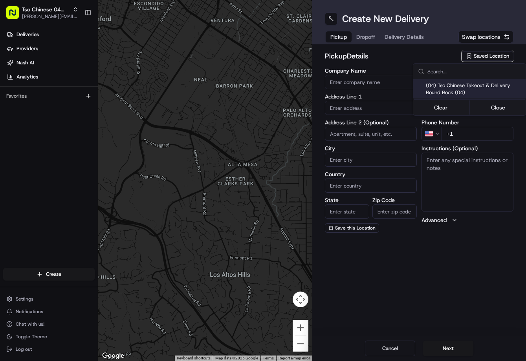
type input "US"
type input "[GEOGRAPHIC_DATA]"
type input "78664"
type input "Tso Chinese"
type input "Round Rock Manager"
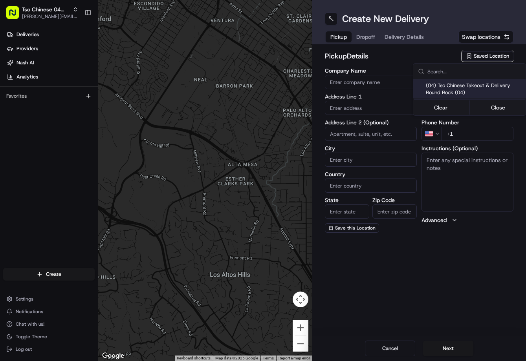
type input "[EMAIL_ADDRESS][DOMAIN_NAME]"
type input "[PHONE_NUMBER]"
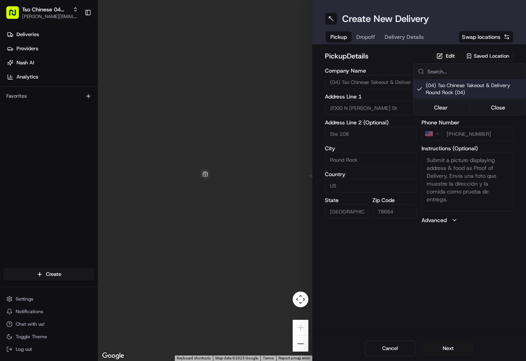
click at [360, 42] on html "Tso Chinese 04 Round Rock [PERSON_NAME][EMAIL_ADDRESS][DOMAIN_NAME] Toggle Side…" at bounding box center [263, 180] width 526 height 361
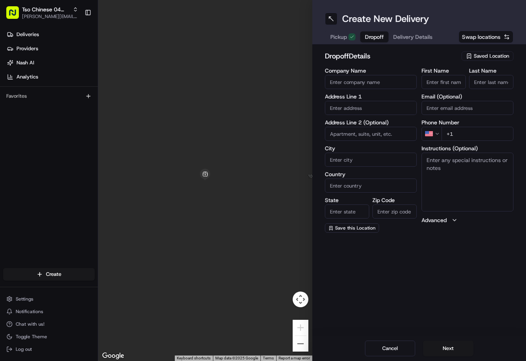
click at [367, 41] on button "Dropoff" at bounding box center [374, 36] width 28 height 11
click at [380, 108] on input "text" at bounding box center [371, 108] width 92 height 14
paste input "[STREET_ADDRESS][PERSON_NAME]"
click at [382, 121] on div "[STREET_ADDRESS][PERSON_NAME]" at bounding box center [371, 128] width 88 height 19
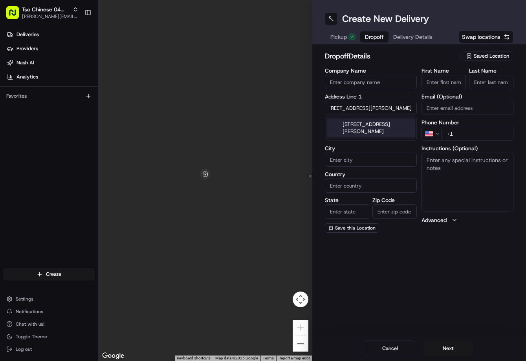
type input "[STREET_ADDRESS][PERSON_NAME]"
type input "Austin"
type input "[GEOGRAPHIC_DATA]"
type input "78717"
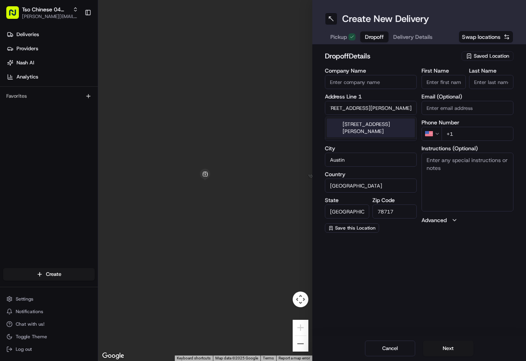
type input "[STREET_ADDRESS][PERSON_NAME]"
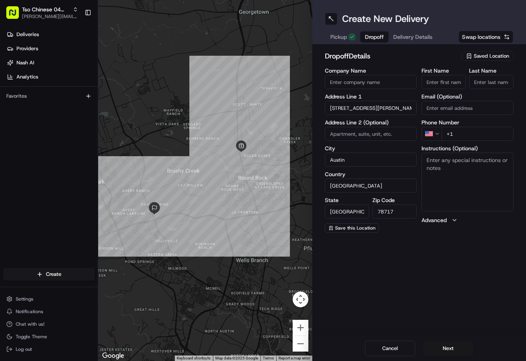
click at [492, 130] on input "+1" at bounding box center [477, 134] width 72 height 14
click at [495, 132] on input "+1" at bounding box center [477, 134] width 72 height 14
paste input "[PHONE_NUMBER]"
type input "[PHONE_NUMBER]"
click at [446, 82] on input "First Name" at bounding box center [443, 82] width 44 height 14
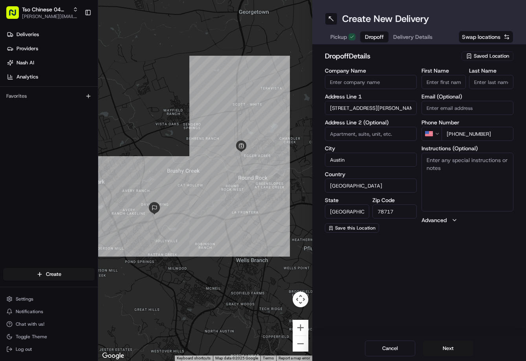
paste input "[PERSON_NAME]"
type input "[PERSON_NAME]"
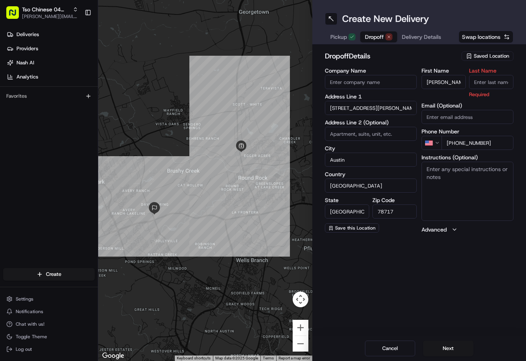
click at [478, 85] on input "Last Name" at bounding box center [491, 82] width 44 height 14
type input "."
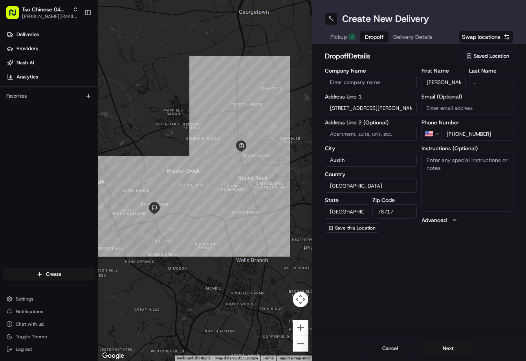
click at [441, 56] on h2 "dropoff Details" at bounding box center [391, 56] width 132 height 11
click at [426, 42] on button "Delivery Details" at bounding box center [412, 36] width 49 height 11
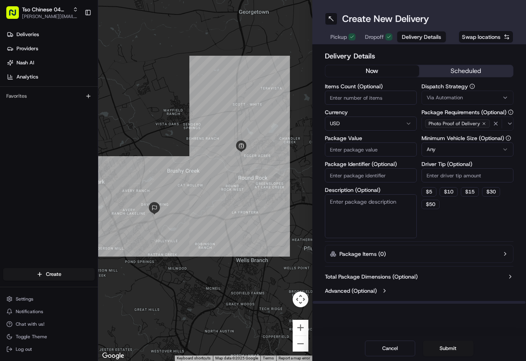
click at [446, 95] on span "Via Automation" at bounding box center [444, 97] width 36 height 7
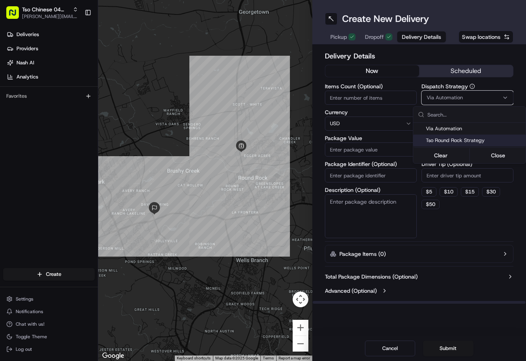
click at [457, 137] on span "Tso Round Rock Strategy" at bounding box center [474, 140] width 97 height 7
click at [454, 169] on html "Tso Chinese 04 Round Rock [PERSON_NAME][EMAIL_ADDRESS][DOMAIN_NAME] Toggle Side…" at bounding box center [263, 180] width 526 height 361
click at [454, 169] on input "Driver Tip (Optional)" at bounding box center [467, 175] width 92 height 14
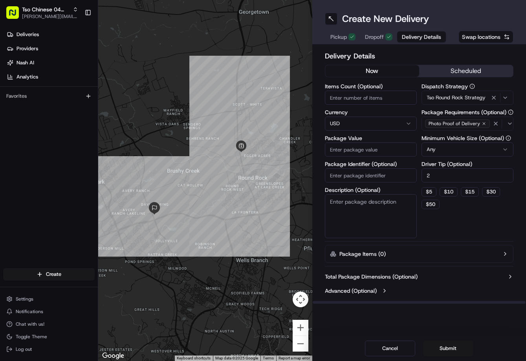
type input "2"
click at [385, 138] on label "Package Value" at bounding box center [371, 137] width 92 height 5
click at [385, 143] on input "Package Value" at bounding box center [371, 150] width 92 height 14
click at [388, 146] on input "Package Value" at bounding box center [371, 150] width 92 height 14
type input "28.9"
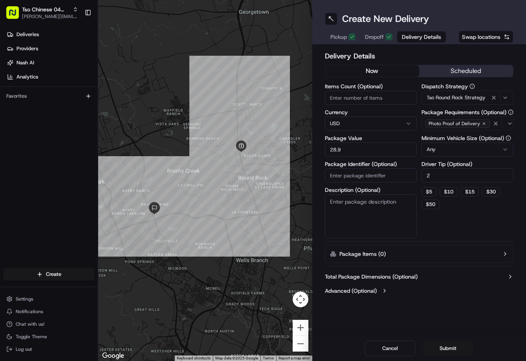
click at [358, 176] on input "Package Identifier (Optional)" at bounding box center [371, 175] width 92 height 14
paste input "U4FYBGT"
type input "U4FYBGT"
click at [439, 345] on button "Submit" at bounding box center [448, 349] width 50 height 16
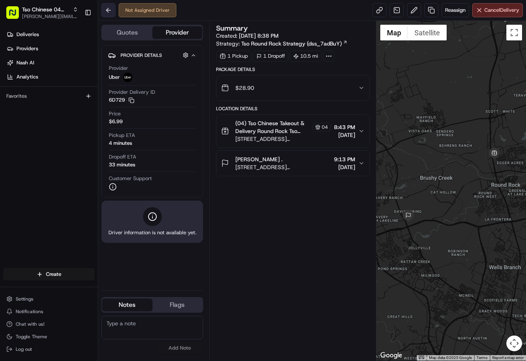
click at [106, 10] on button at bounding box center [108, 10] width 14 height 14
